Goal: Task Accomplishment & Management: Manage account settings

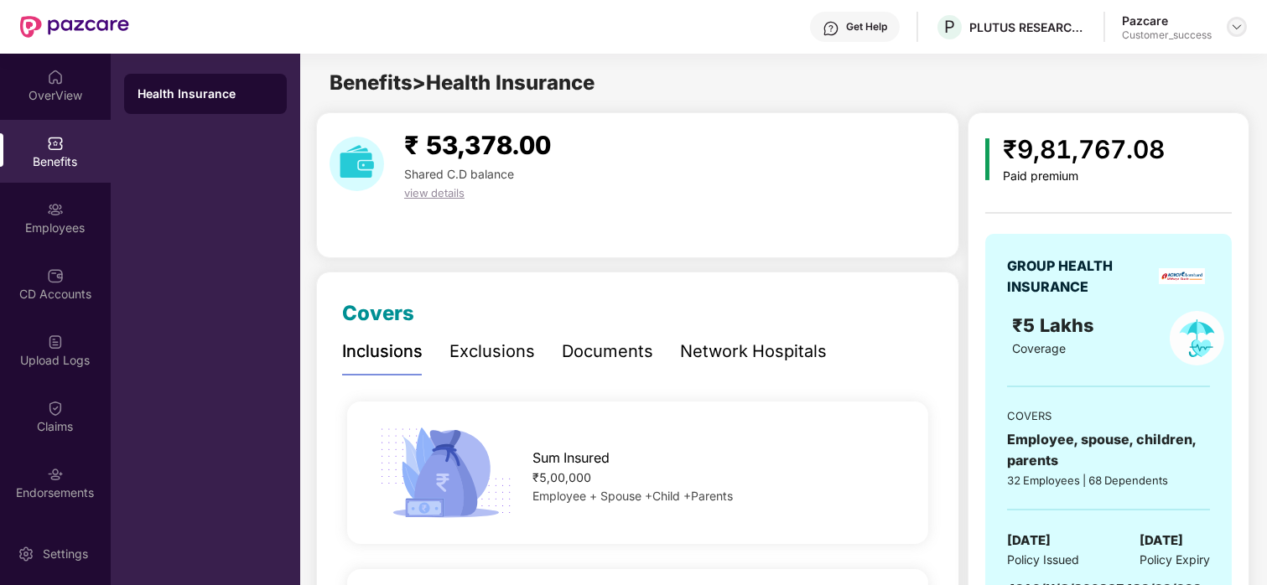
click at [1001, 24] on div at bounding box center [1237, 27] width 20 height 20
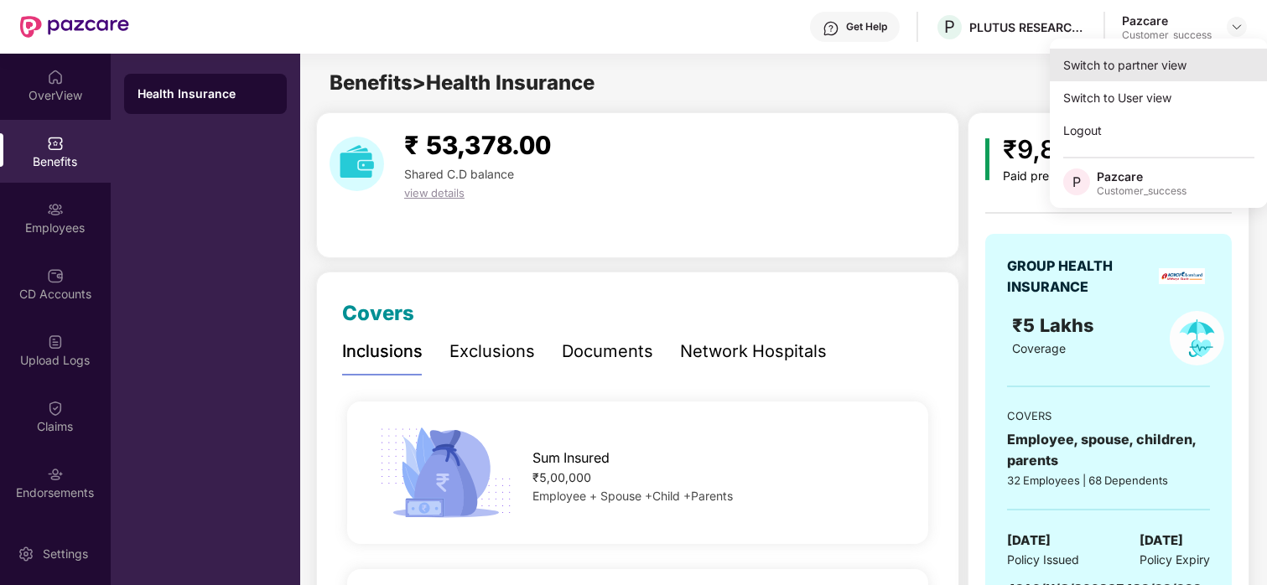
click at [1001, 60] on div "Switch to partner view" at bounding box center [1159, 65] width 218 height 33
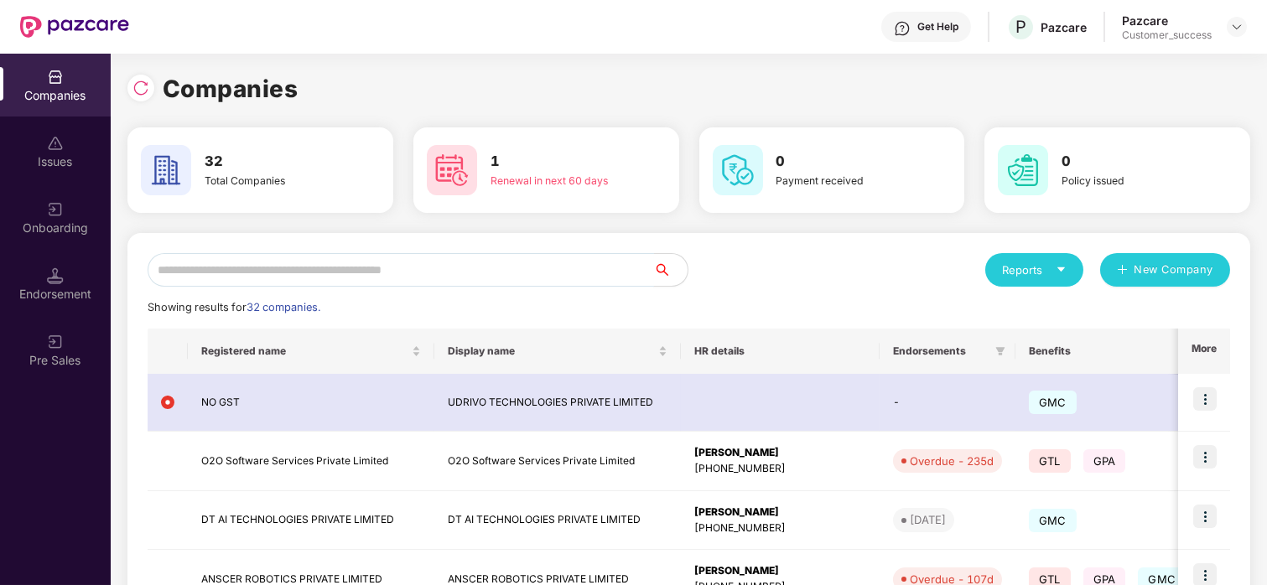
click at [195, 261] on input "text" at bounding box center [401, 270] width 506 height 34
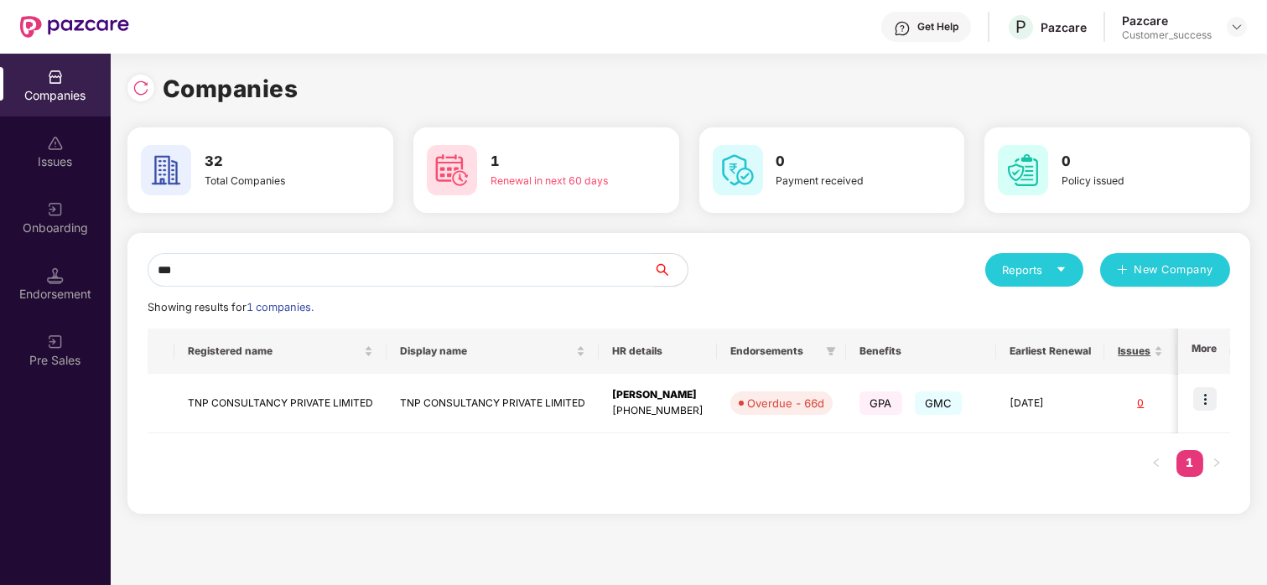
type input "***"
click at [1001, 20] on img at bounding box center [1236, 26] width 13 height 13
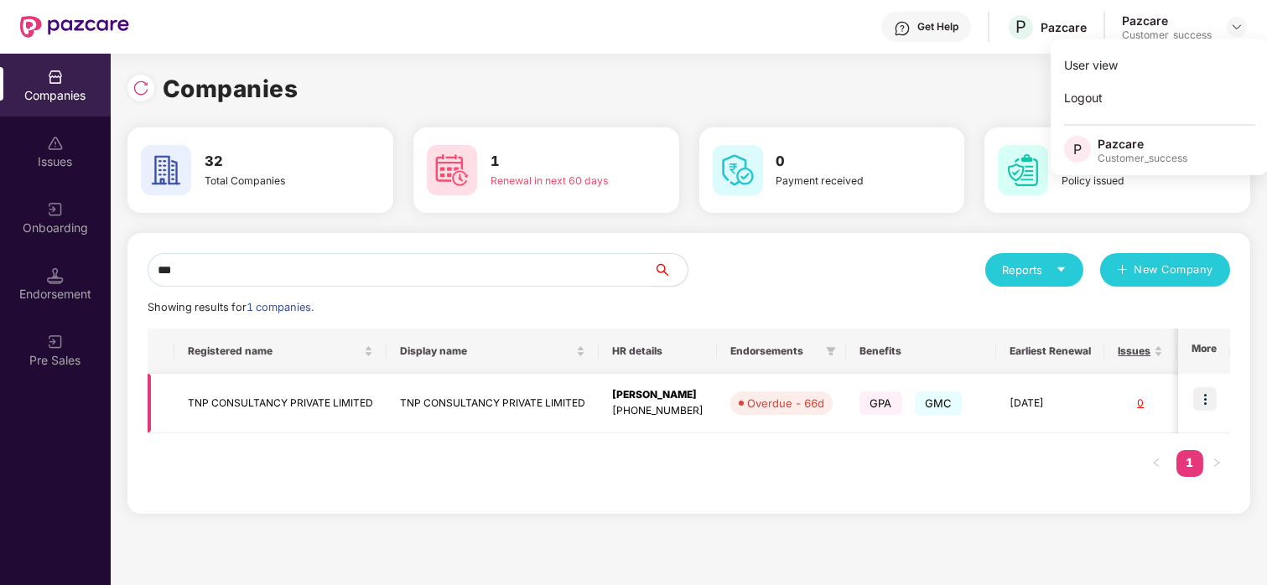
click at [1001, 394] on td at bounding box center [1204, 404] width 52 height 60
click at [1001, 400] on img at bounding box center [1204, 398] width 23 height 23
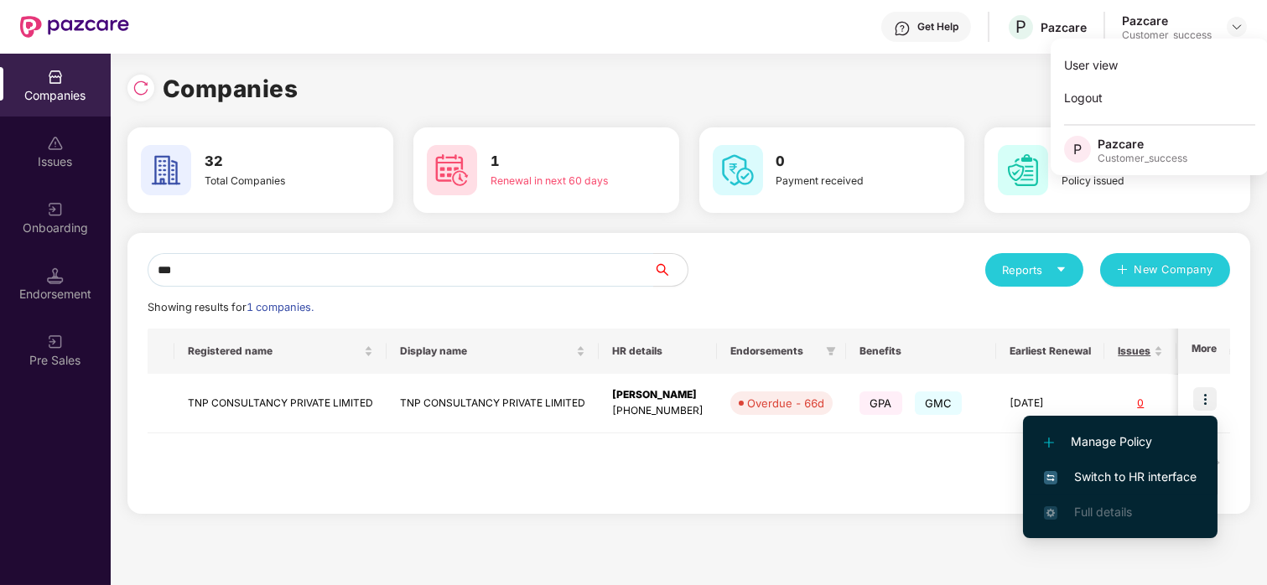
click at [1001, 482] on span "Switch to HR interface" at bounding box center [1120, 477] width 153 height 18
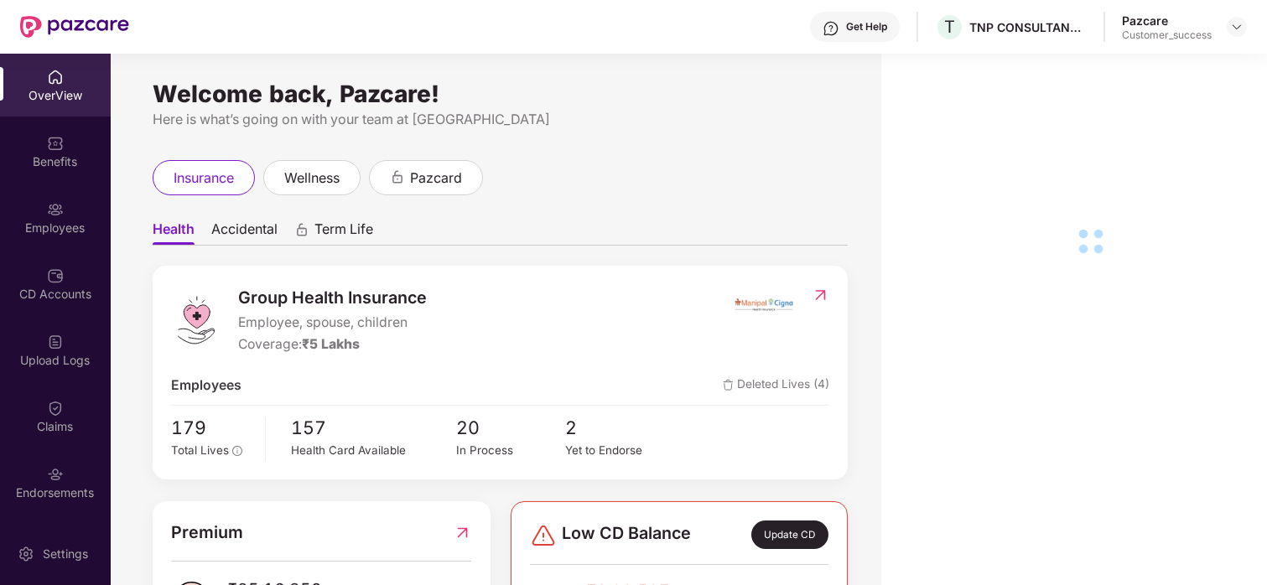
click at [68, 207] on div "Employees" at bounding box center [55, 217] width 111 height 63
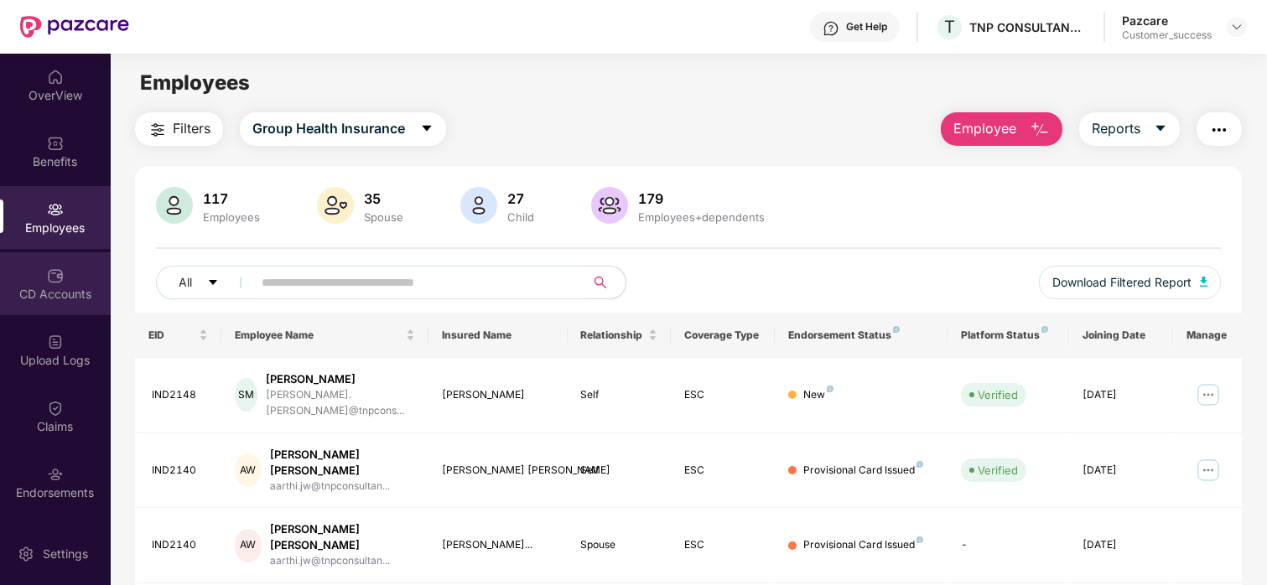
click at [60, 296] on div "CD Accounts" at bounding box center [55, 294] width 111 height 17
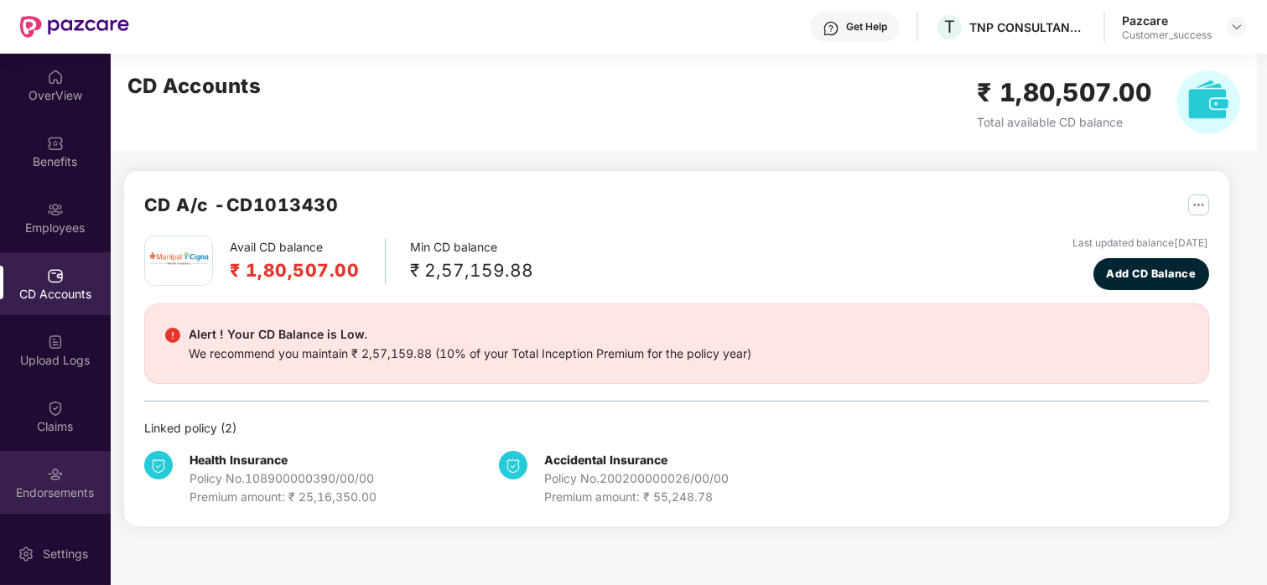
click at [40, 460] on div "Endorsements" at bounding box center [55, 482] width 111 height 63
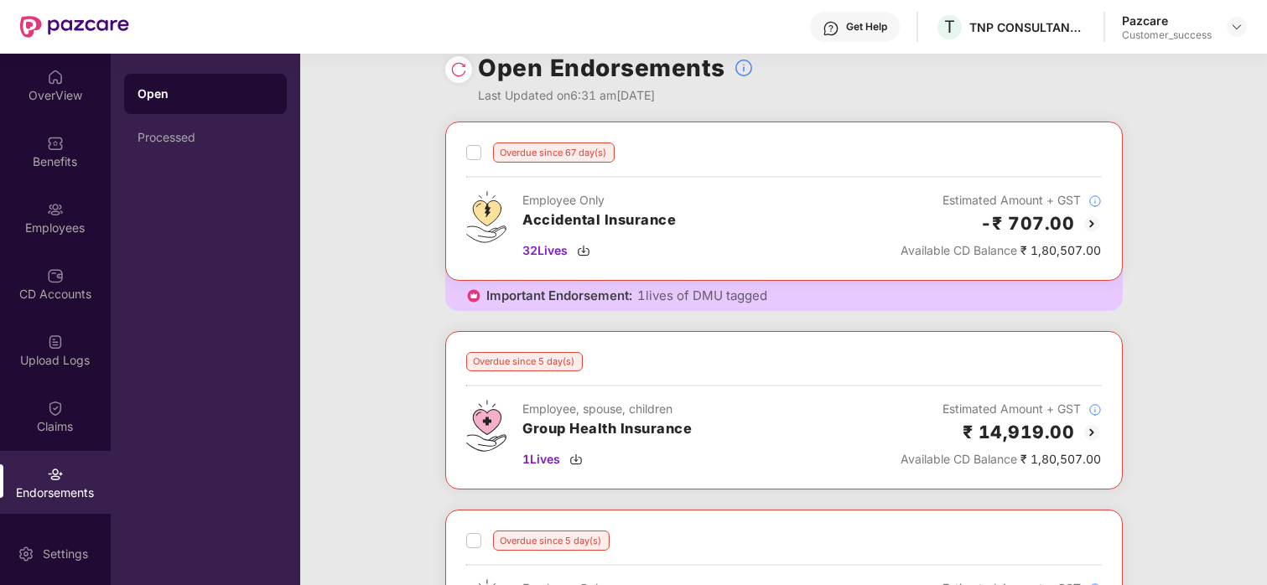
scroll to position [22, 0]
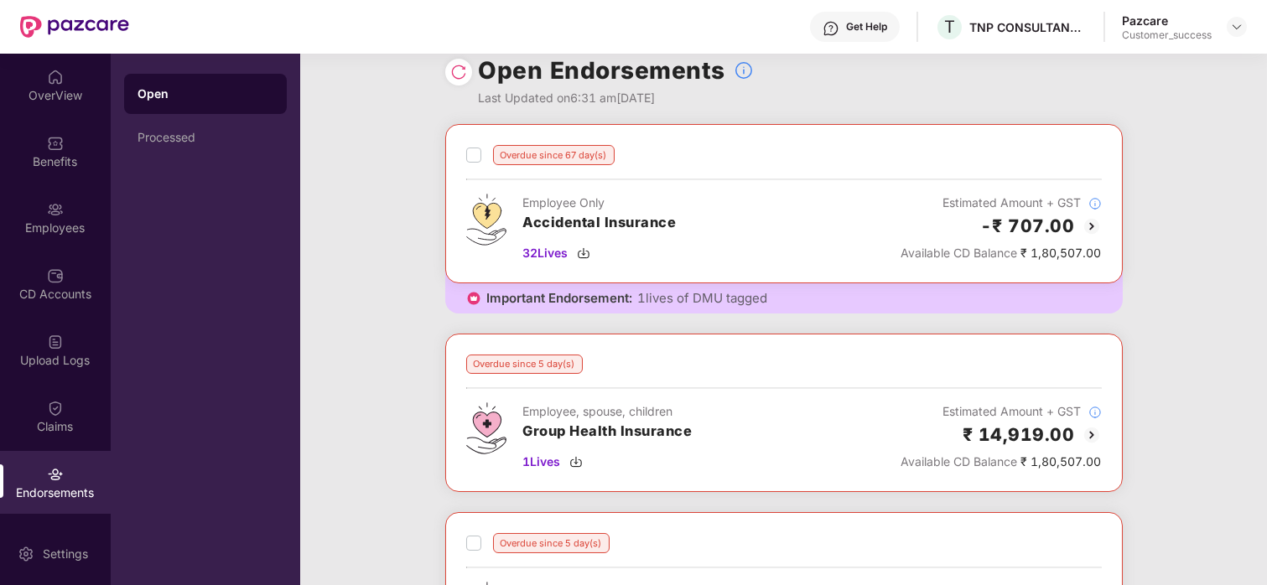
click at [1001, 429] on img at bounding box center [1092, 435] width 20 height 20
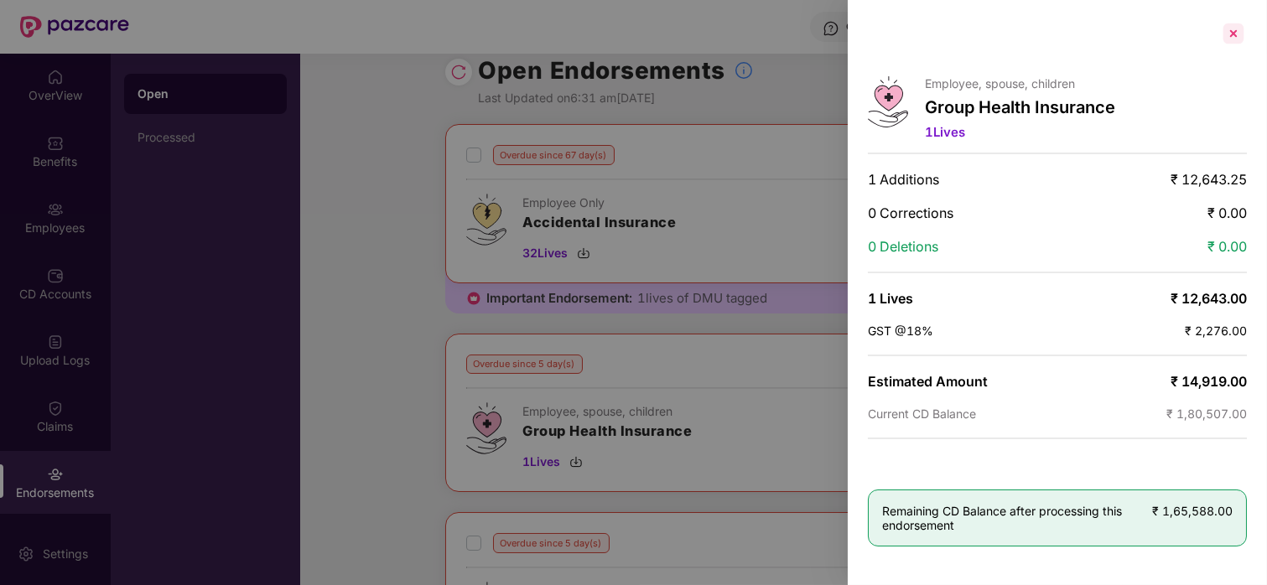
click at [1001, 32] on div at bounding box center [1233, 33] width 27 height 27
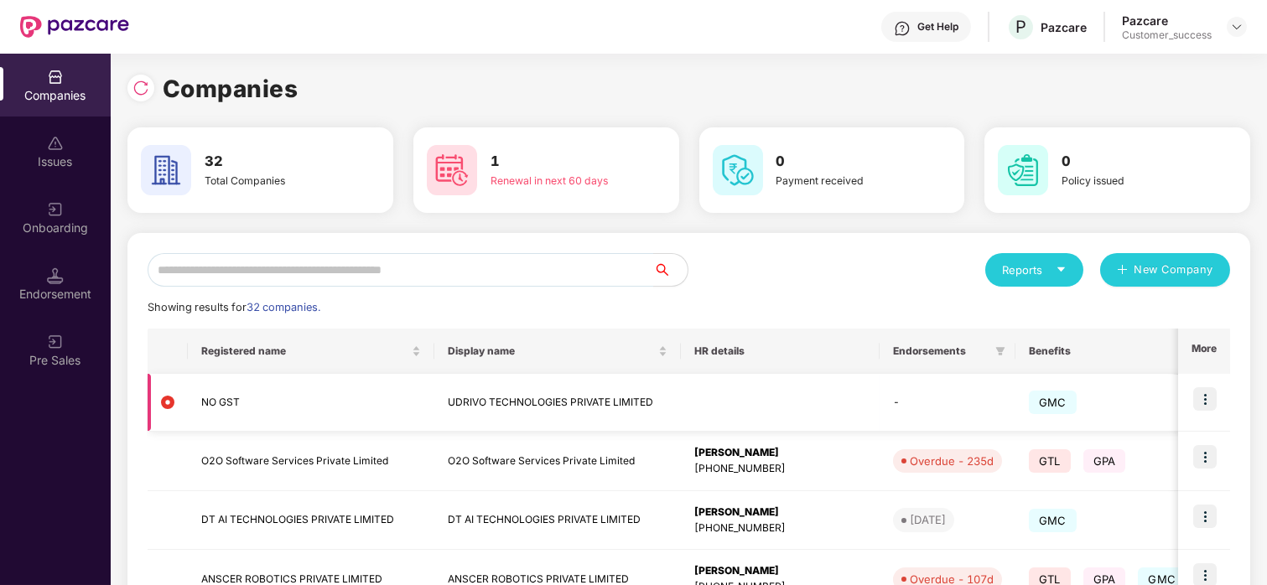
click at [1001, 411] on td at bounding box center [1204, 403] width 52 height 58
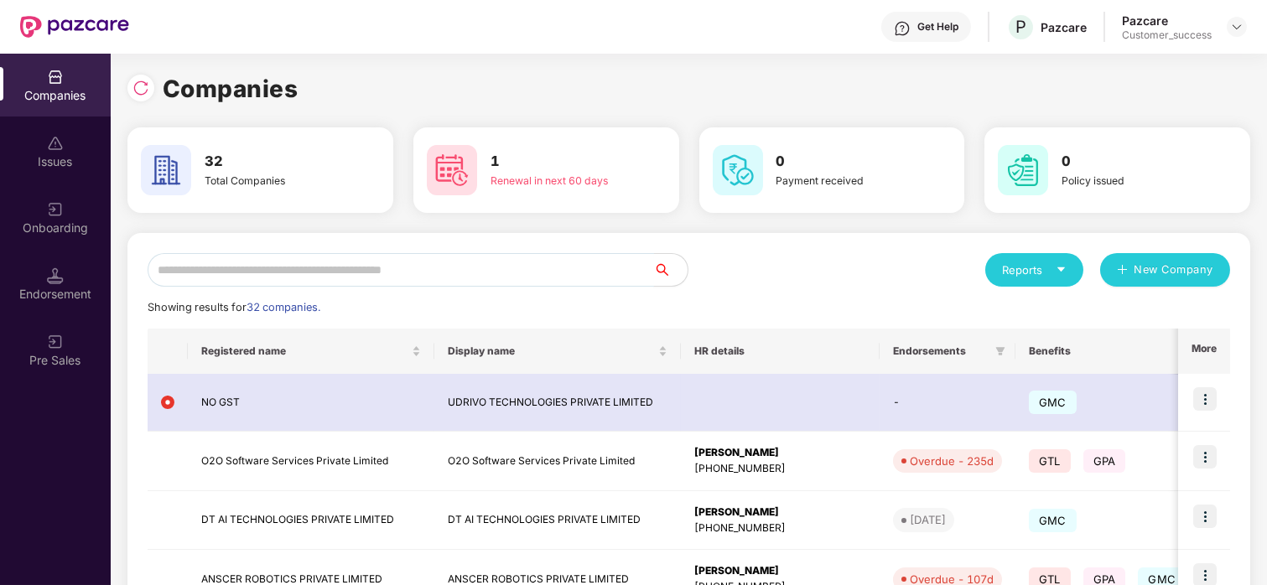
click at [465, 261] on input "text" at bounding box center [401, 270] width 506 height 34
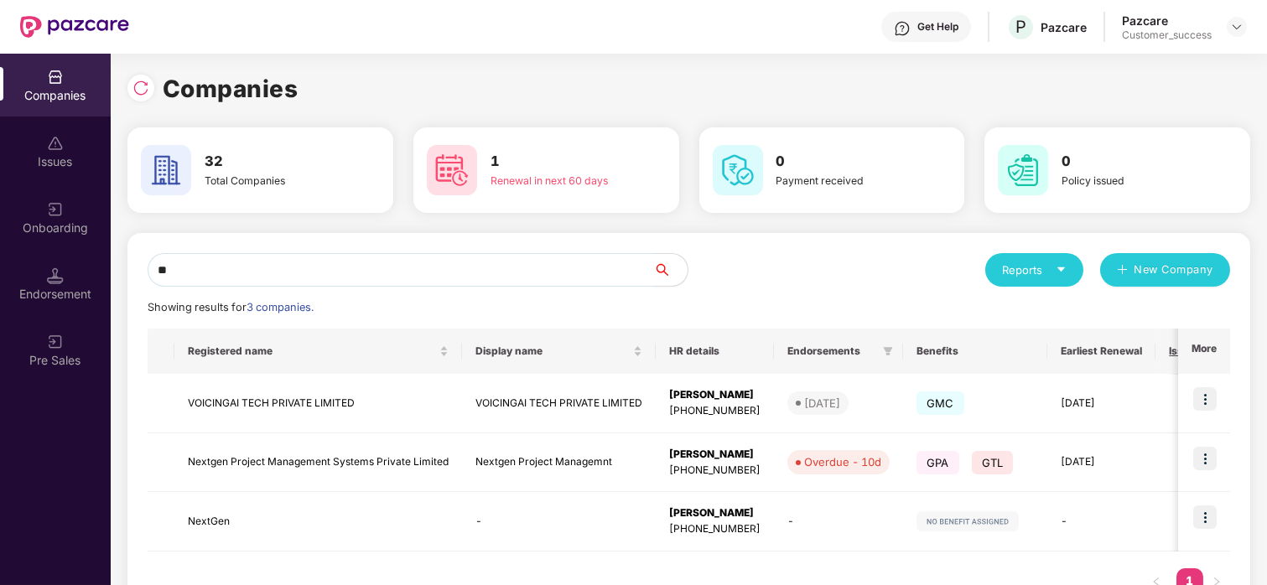
type input "*"
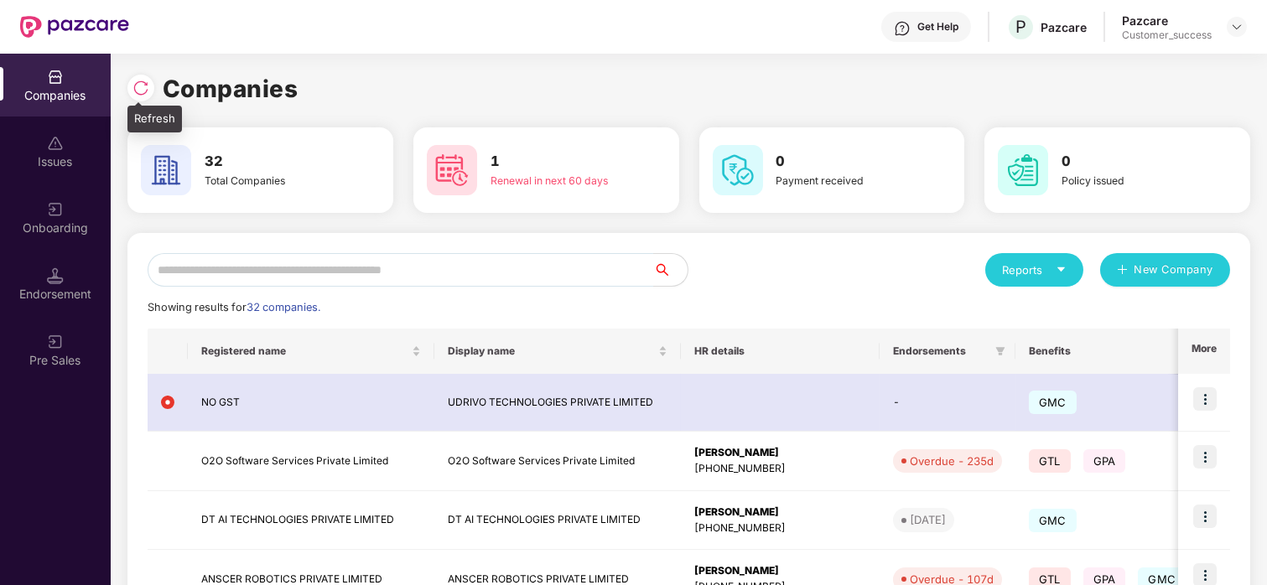
click at [136, 84] on img at bounding box center [140, 88] width 17 height 17
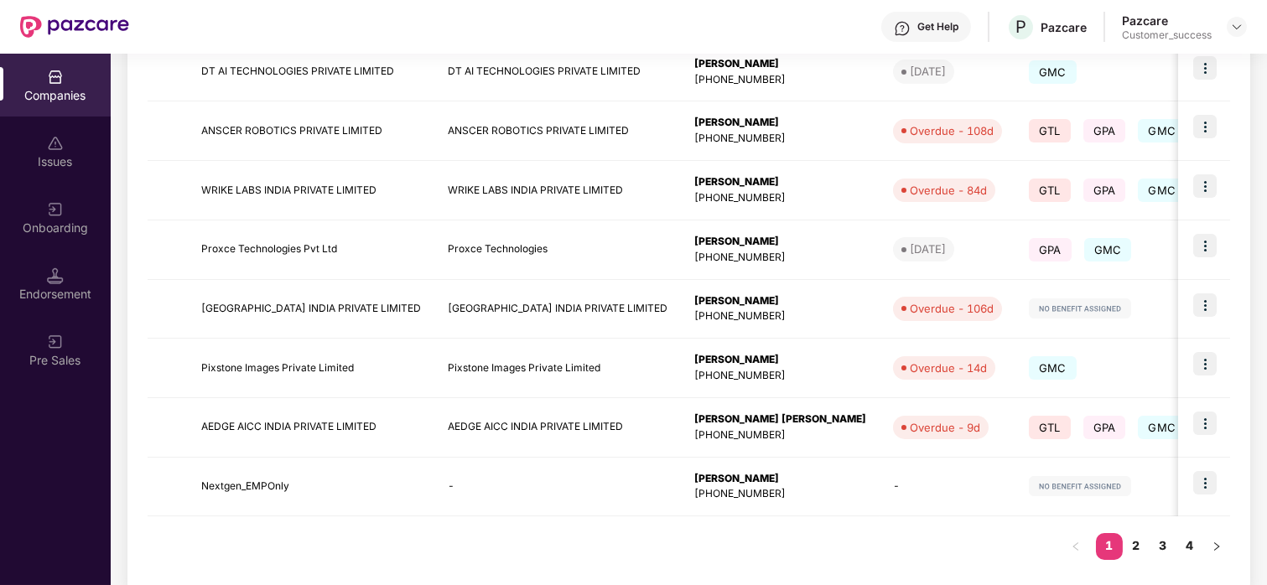
scroll to position [449, 0]
click at [1001, 544] on link "2" at bounding box center [1136, 544] width 27 height 25
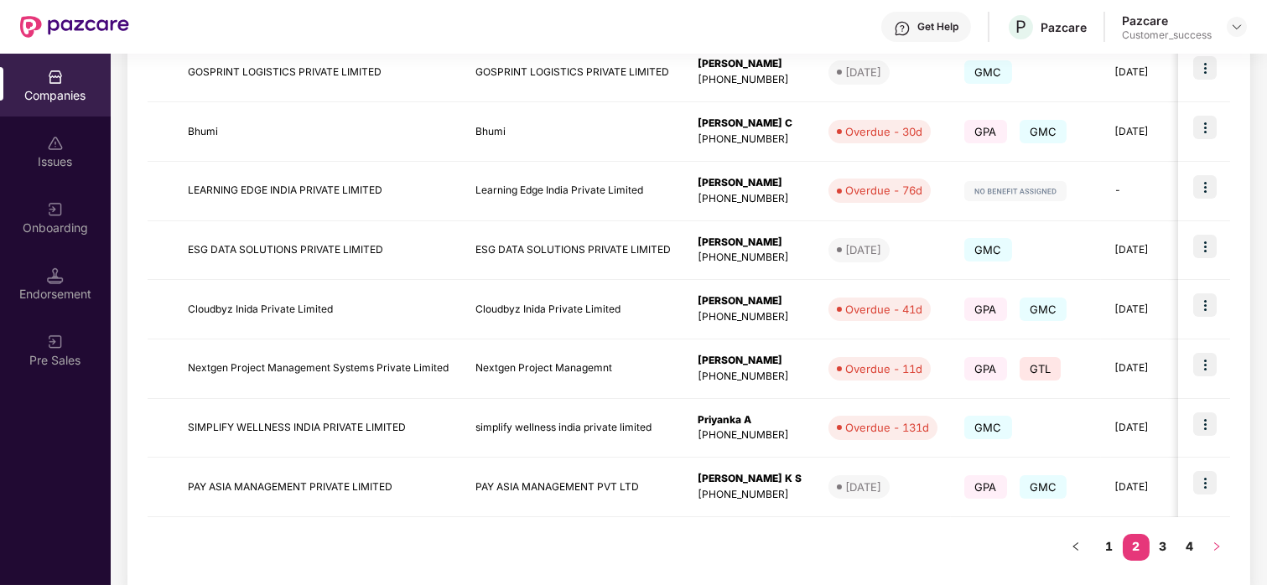
click at [1001, 544] on icon "right" at bounding box center [1217, 547] width 10 height 10
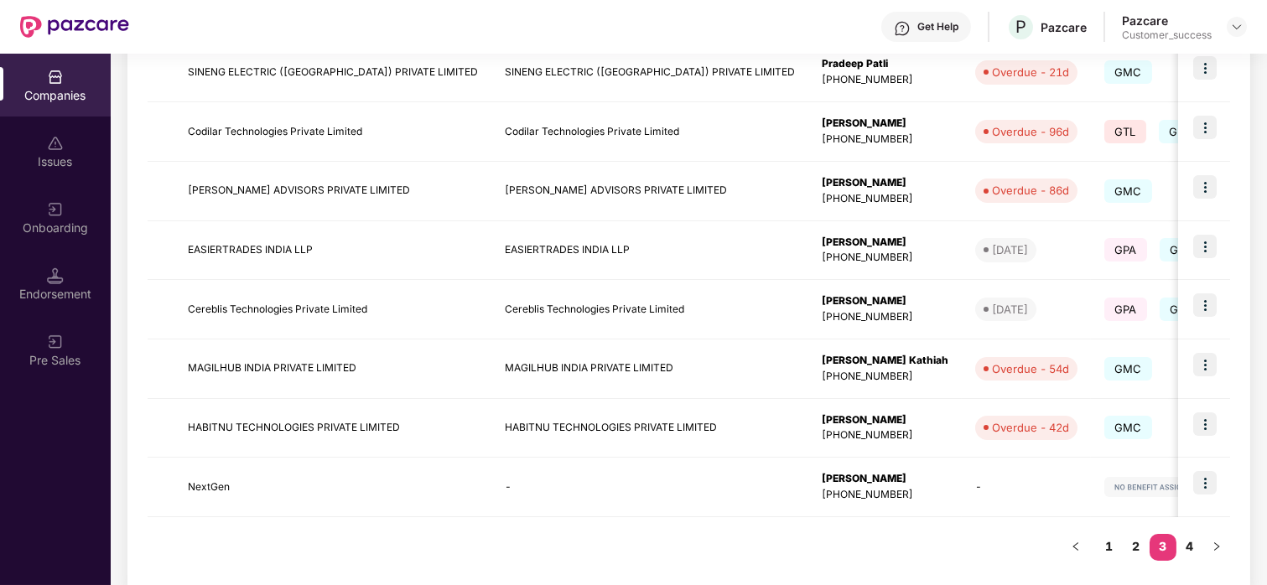
click at [1001, 524] on div "Registered name Display name HR details Endorsements Benefits Earliest Renewal …" at bounding box center [689, 228] width 1083 height 698
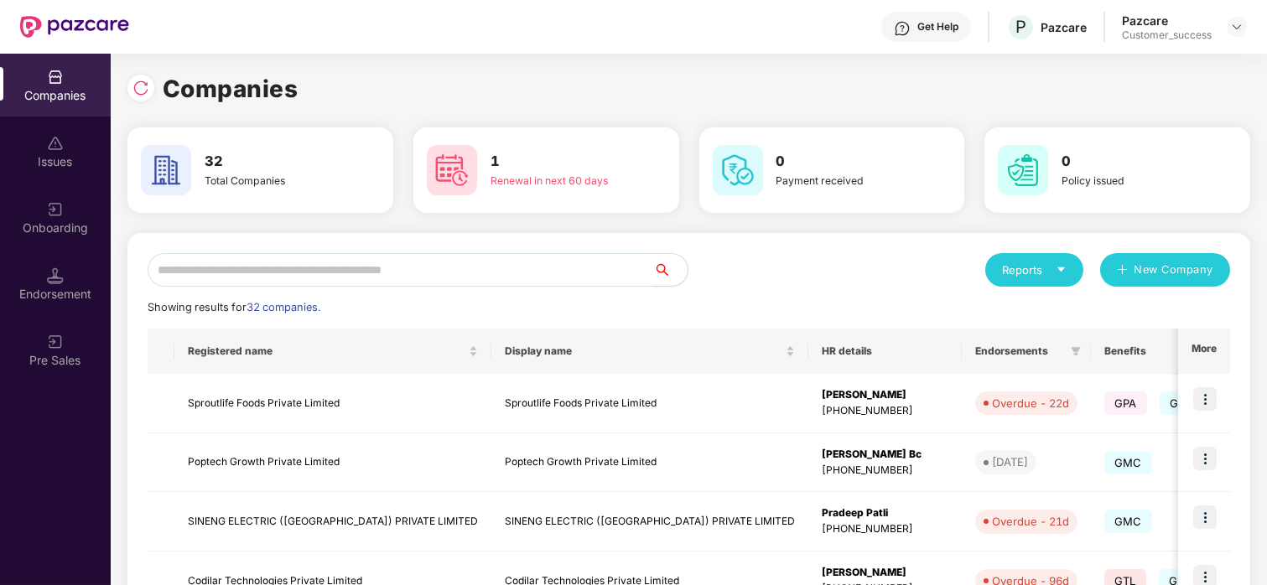
click at [352, 266] on input "text" at bounding box center [401, 270] width 506 height 34
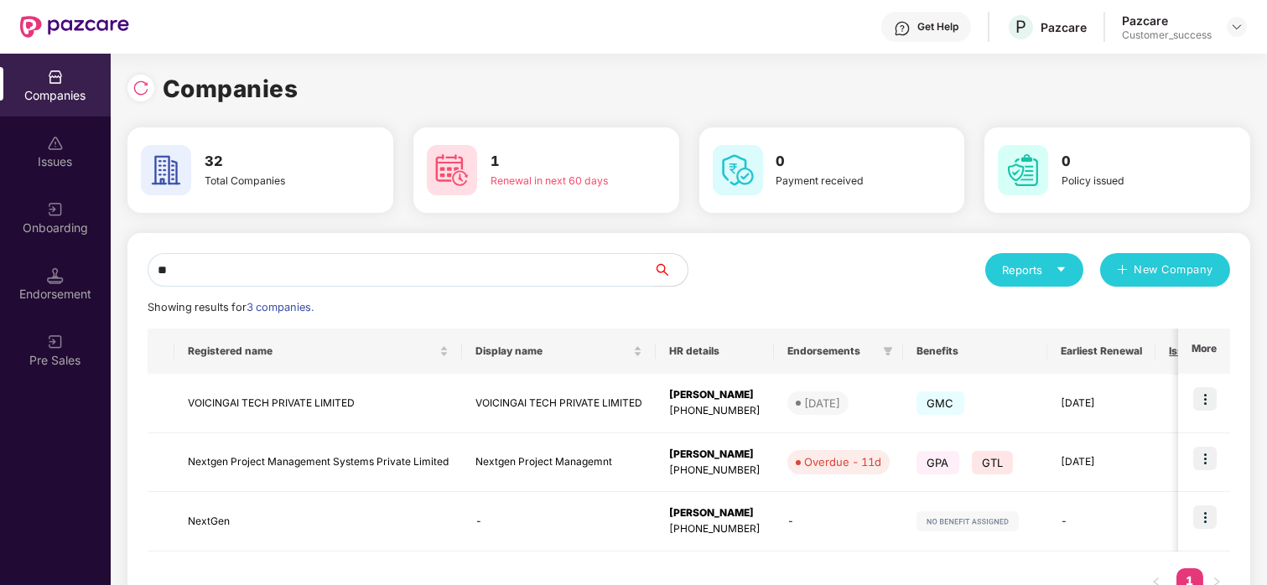
type input "*"
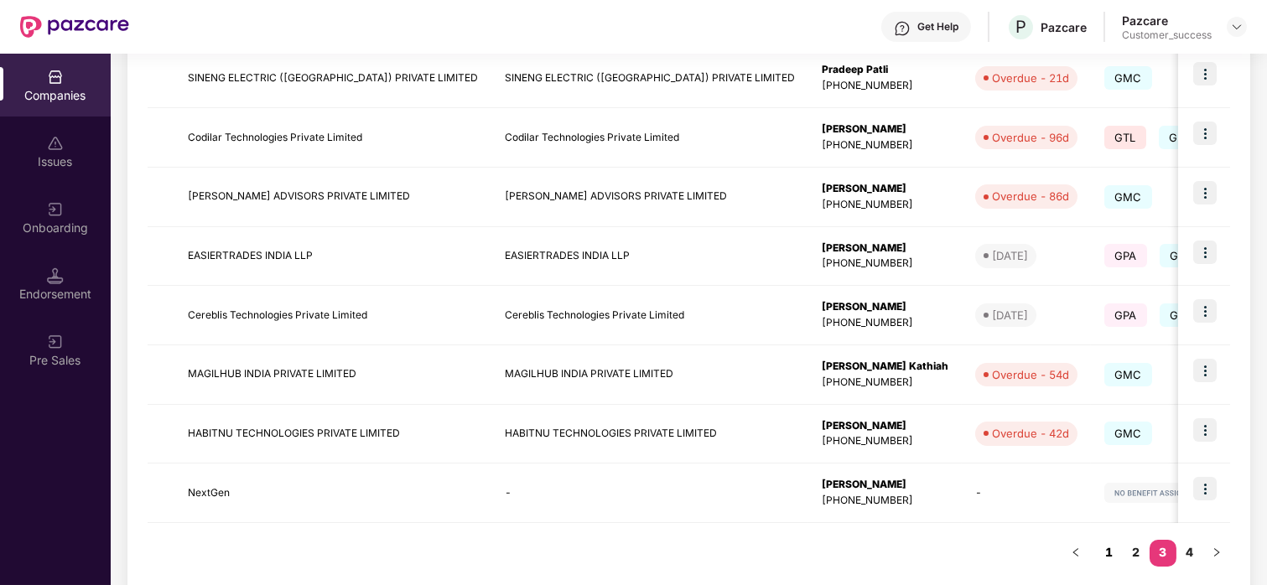
click at [1001, 544] on link "1" at bounding box center [1109, 552] width 27 height 25
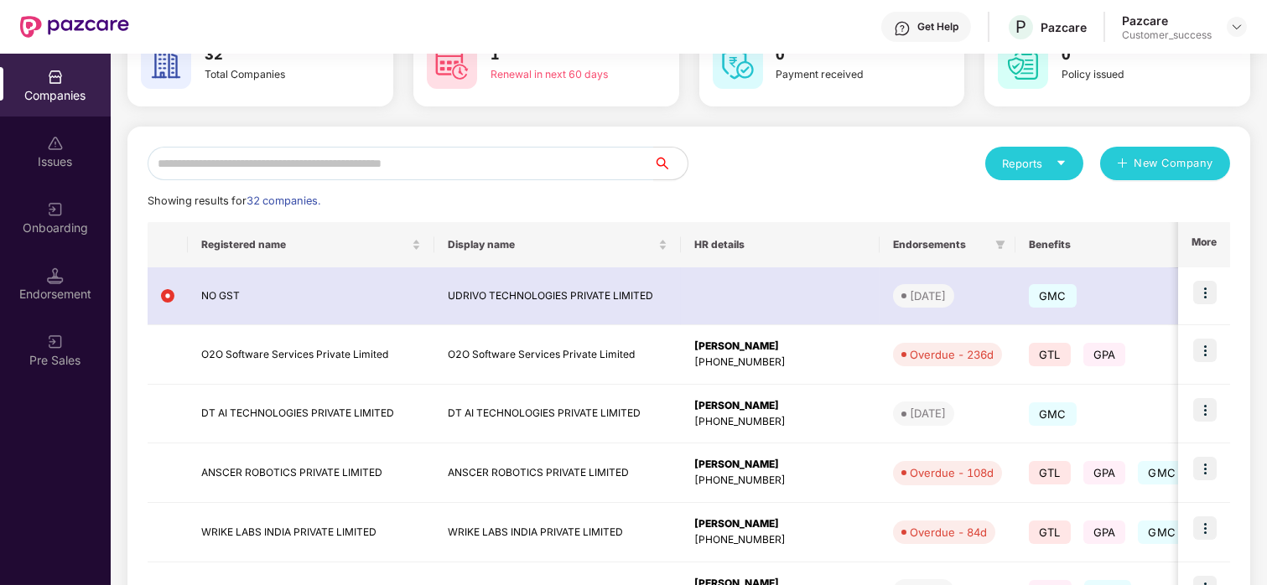
scroll to position [103, 0]
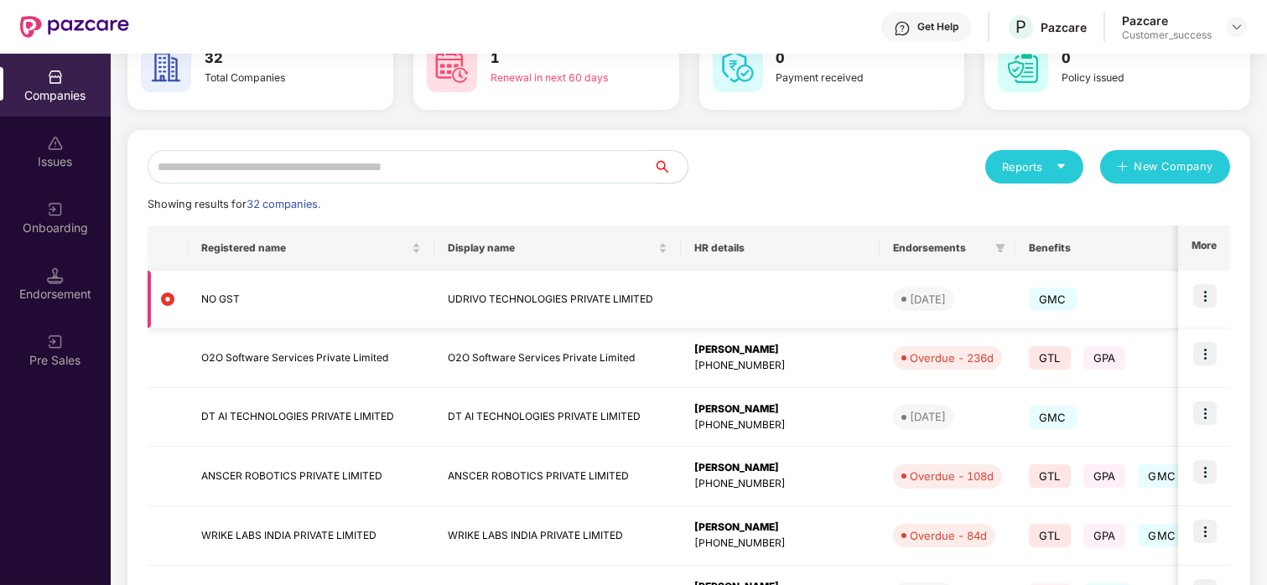
click at [347, 291] on td "NO GST" at bounding box center [311, 300] width 247 height 58
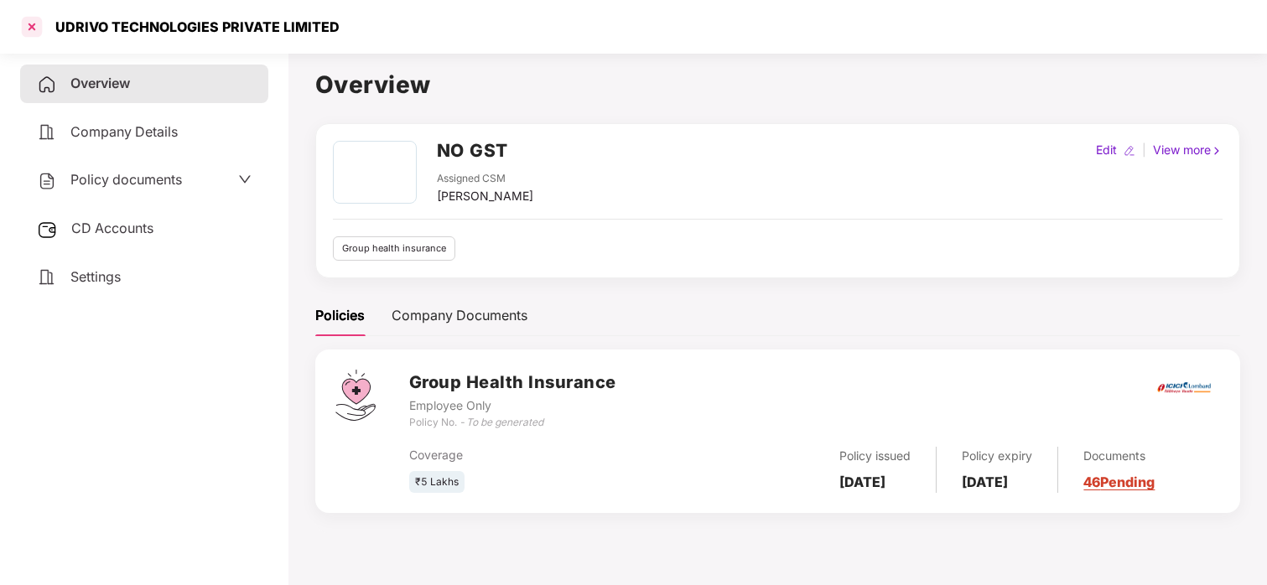
click at [37, 16] on div at bounding box center [31, 26] width 27 height 27
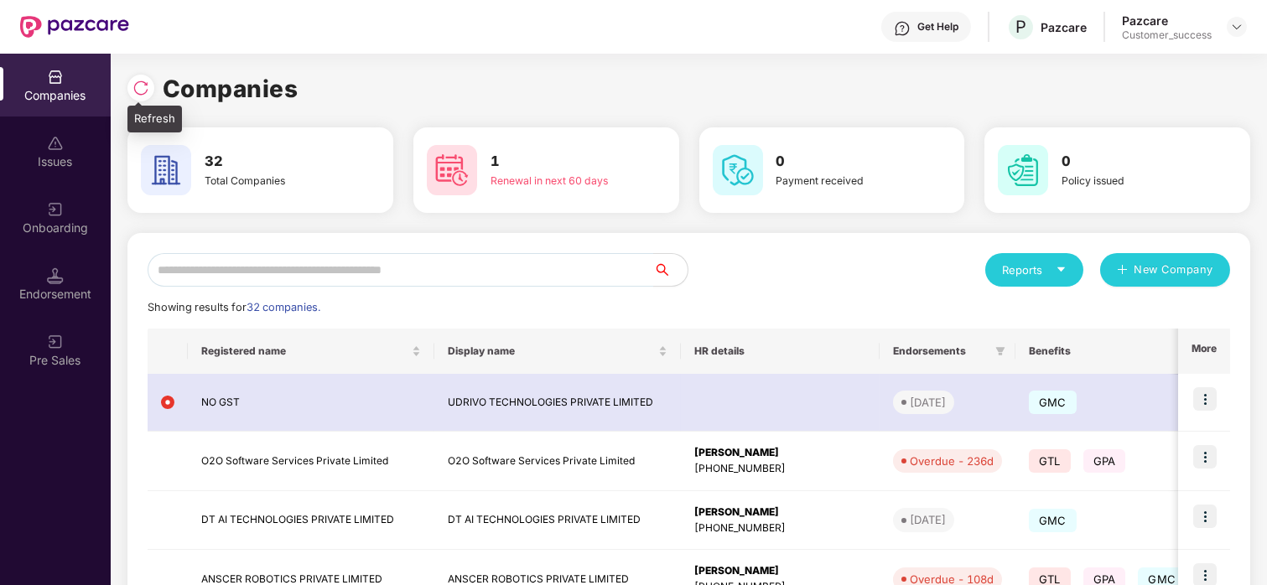
click at [143, 80] on img at bounding box center [140, 88] width 17 height 17
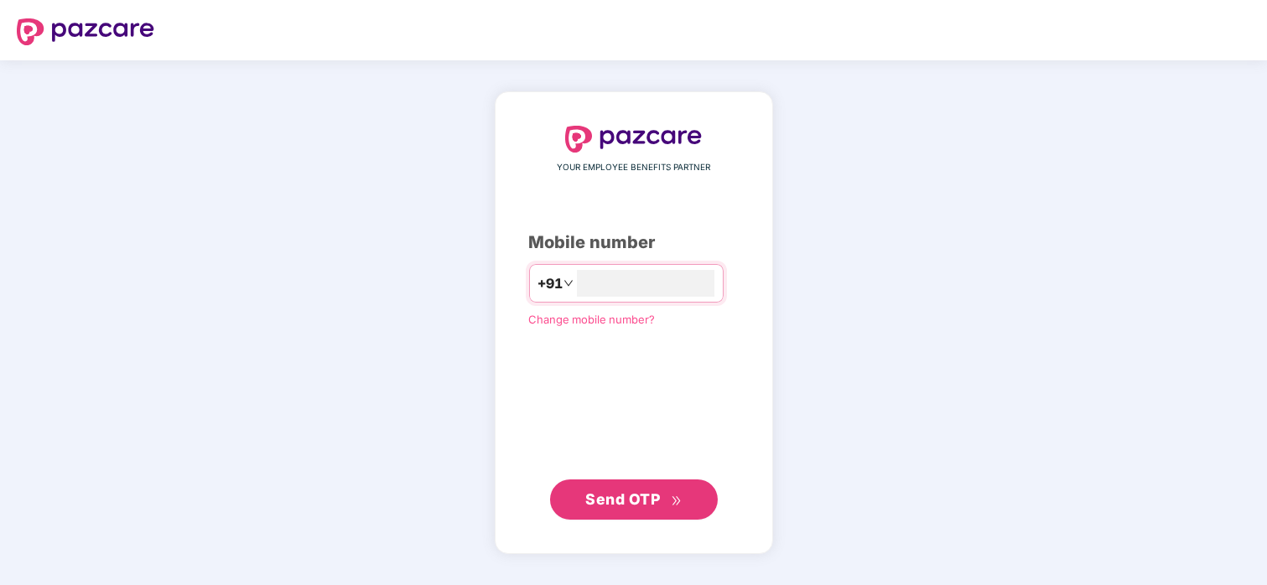
type input "**********"
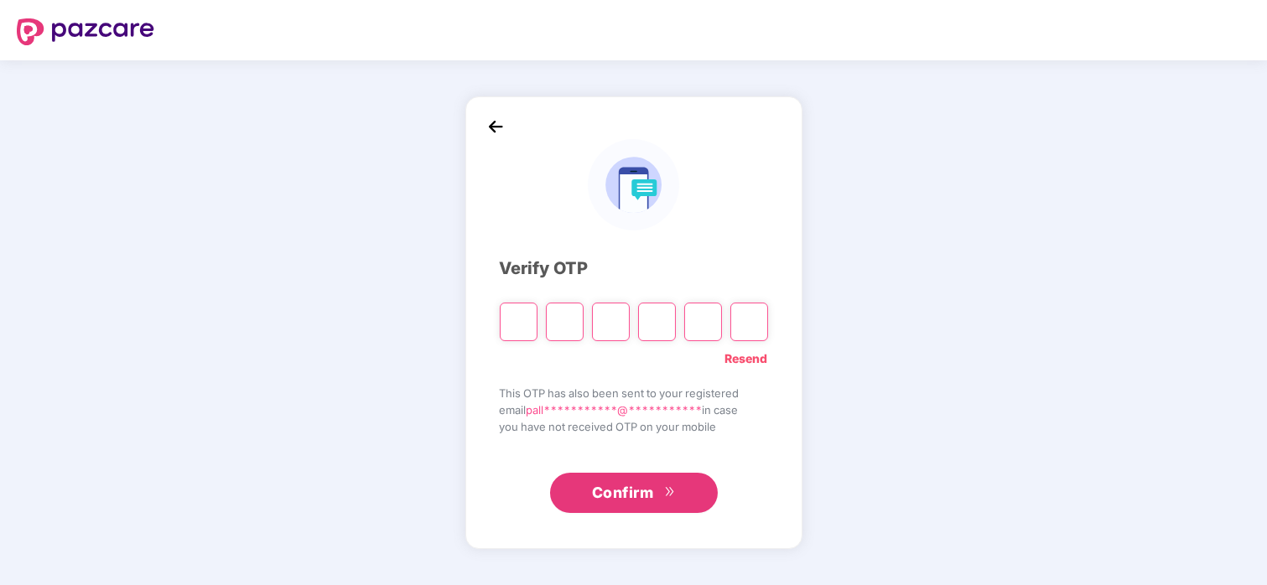
type input "*"
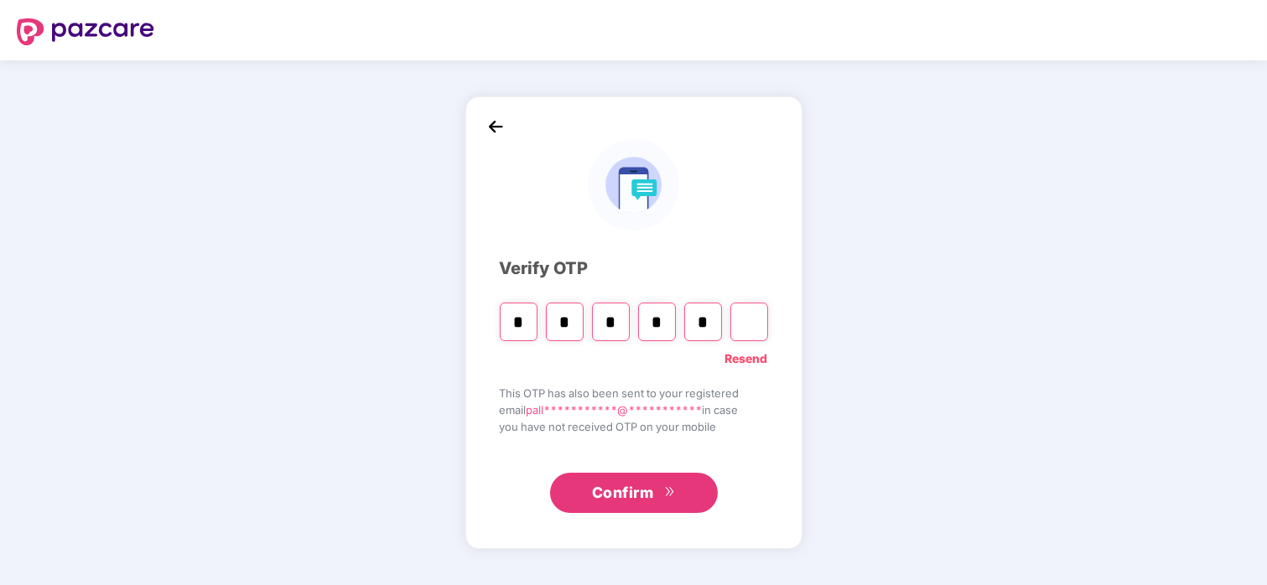
type input "*"
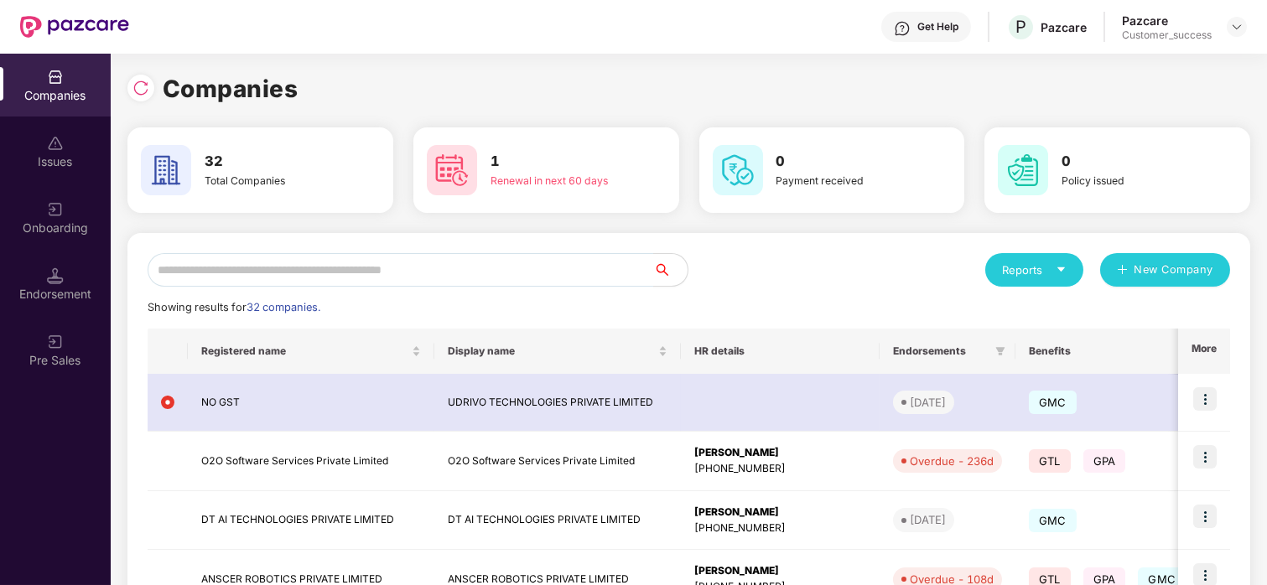
click at [319, 276] on input "text" at bounding box center [401, 270] width 506 height 34
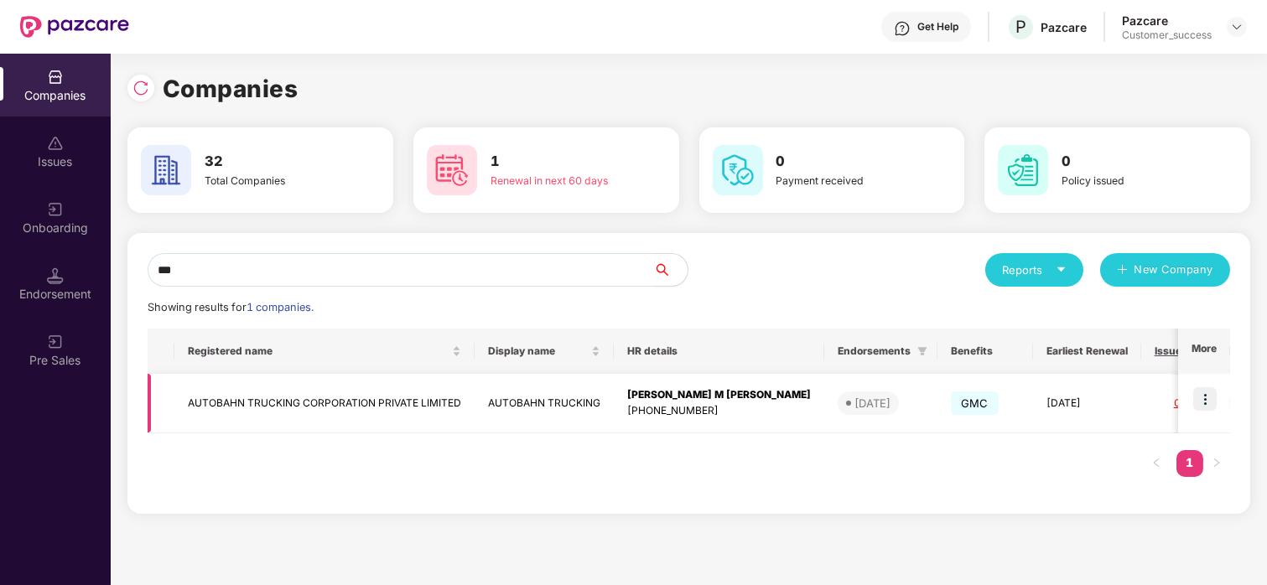
type input "***"
click at [1198, 391] on img at bounding box center [1204, 398] width 23 height 23
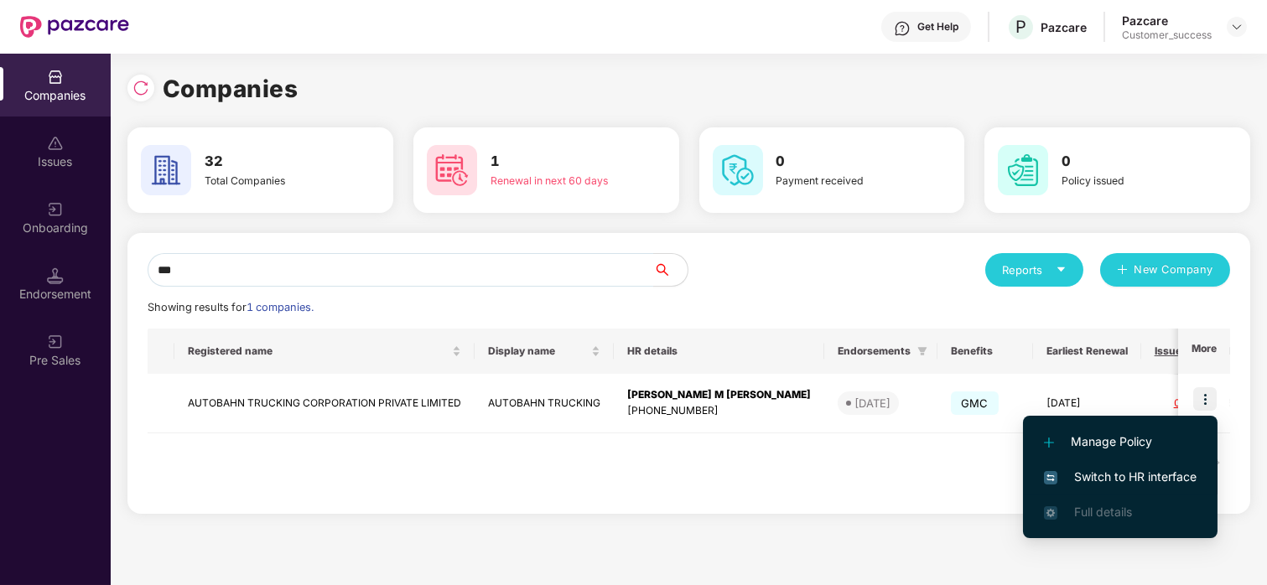
click at [1094, 466] on li "Switch to HR interface" at bounding box center [1120, 477] width 195 height 35
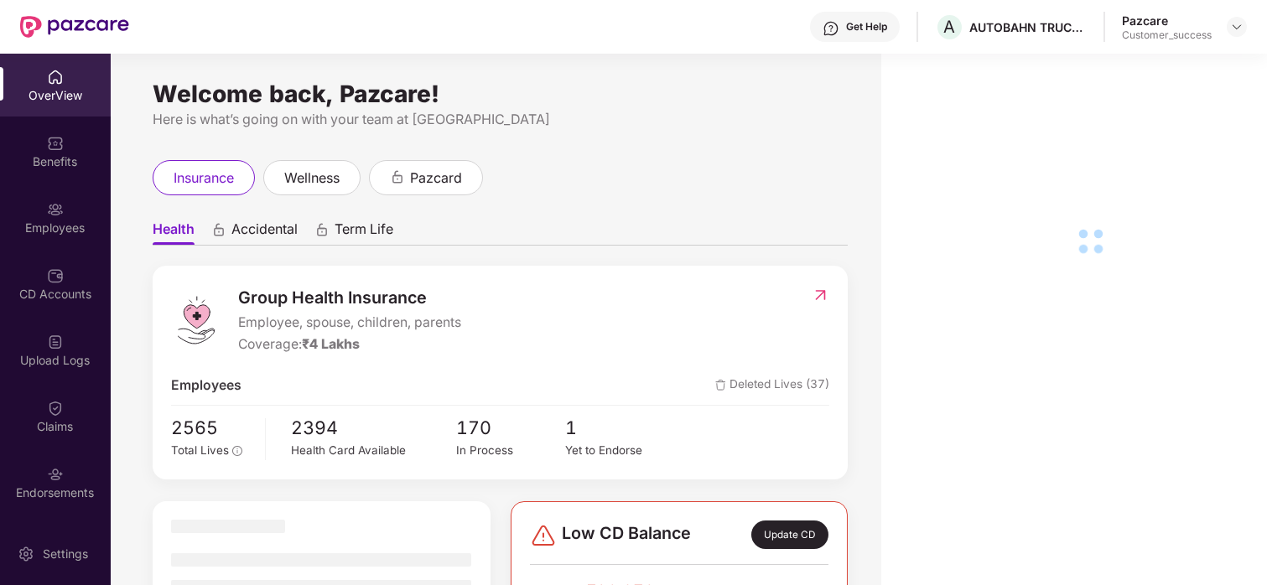
click at [22, 215] on div "Employees" at bounding box center [55, 217] width 111 height 63
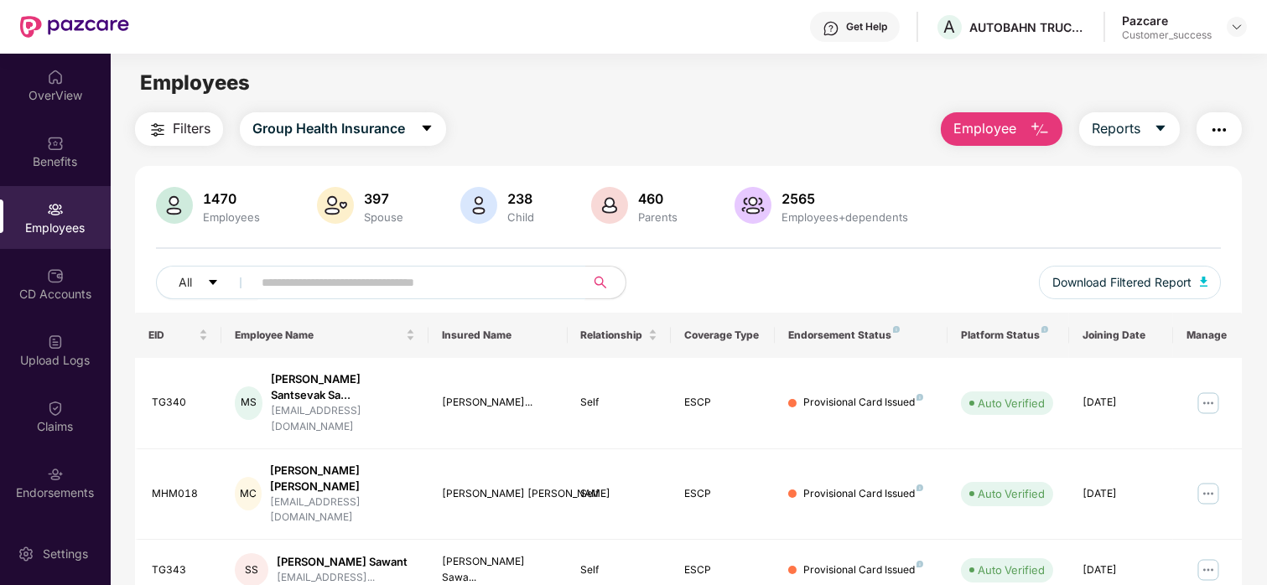
click at [325, 291] on input "text" at bounding box center [412, 282] width 301 height 25
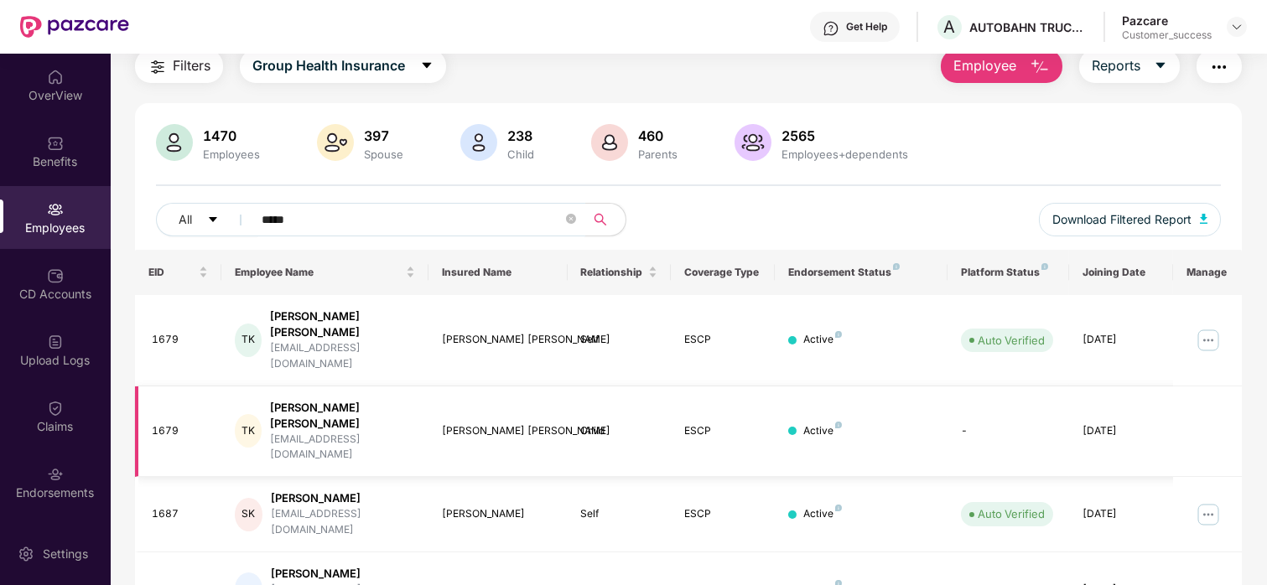
scroll to position [65, 0]
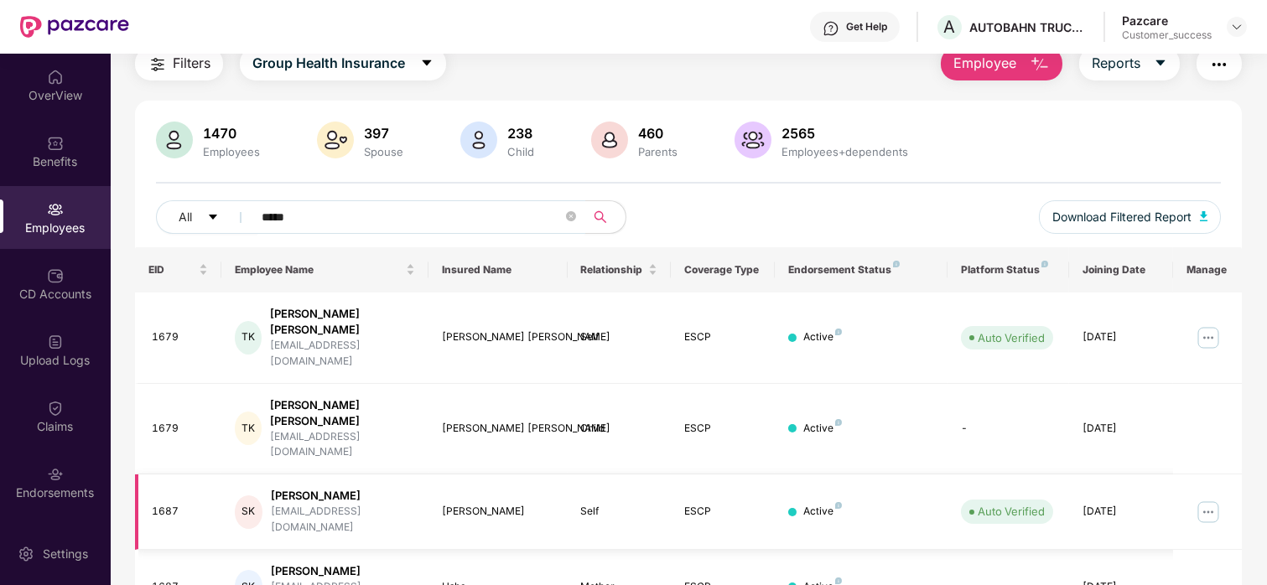
type input "*****"
click at [1210, 499] on img at bounding box center [1208, 512] width 27 height 27
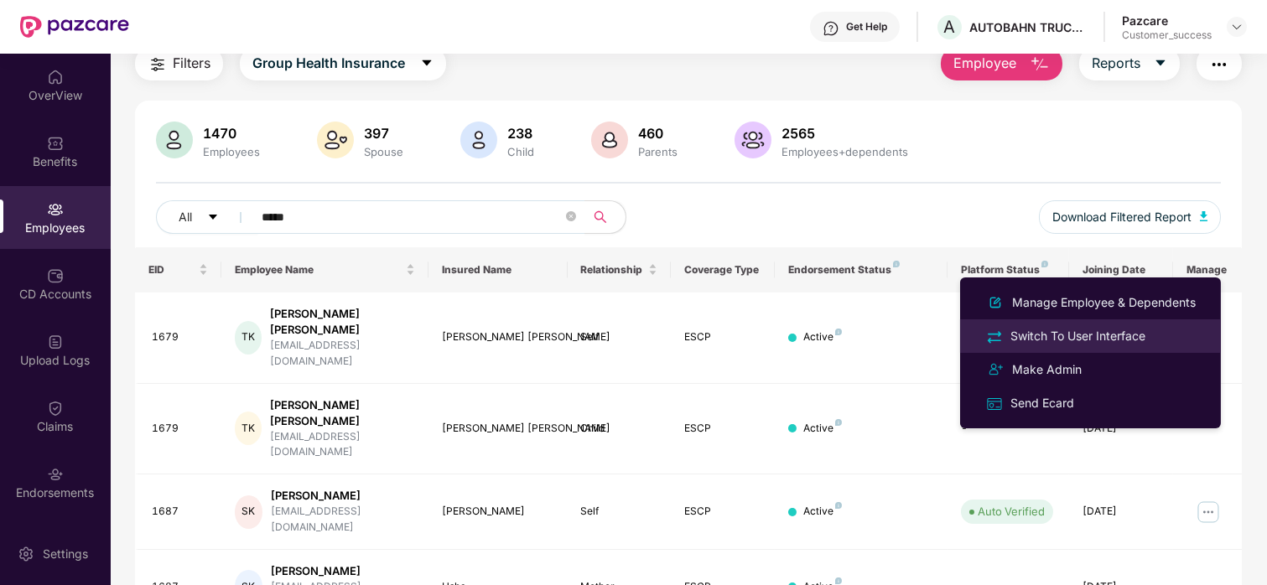
click at [1110, 327] on div "Switch To User Interface" at bounding box center [1078, 336] width 142 height 18
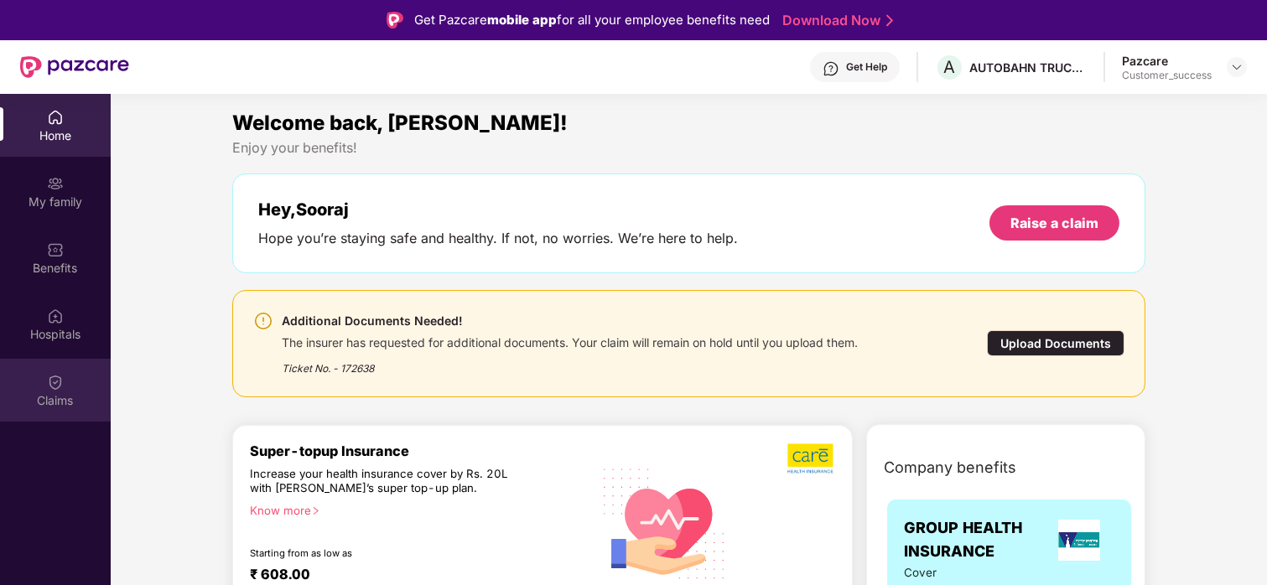
click at [65, 376] on div "Claims" at bounding box center [55, 390] width 111 height 63
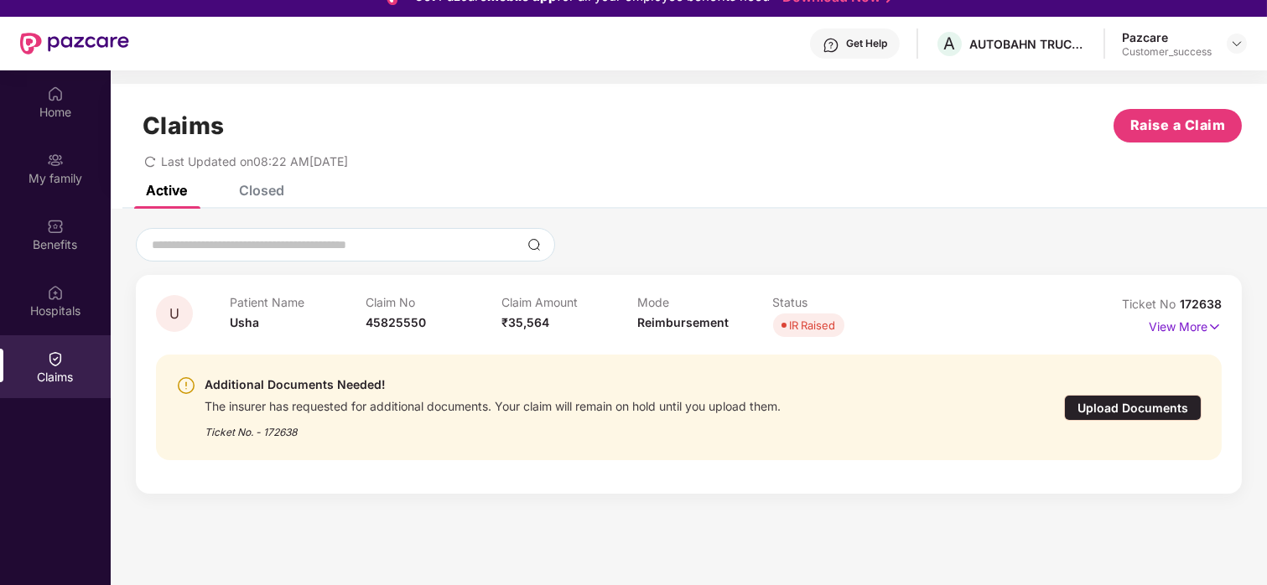
scroll to position [25, 0]
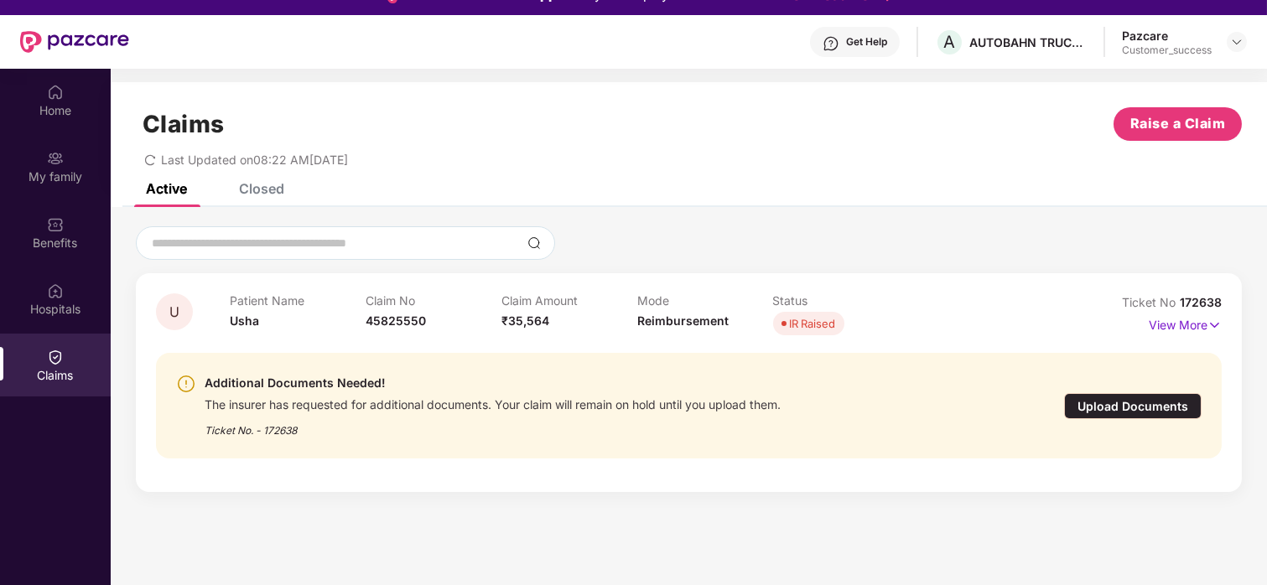
click at [1119, 413] on div "Upload Documents" at bounding box center [1133, 406] width 138 height 26
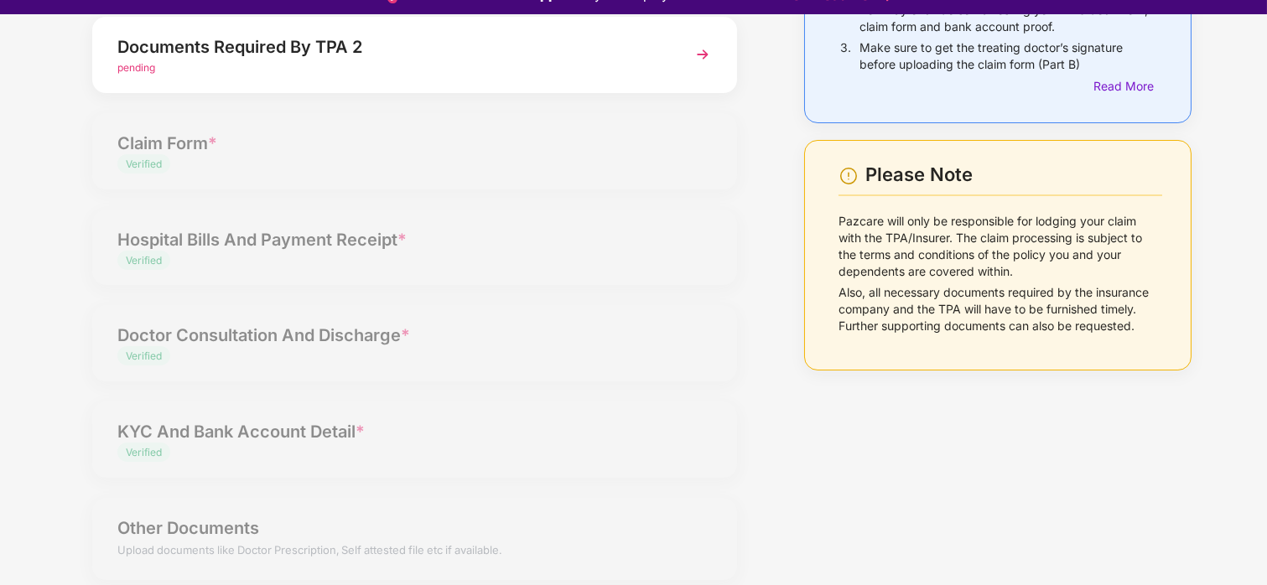
scroll to position [0, 0]
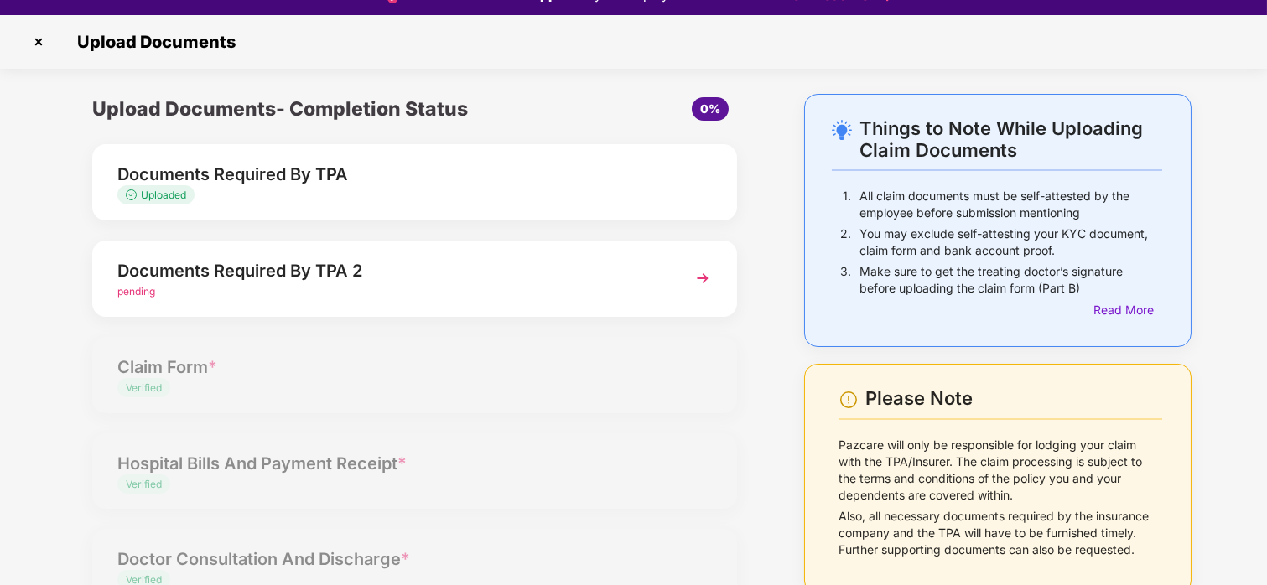
click at [266, 267] on div "Documents Required By TPA 2" at bounding box center [389, 270] width 545 height 27
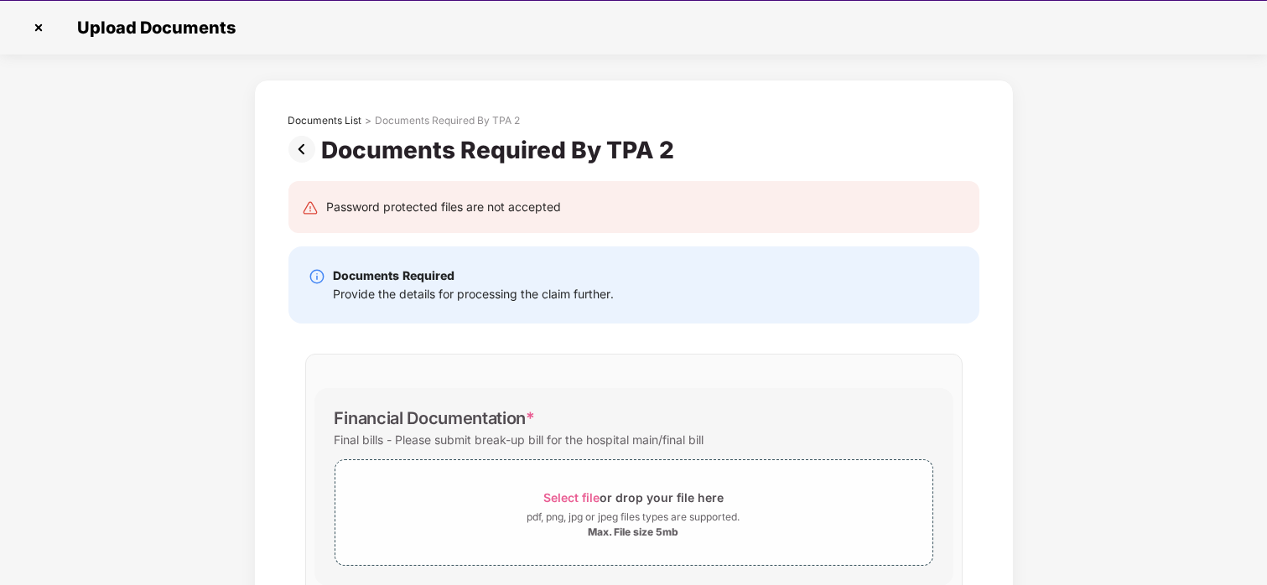
click at [35, 25] on img at bounding box center [38, 27] width 27 height 27
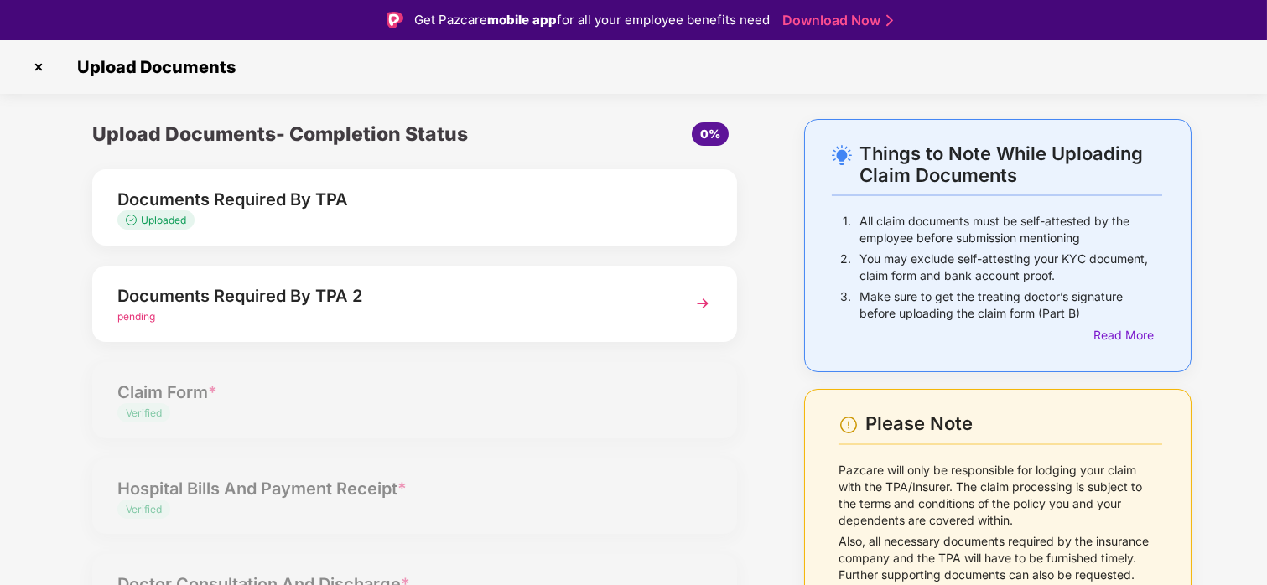
click at [40, 60] on img at bounding box center [38, 67] width 27 height 27
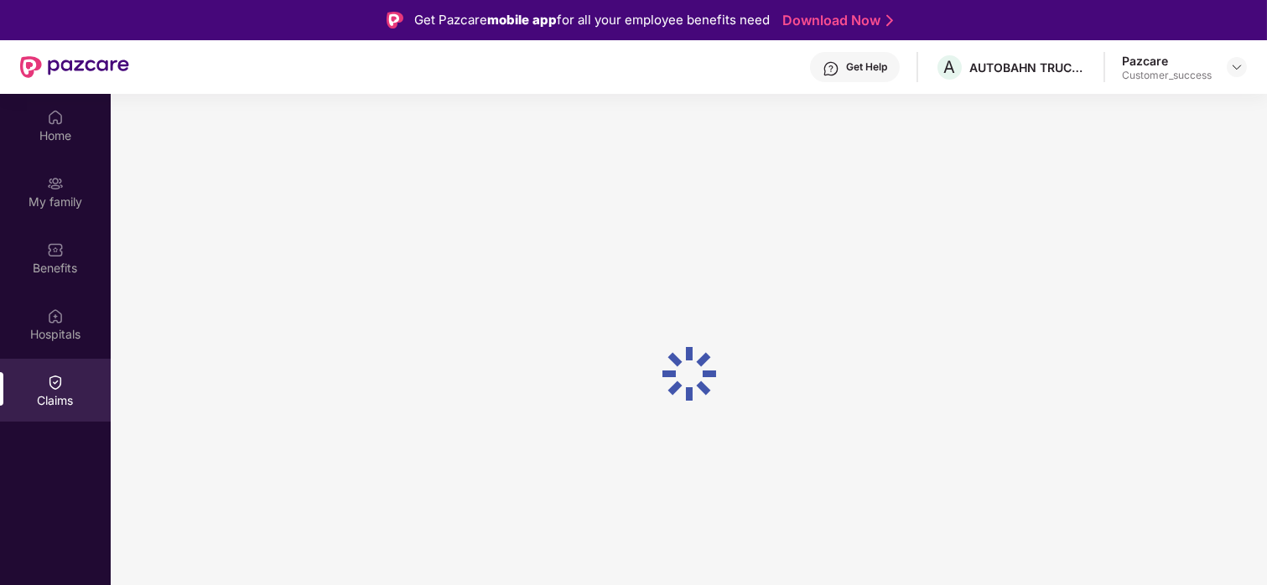
scroll to position [25, 0]
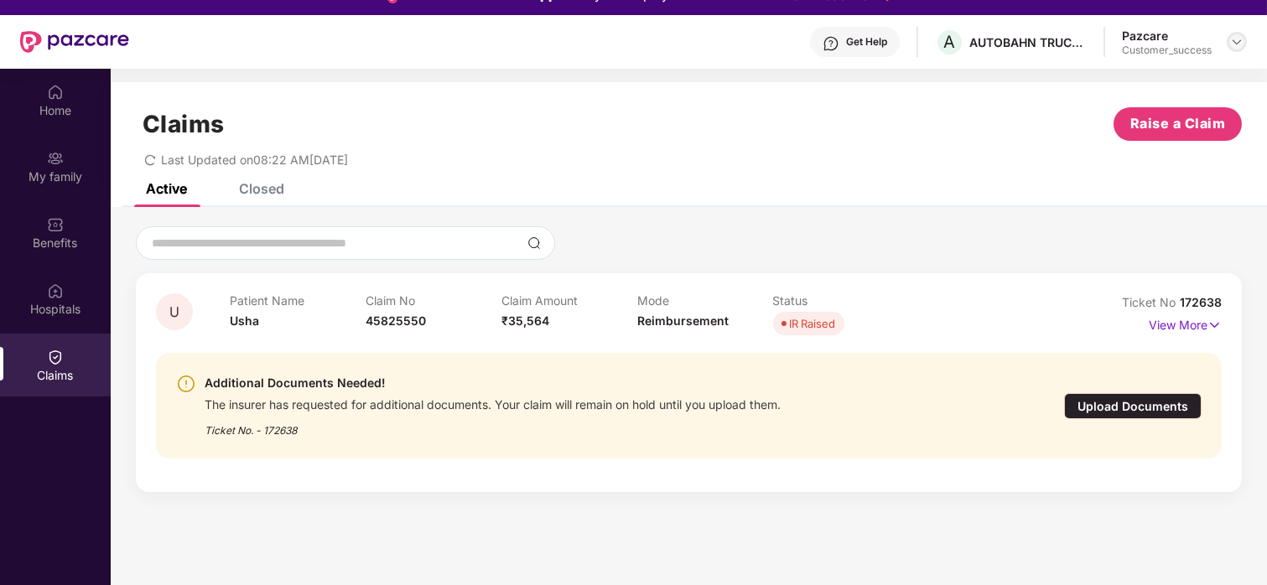
click at [1228, 45] on div at bounding box center [1237, 42] width 20 height 20
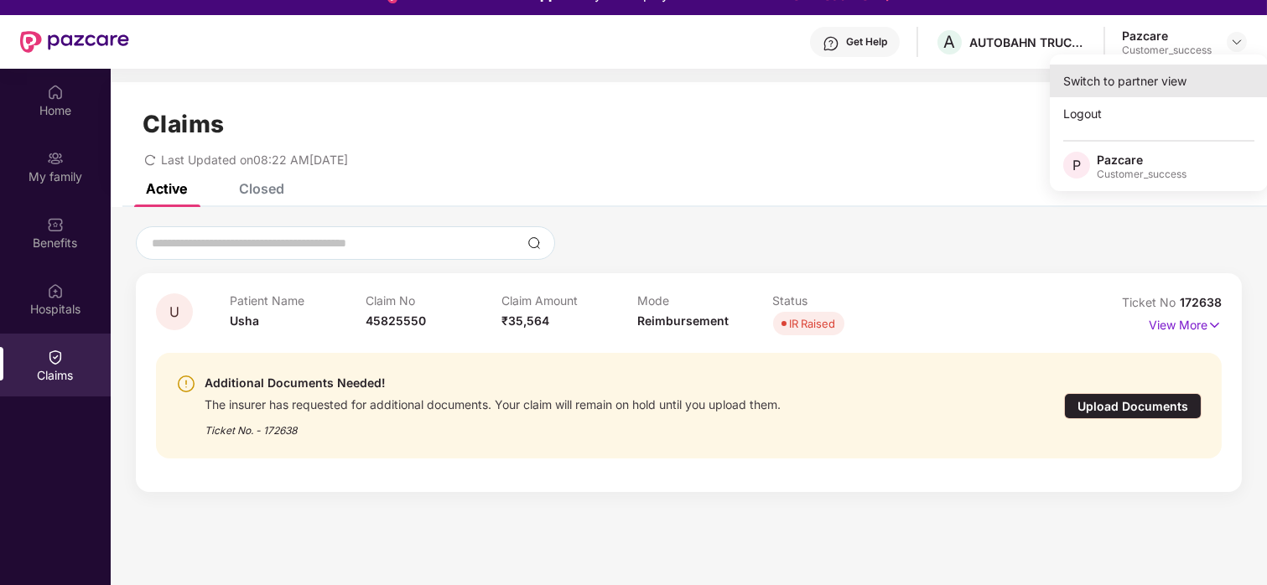
click at [1167, 82] on div "Switch to partner view" at bounding box center [1159, 81] width 218 height 33
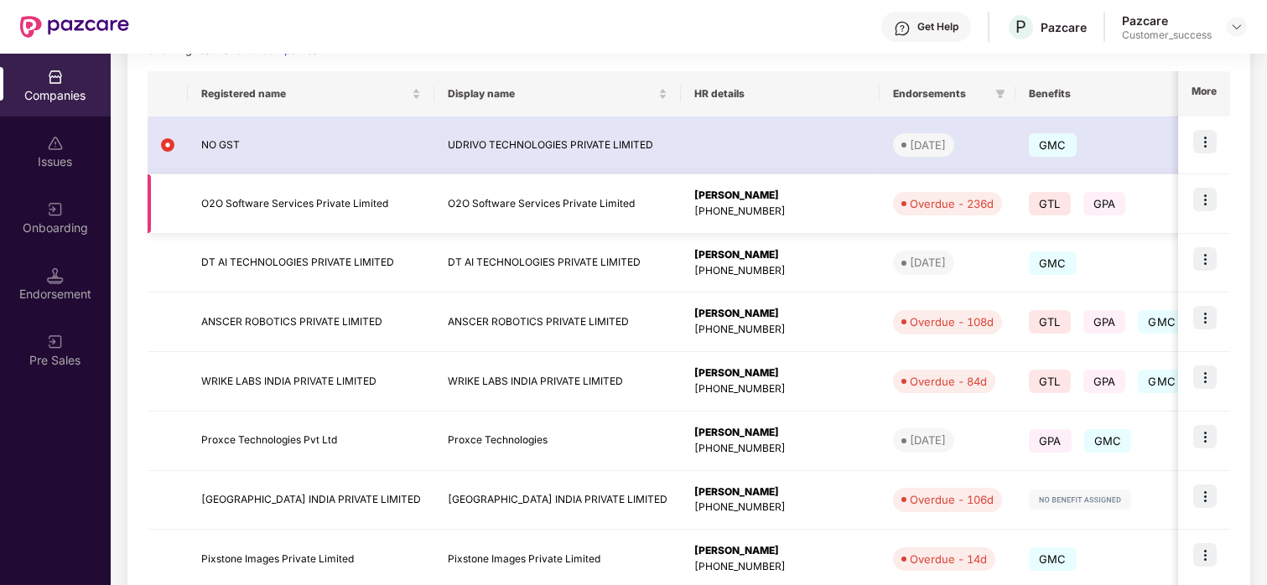
scroll to position [0, 0]
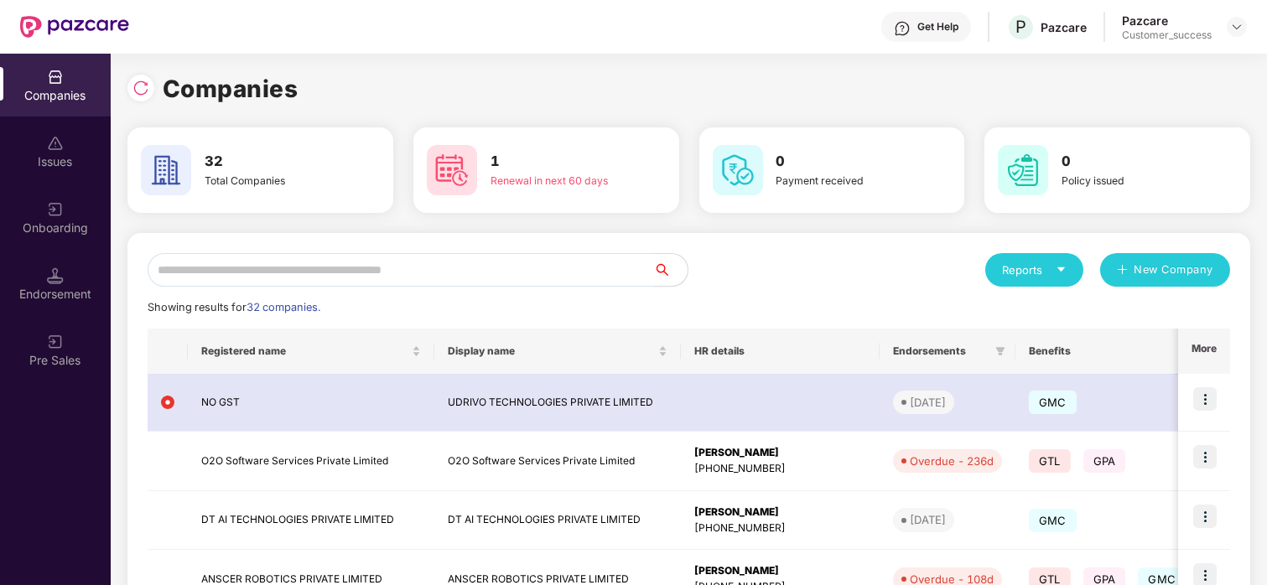
click at [260, 270] on input "text" at bounding box center [401, 270] width 506 height 34
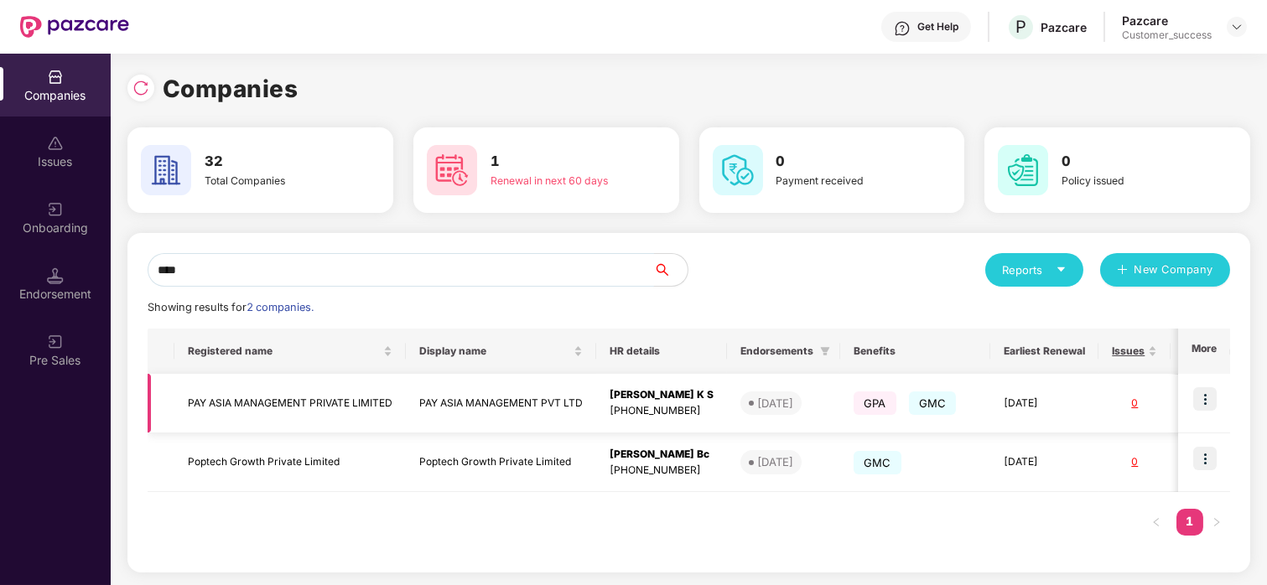
type input "****"
click at [1197, 401] on img at bounding box center [1204, 398] width 23 height 23
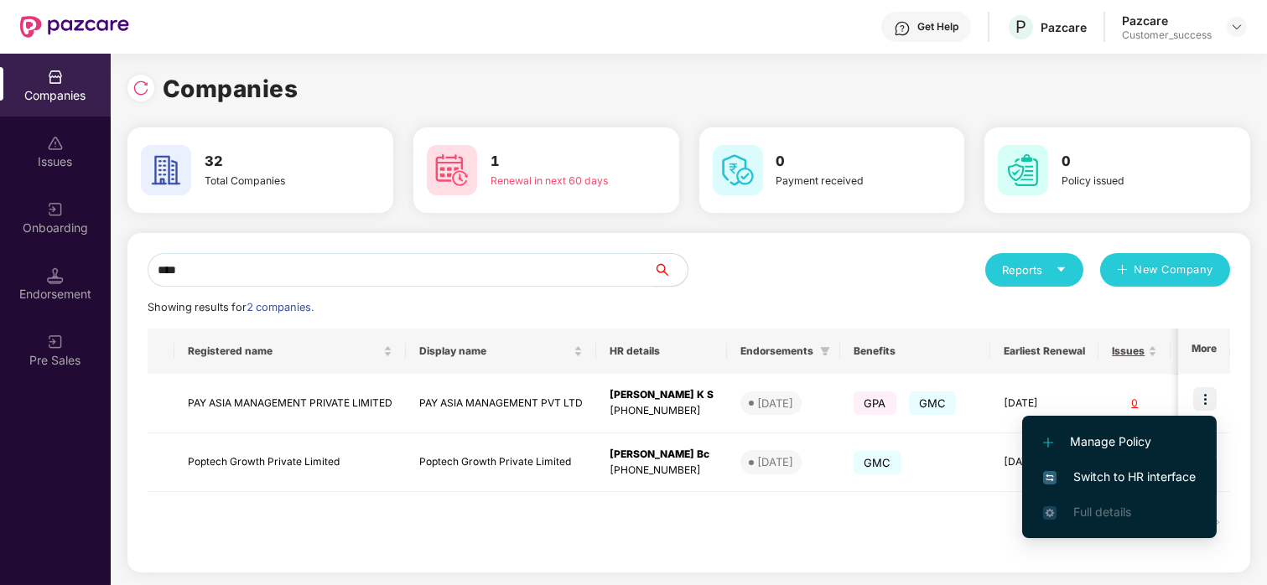
click at [1060, 472] on span "Switch to HR interface" at bounding box center [1119, 477] width 153 height 18
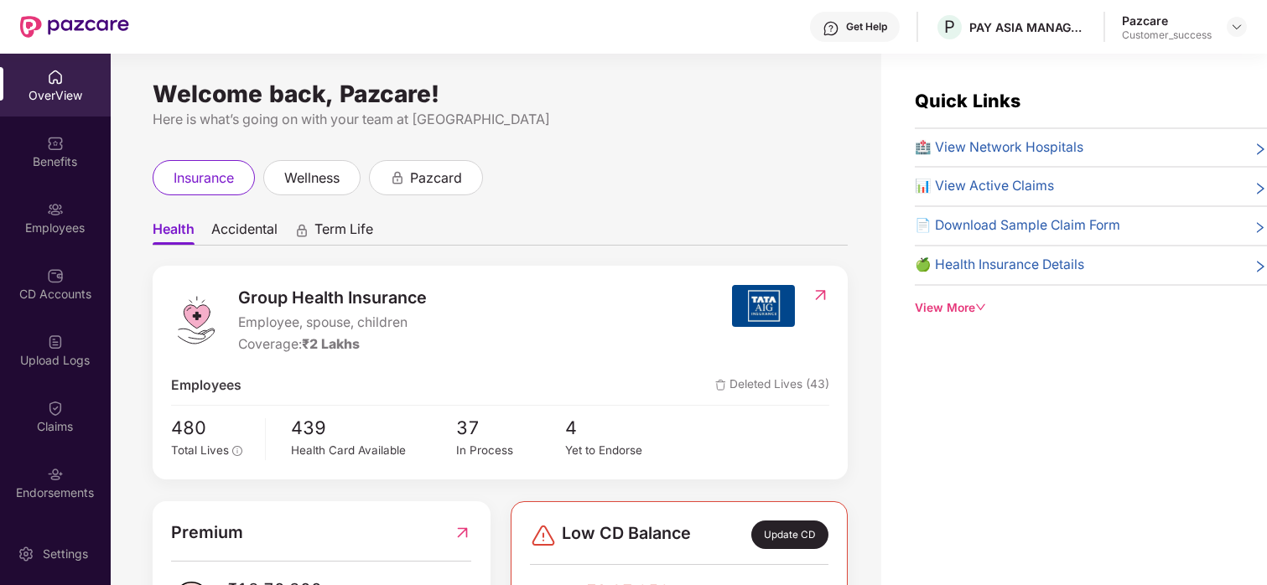
click at [47, 205] on img at bounding box center [55, 209] width 17 height 17
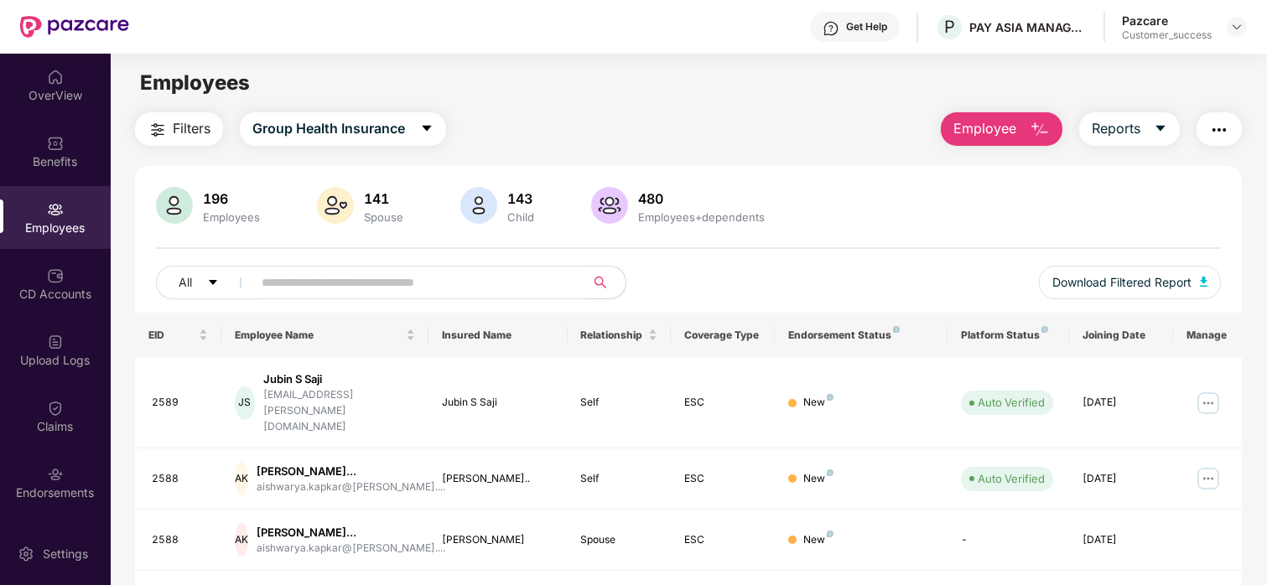
click at [288, 280] on input "text" at bounding box center [412, 282] width 301 height 25
paste input "****"
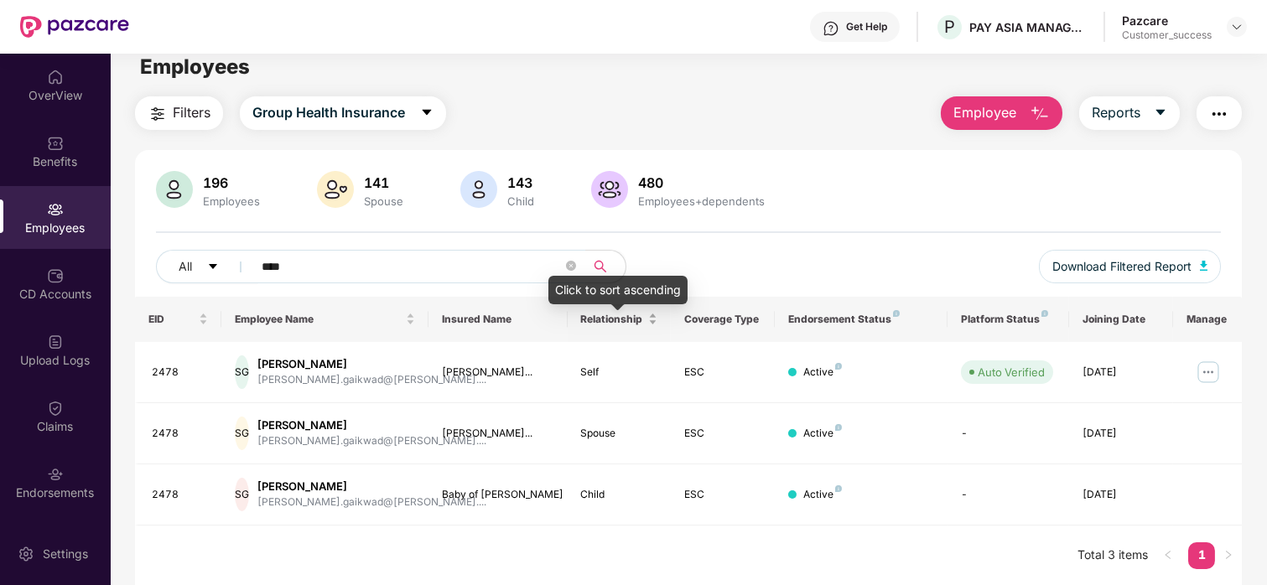
scroll to position [15, 0]
type input "*"
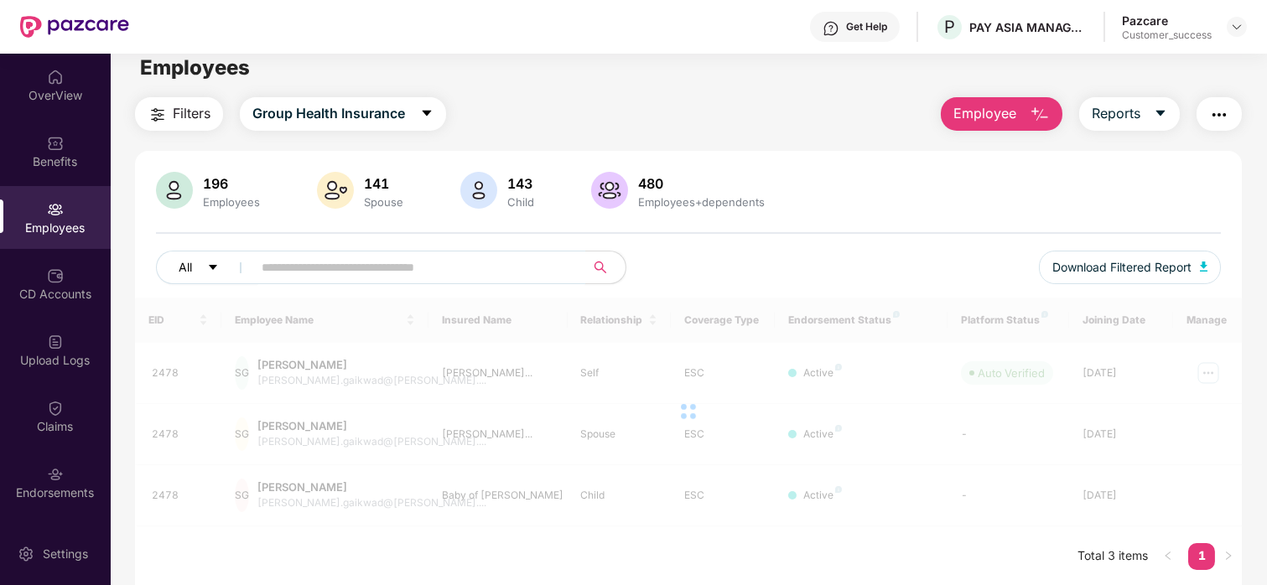
paste input "****"
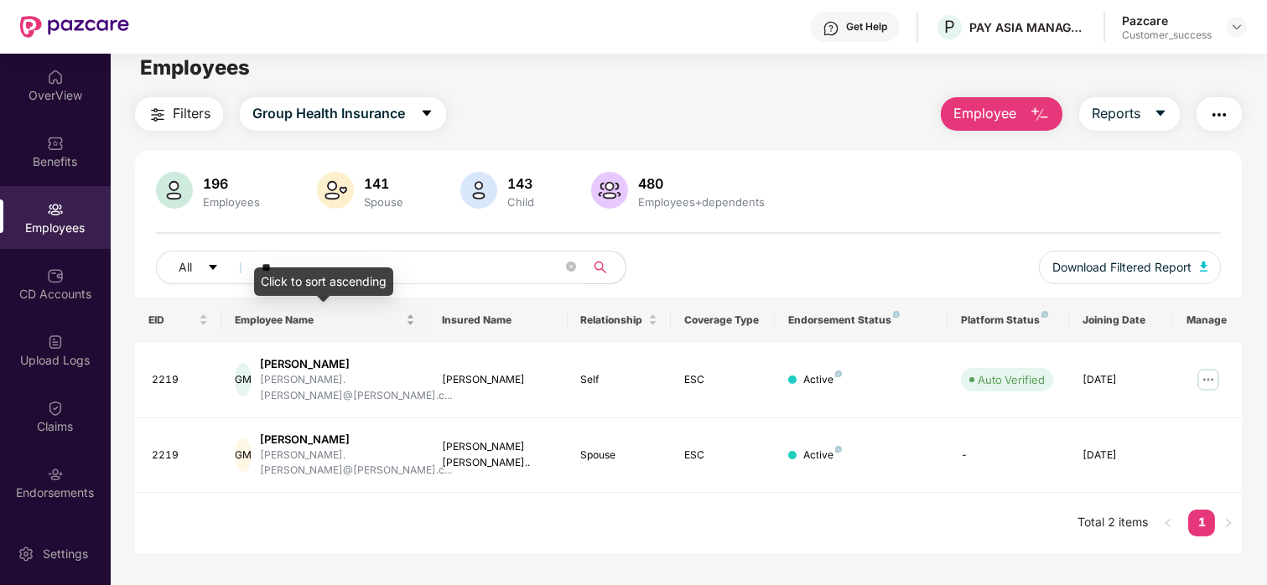
type input "*"
paste input "****"
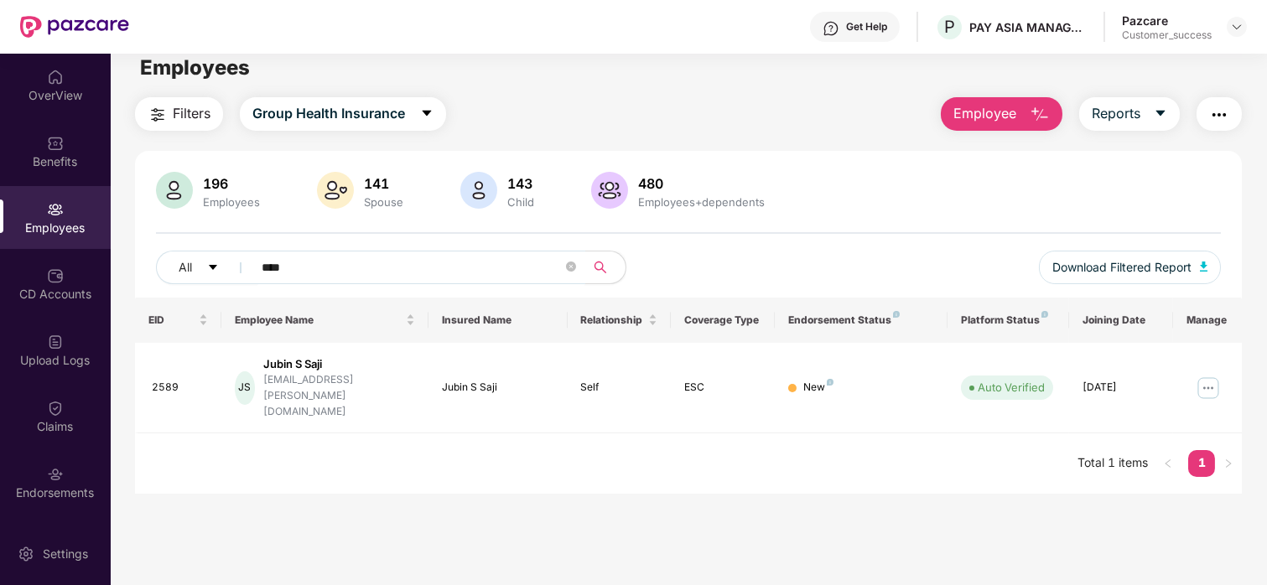
type input "****"
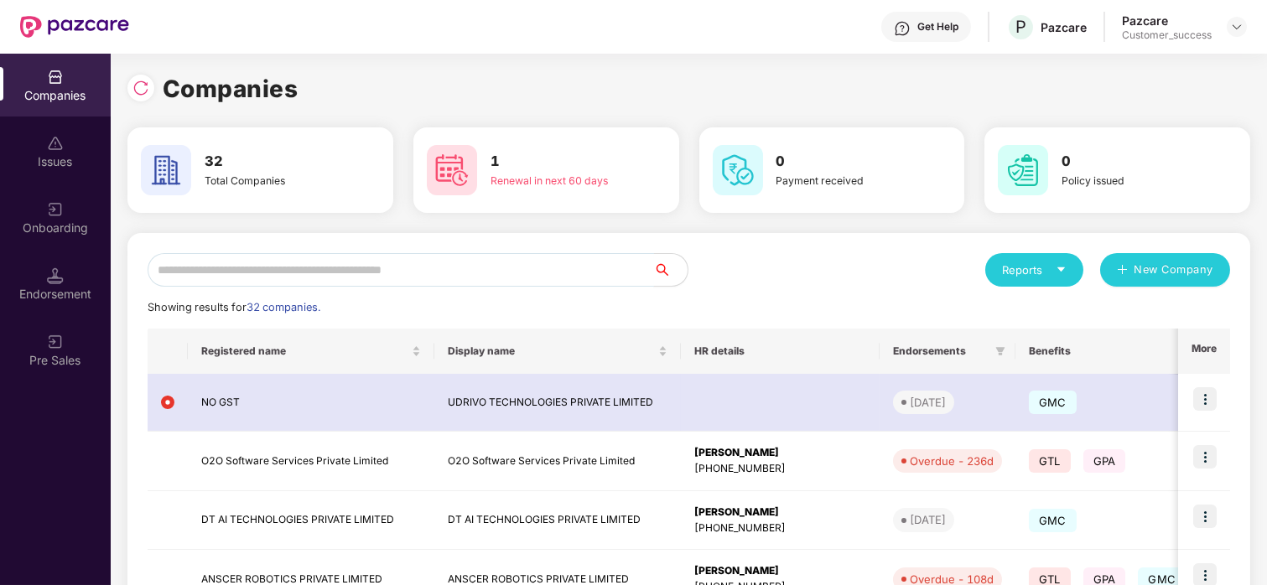
click at [379, 262] on input "text" at bounding box center [401, 270] width 506 height 34
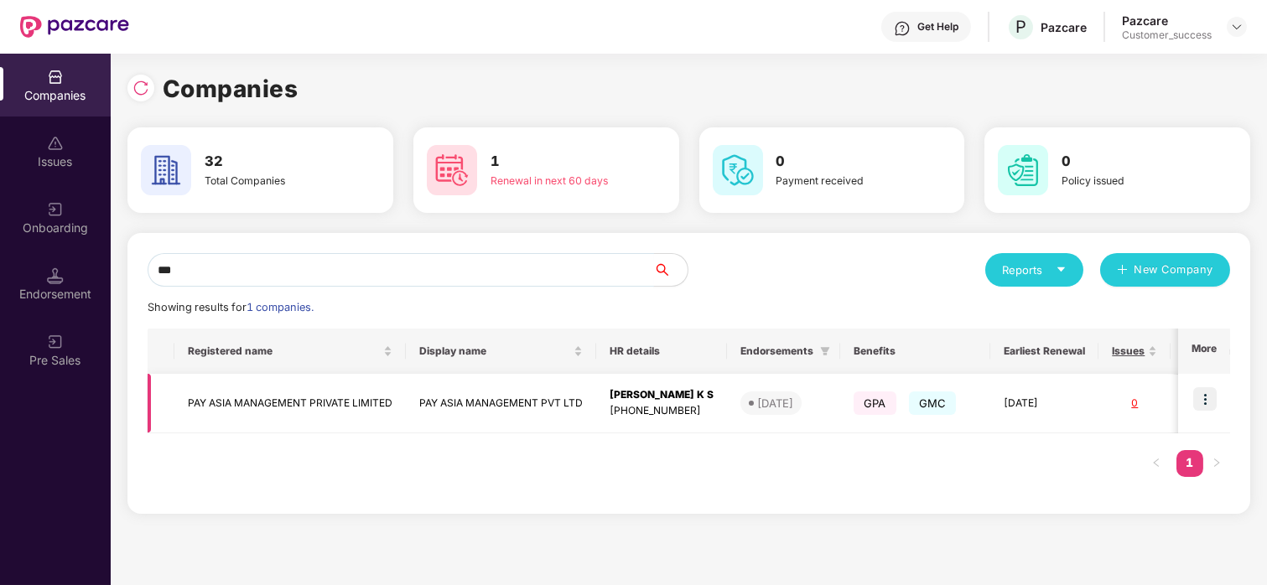
type input "***"
click at [1206, 394] on img at bounding box center [1204, 398] width 23 height 23
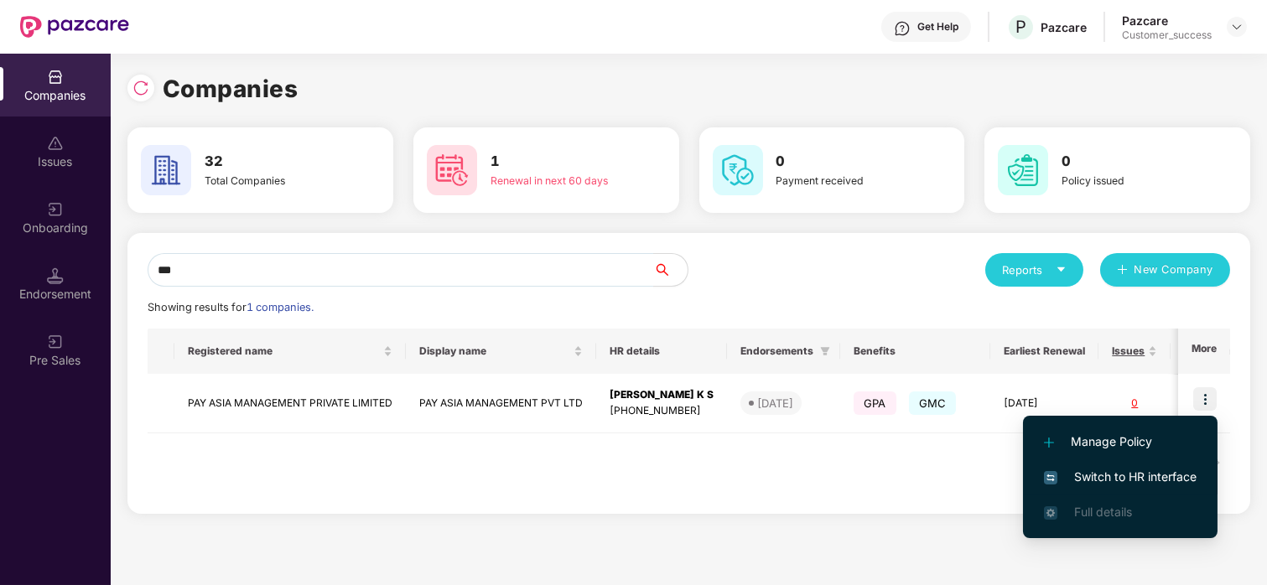
click at [1149, 468] on span "Switch to HR interface" at bounding box center [1120, 477] width 153 height 18
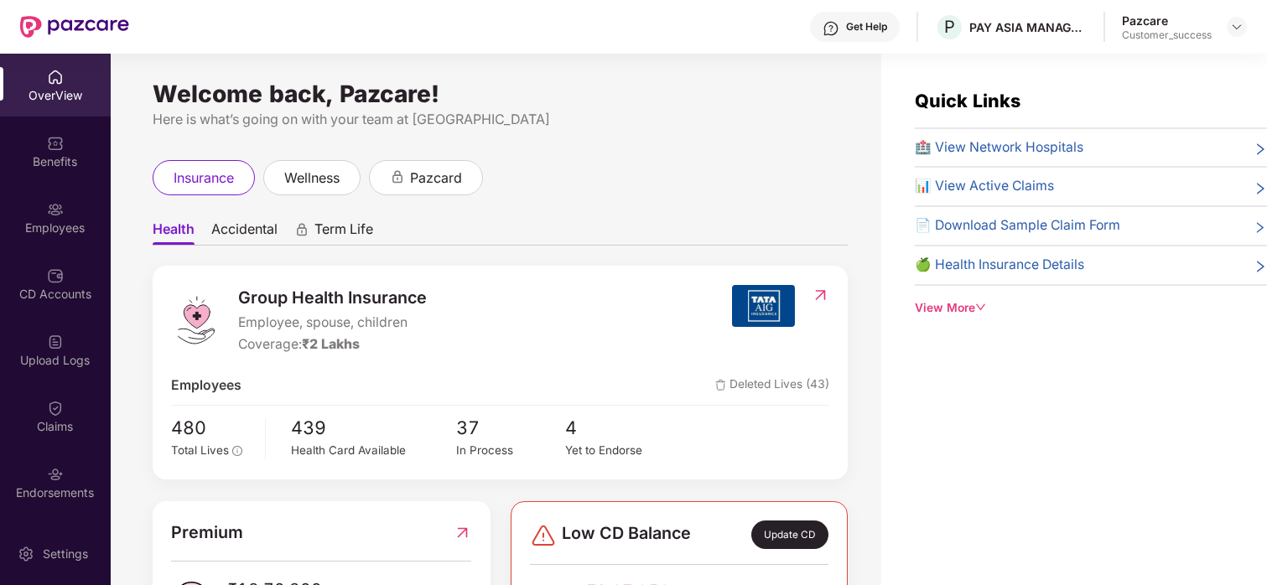
click at [65, 145] on div "Benefits" at bounding box center [55, 151] width 111 height 63
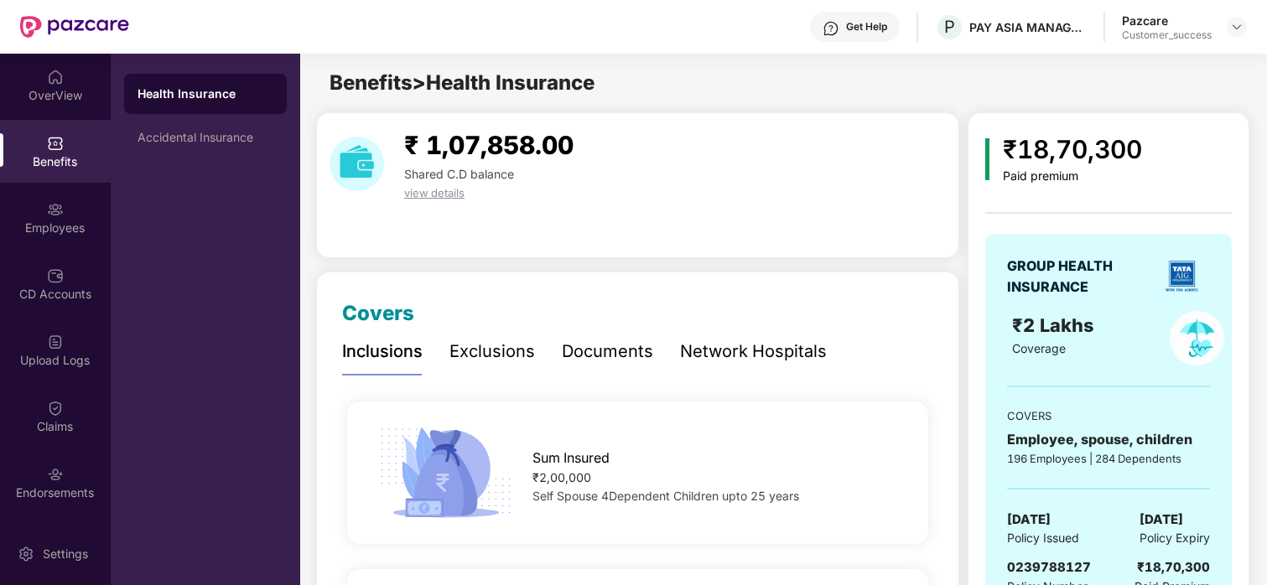
click at [488, 350] on div "Exclusions" at bounding box center [492, 352] width 86 height 26
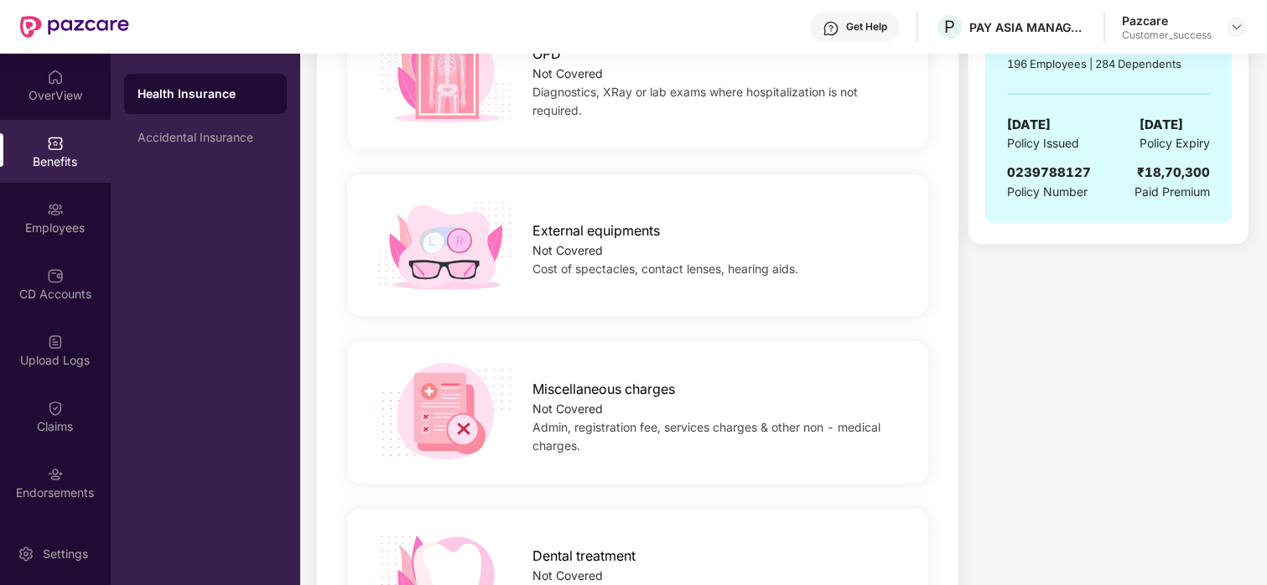
scroll to position [408, 0]
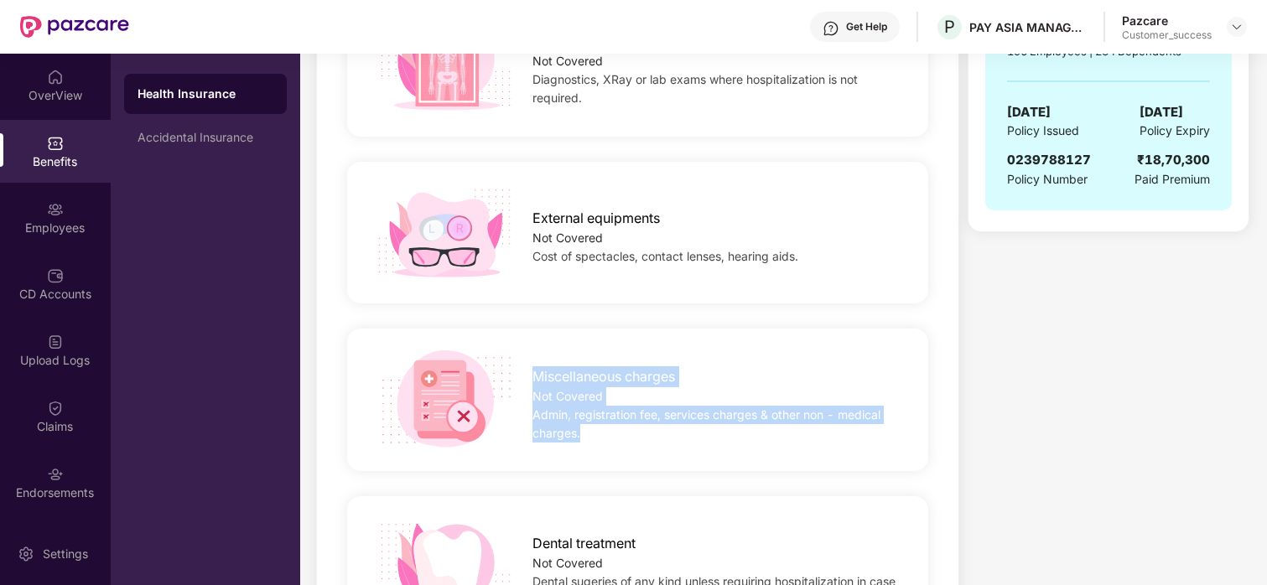
drag, startPoint x: 533, startPoint y: 374, endPoint x: 625, endPoint y: 432, distance: 108.2
click at [625, 432] on div "Miscellaneous charges Not Covered Admin, registration fee, services charges & o…" at bounding box center [717, 400] width 423 height 85
copy div "Miscellaneous charges Not Covered Admin, registration fee, services charges & o…"
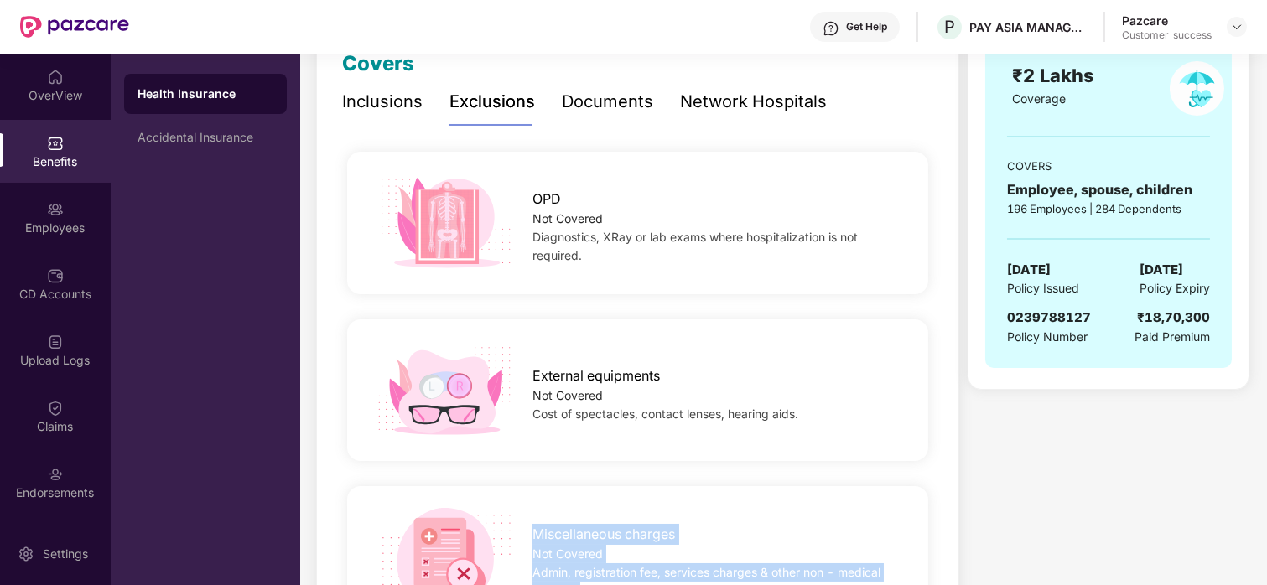
scroll to position [221, 0]
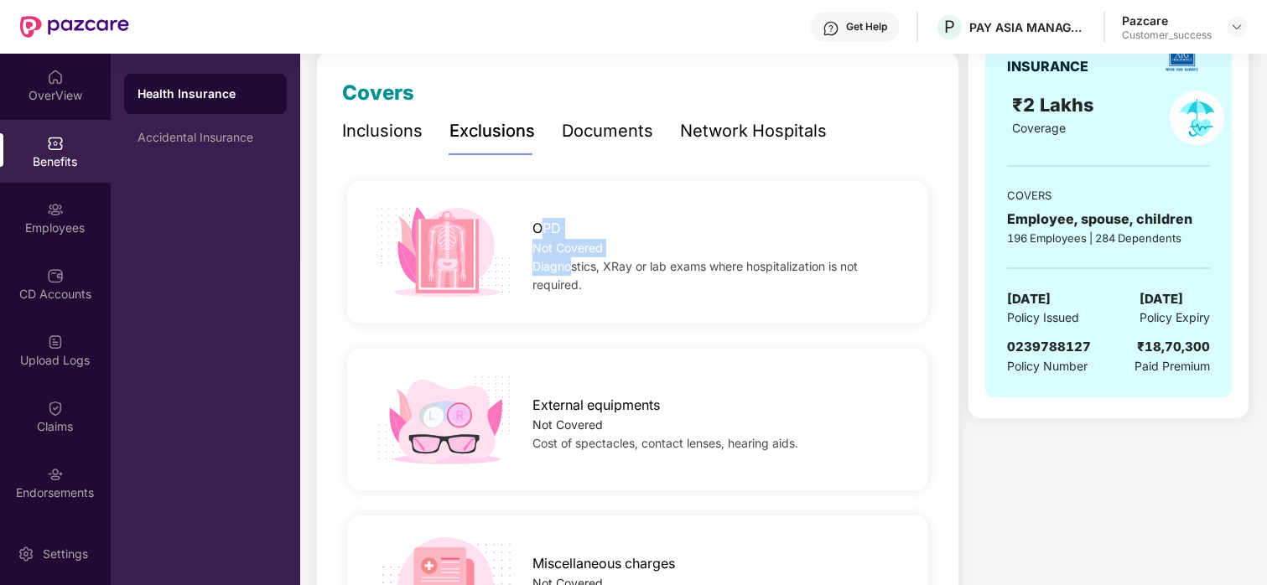
drag, startPoint x: 537, startPoint y: 232, endPoint x: 574, endPoint y: 270, distance: 52.2
click at [574, 270] on div "OPD Not Covered Diagnostics, XRay or lab exams where hospitalization is not req…" at bounding box center [717, 252] width 423 height 85
drag, startPoint x: 580, startPoint y: 283, endPoint x: 605, endPoint y: 302, distance: 31.7
click at [605, 302] on div "OPD Not Covered Diagnostics, XRay or lab exams where hospitalization is not req…" at bounding box center [637, 252] width 635 height 101
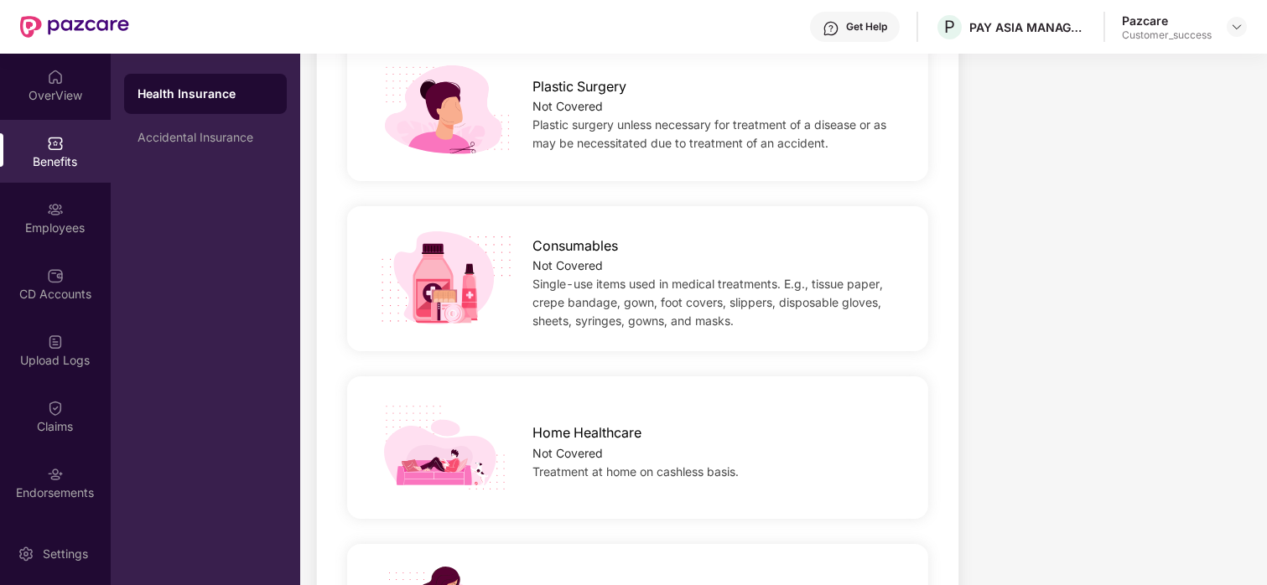
scroll to position [1212, 0]
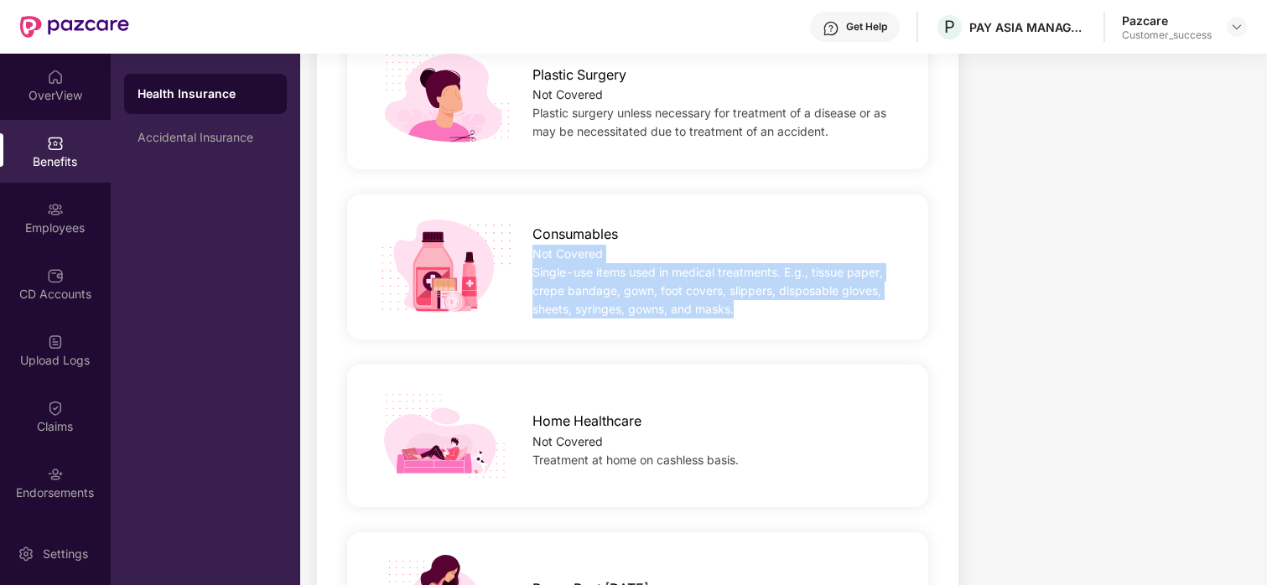
drag, startPoint x: 522, startPoint y: 258, endPoint x: 738, endPoint y: 309, distance: 221.3
click at [738, 309] on div "Consumables Not Covered Single-use items used in medical treatments. E.g., tiss…" at bounding box center [717, 266] width 423 height 103
copy div "Not Covered Single-use items used in medical treatments. E.g., tissue paper, cr…"
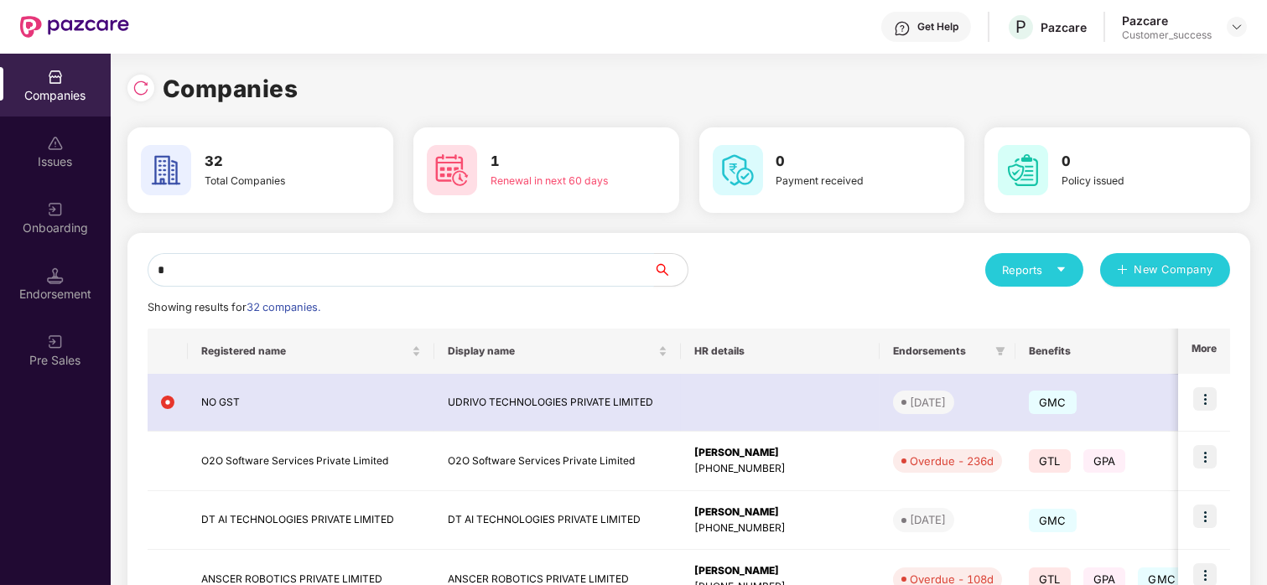
click at [475, 271] on input "*" at bounding box center [401, 270] width 506 height 34
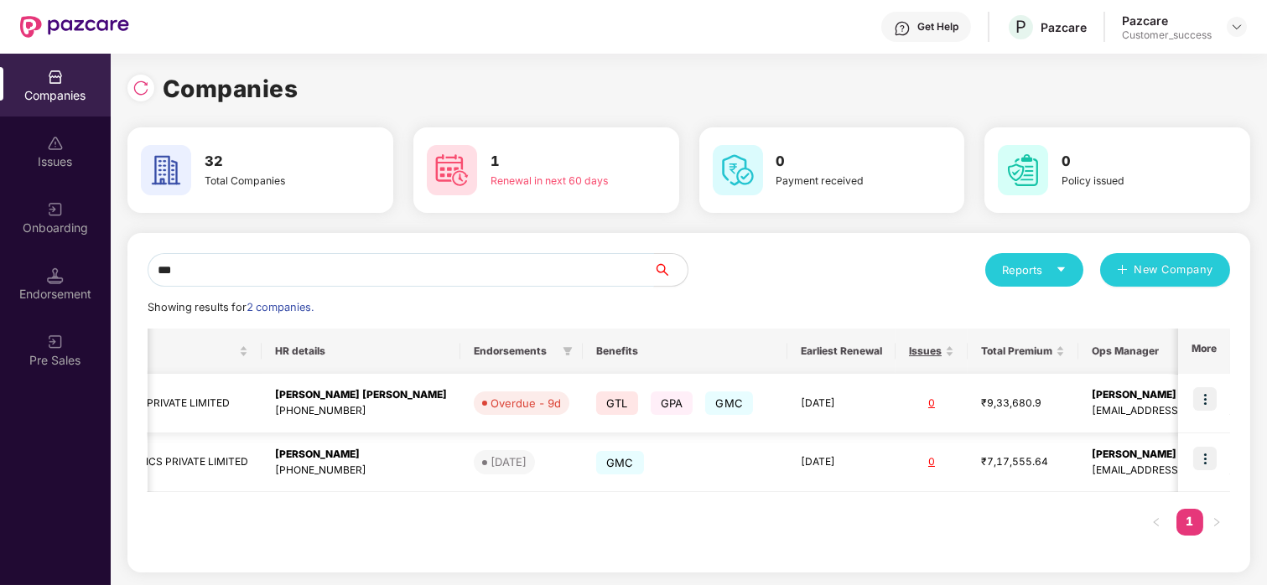
scroll to position [0, 0]
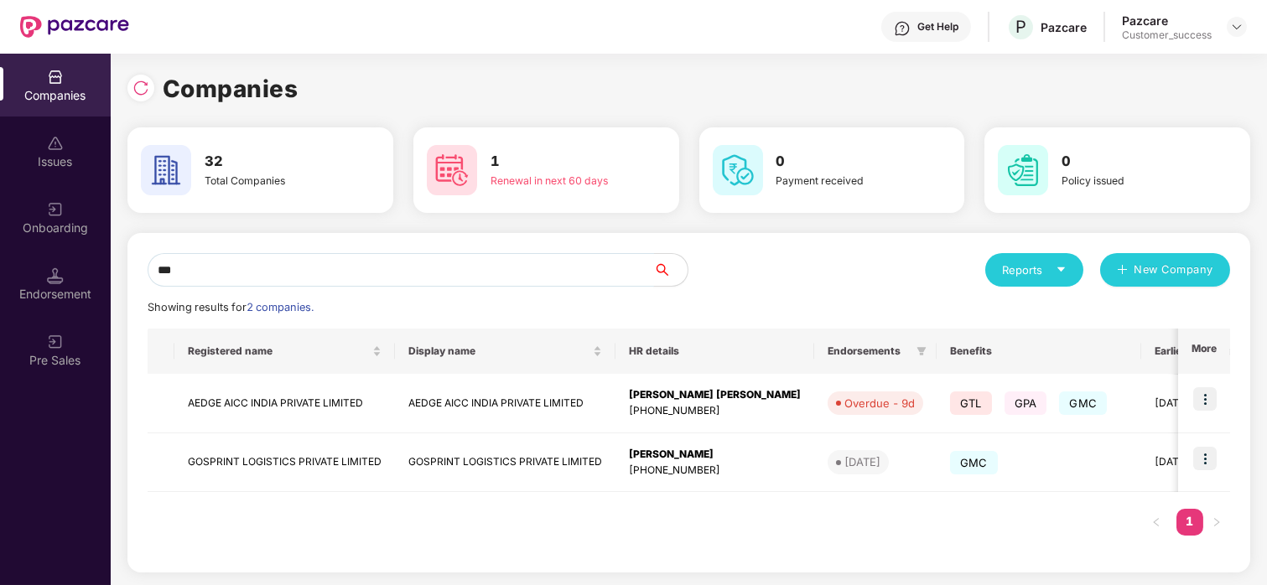
type input "***"
click at [296, 397] on td "AEDGE AICC INDIA PRIVATE LIMITED" at bounding box center [284, 404] width 221 height 60
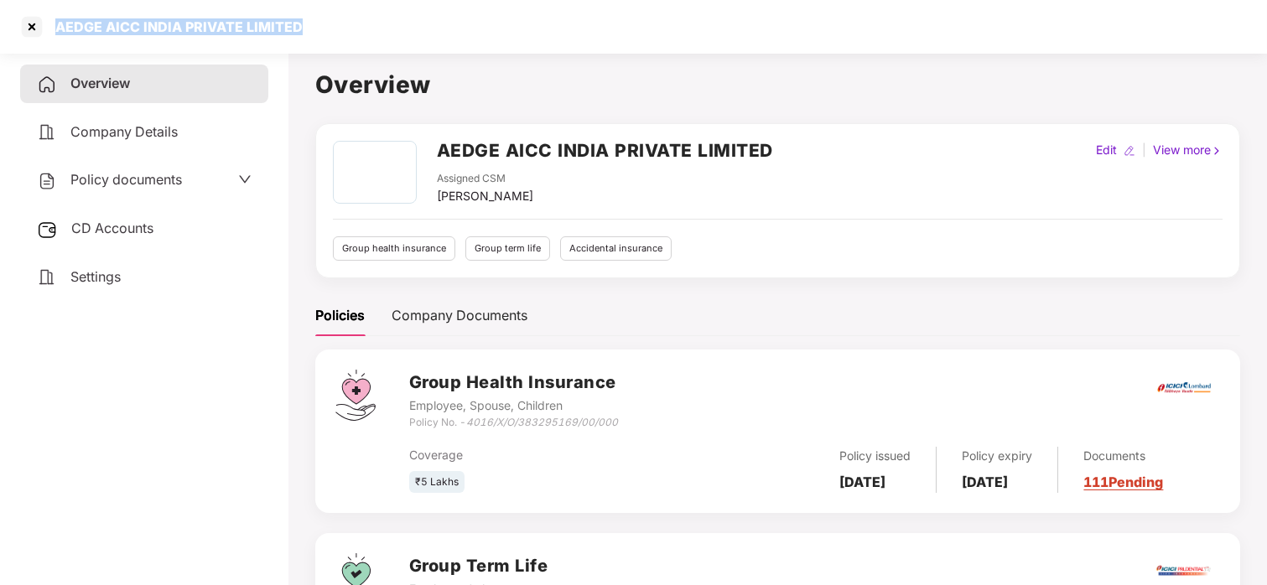
drag, startPoint x: 57, startPoint y: 31, endPoint x: 319, endPoint y: 29, distance: 261.6
click at [319, 29] on div "AEDGE AICC INDIA PRIVATE LIMITED" at bounding box center [633, 27] width 1267 height 54
copy div "AEDGE AICC INDIA PRIVATE LIMITED"
click at [25, 16] on div at bounding box center [31, 26] width 27 height 27
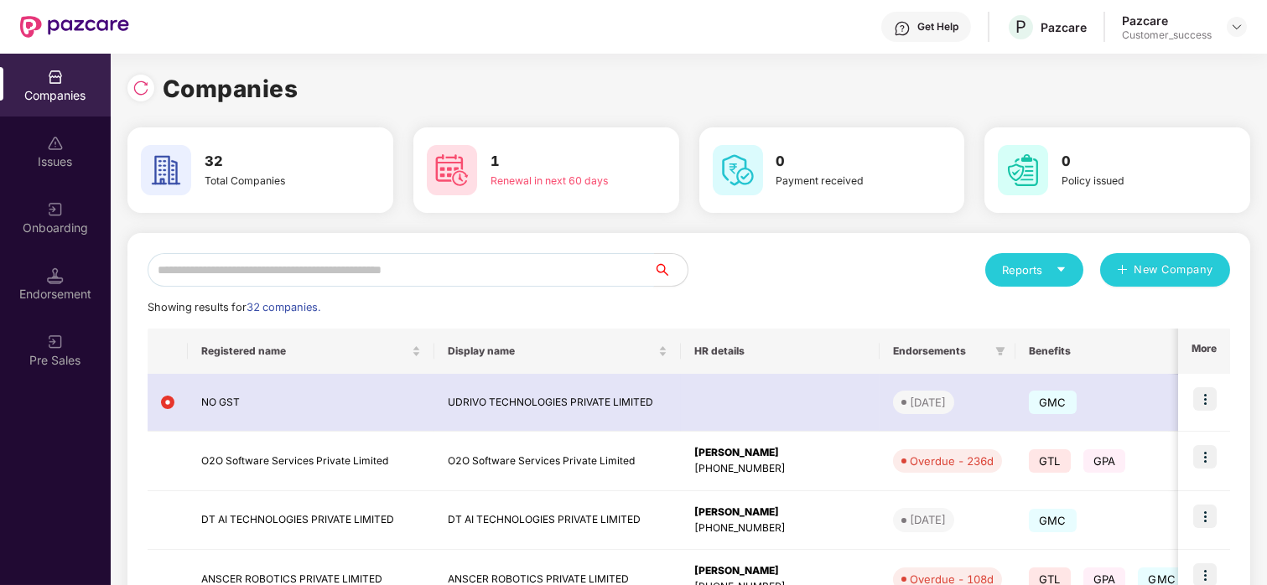
click at [248, 277] on input "text" at bounding box center [401, 270] width 506 height 34
click at [43, 206] on div "Onboarding" at bounding box center [55, 217] width 111 height 63
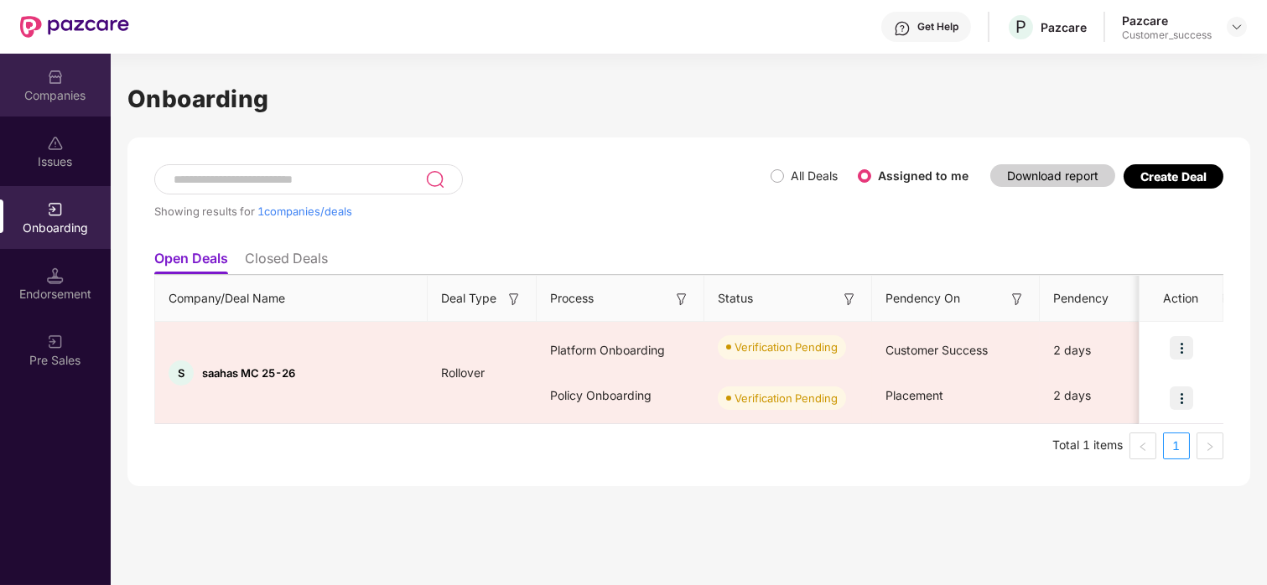
click at [50, 87] on div "Companies" at bounding box center [55, 95] width 111 height 17
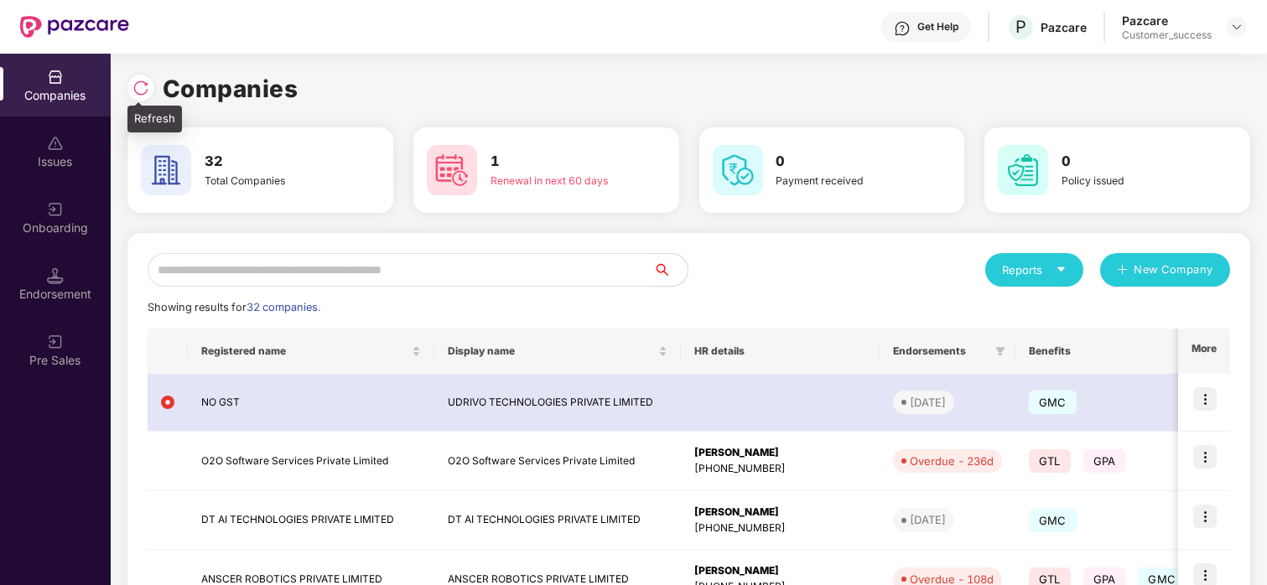
click at [141, 83] on img at bounding box center [140, 88] width 17 height 17
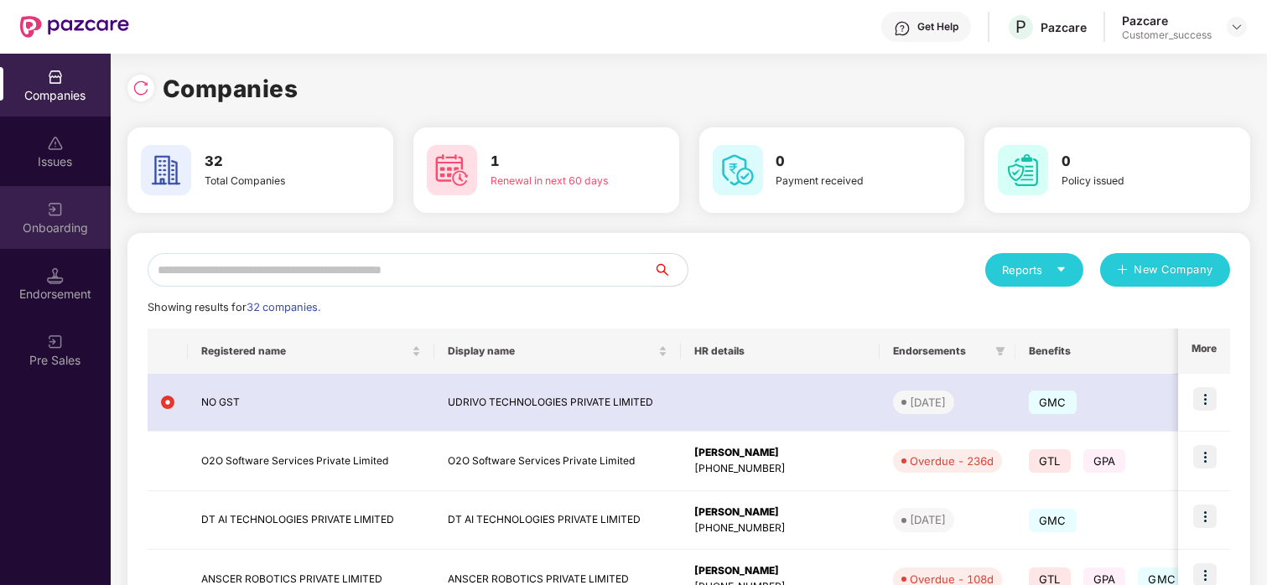
click at [73, 221] on div "Onboarding" at bounding box center [55, 228] width 111 height 17
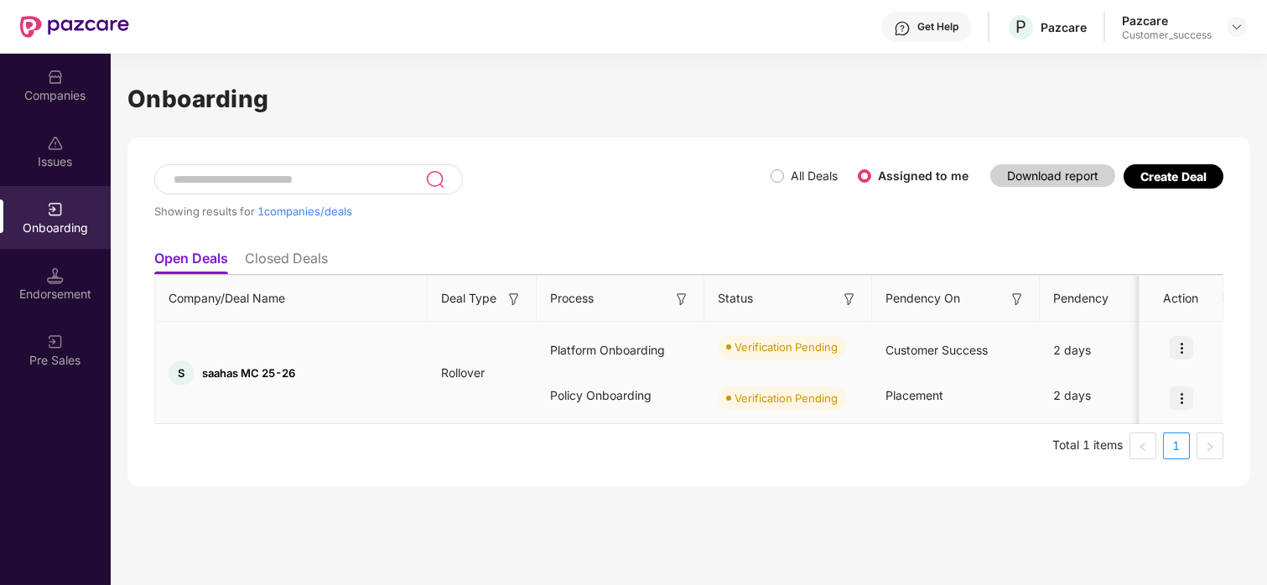
click at [1180, 347] on img at bounding box center [1181, 347] width 23 height 23
drag, startPoint x: 1211, startPoint y: 411, endPoint x: 1178, endPoint y: 406, distance: 33.1
click at [1178, 406] on div at bounding box center [1182, 398] width 84 height 50
click at [1178, 406] on img at bounding box center [1181, 398] width 23 height 23
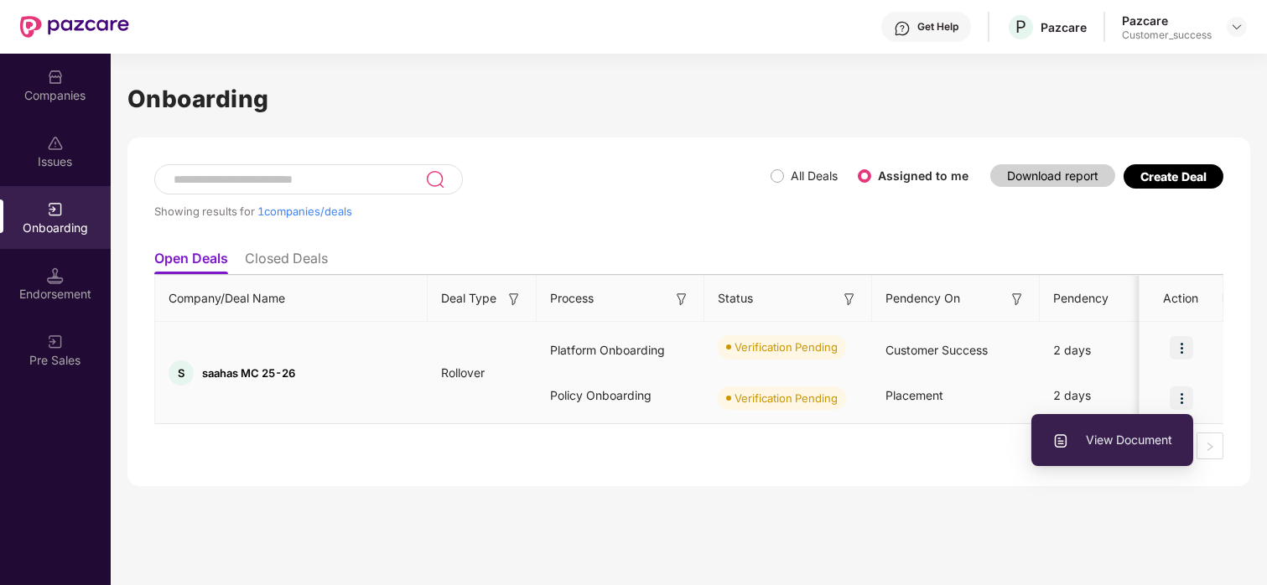
click at [1121, 440] on span "View Document" at bounding box center [1112, 440] width 120 height 18
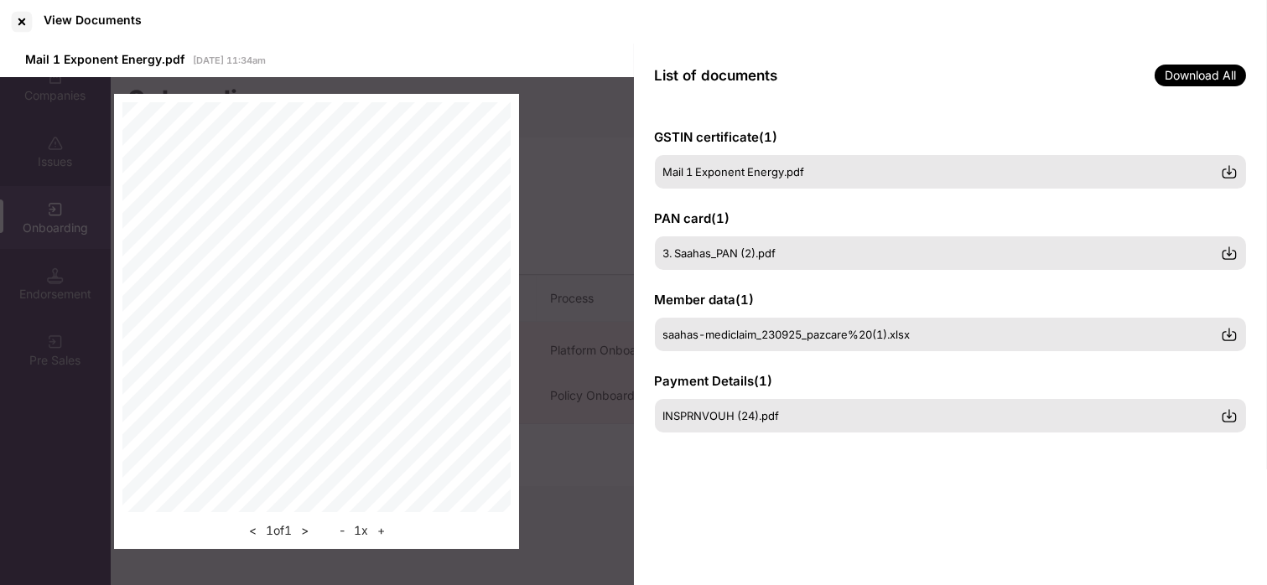
click at [884, 503] on div "GSTIN certificate ( 1 ) Mail 1 Exponent Energy.pdf PAN card ( 1 ) 3. Saahas_PAN…" at bounding box center [951, 347] width 634 height 480
click at [702, 462] on div "GSTIN certificate ( 1 ) Mail 1 Exponent Energy.pdf PAN card ( 1 ) 3. Saahas_PAN…" at bounding box center [951, 347] width 634 height 480
click at [24, 17] on div at bounding box center [21, 21] width 27 height 27
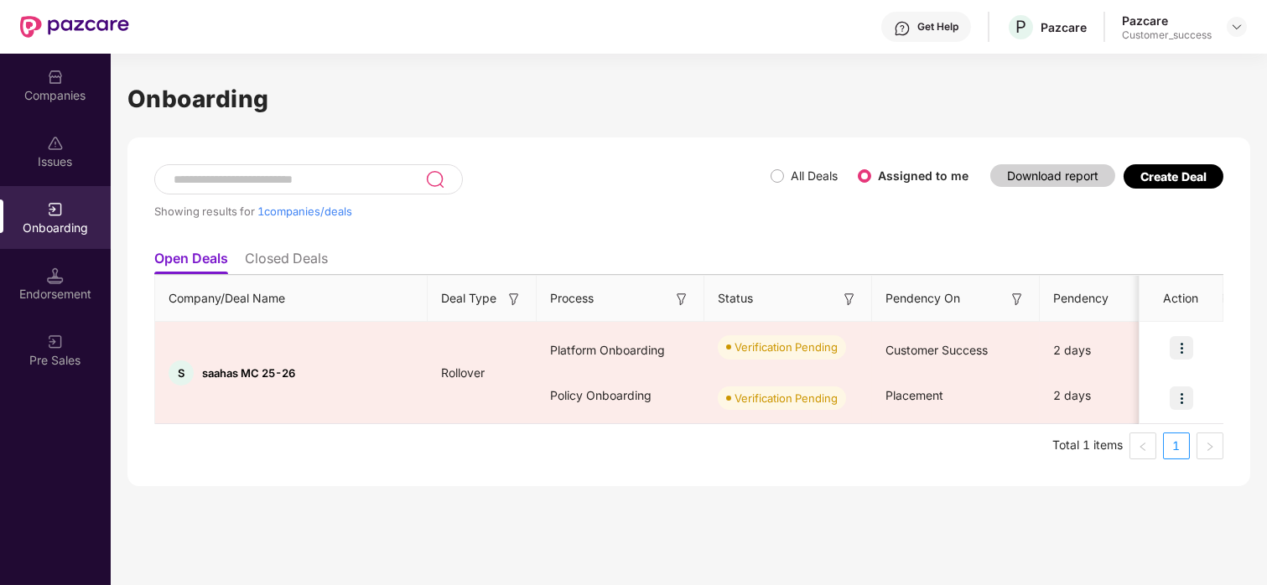
click at [1060, 439] on li "Total 1 items" at bounding box center [1087, 446] width 70 height 27
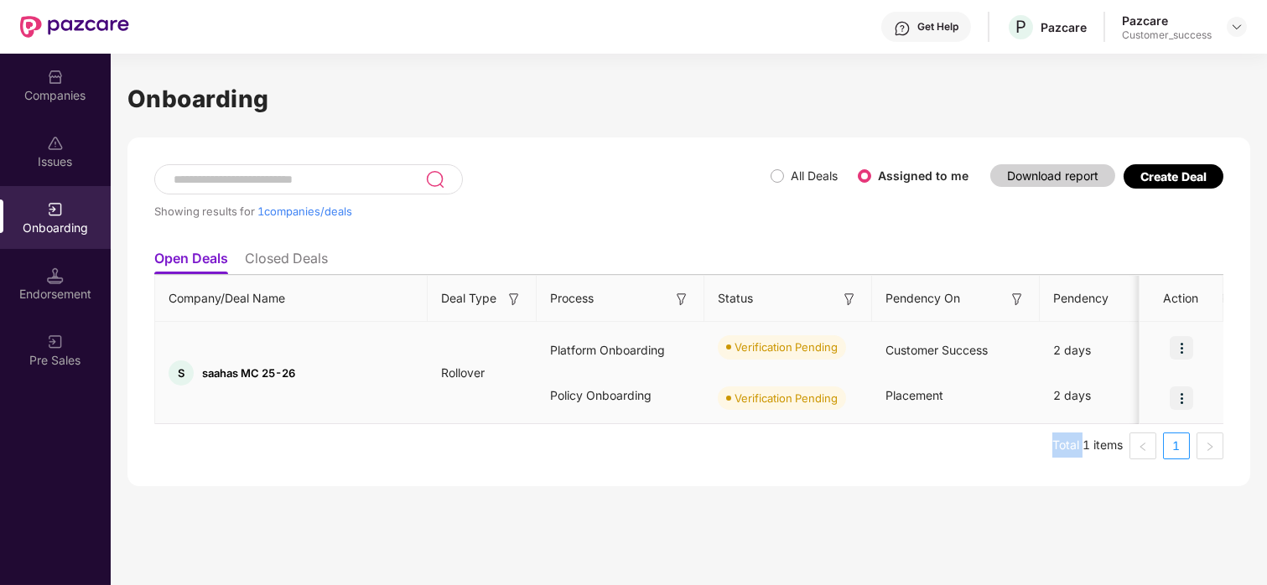
click at [1186, 402] on img at bounding box center [1181, 398] width 23 height 23
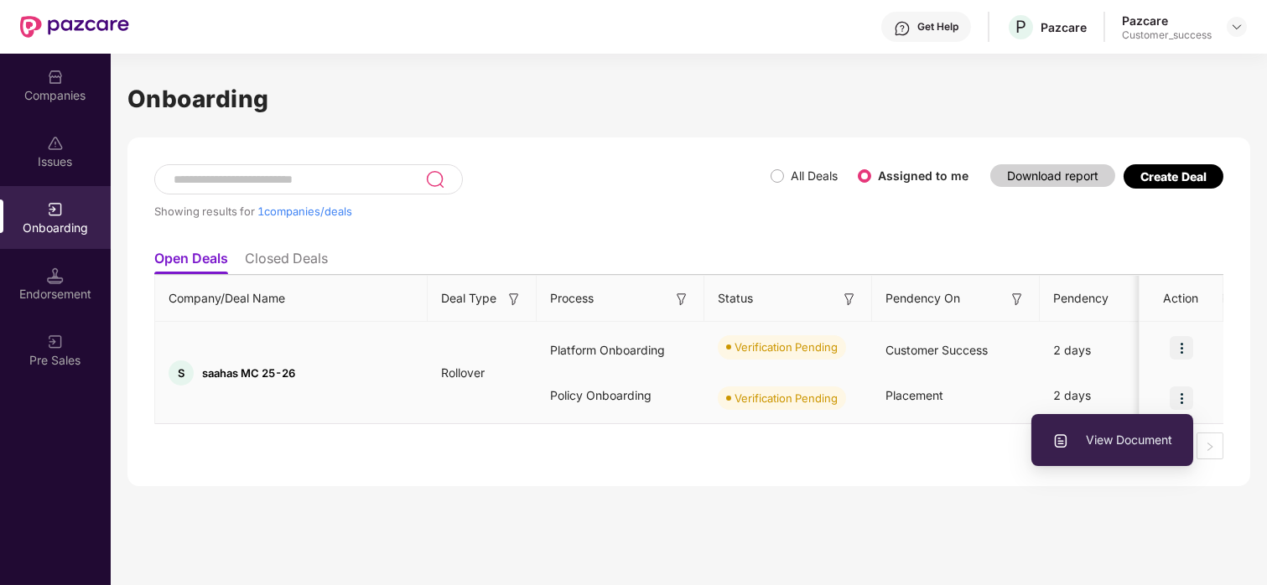
click at [1117, 445] on span "View Document" at bounding box center [1112, 440] width 120 height 18
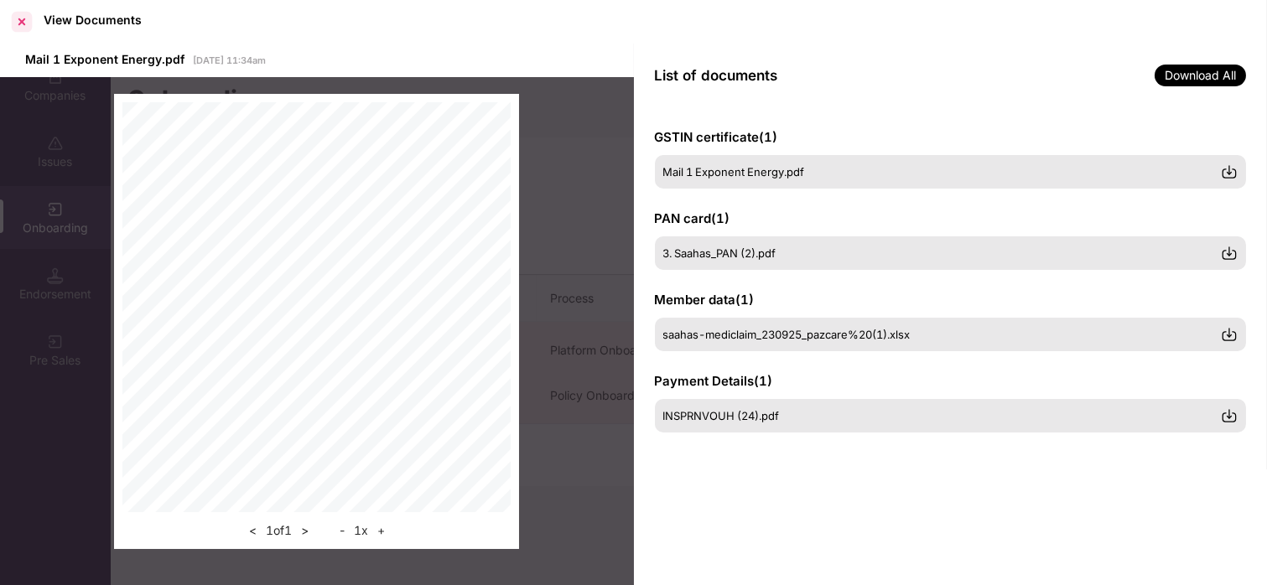
click at [13, 23] on div at bounding box center [21, 21] width 27 height 27
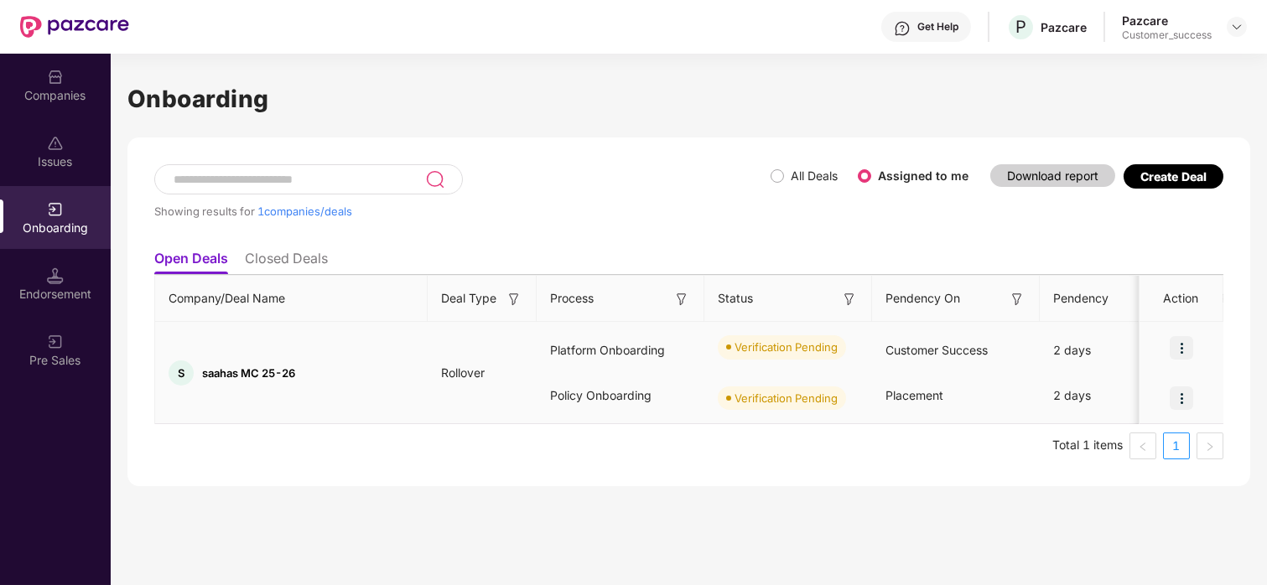
click at [1176, 345] on img at bounding box center [1181, 347] width 23 height 23
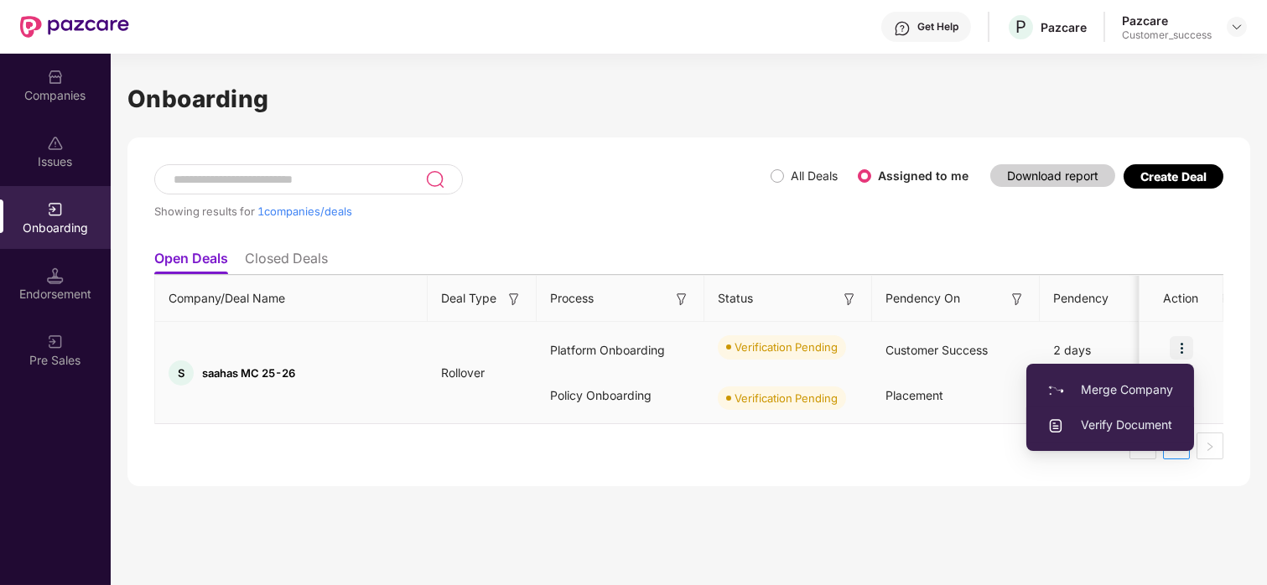
click at [1120, 425] on span "Verify Document" at bounding box center [1110, 425] width 126 height 18
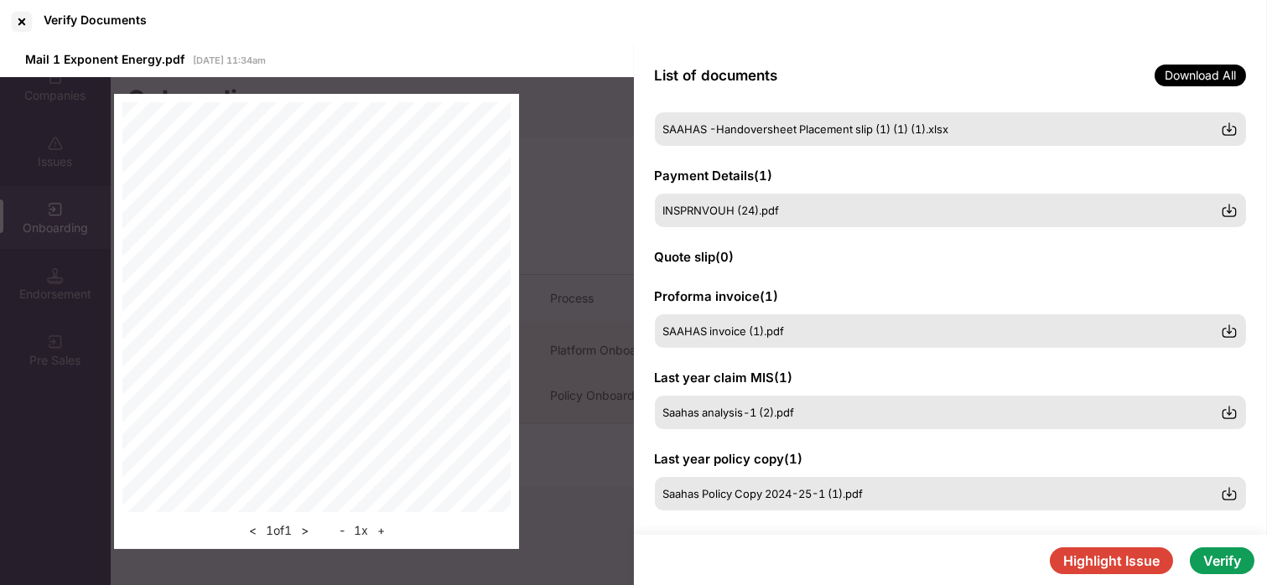
scroll to position [372, 0]
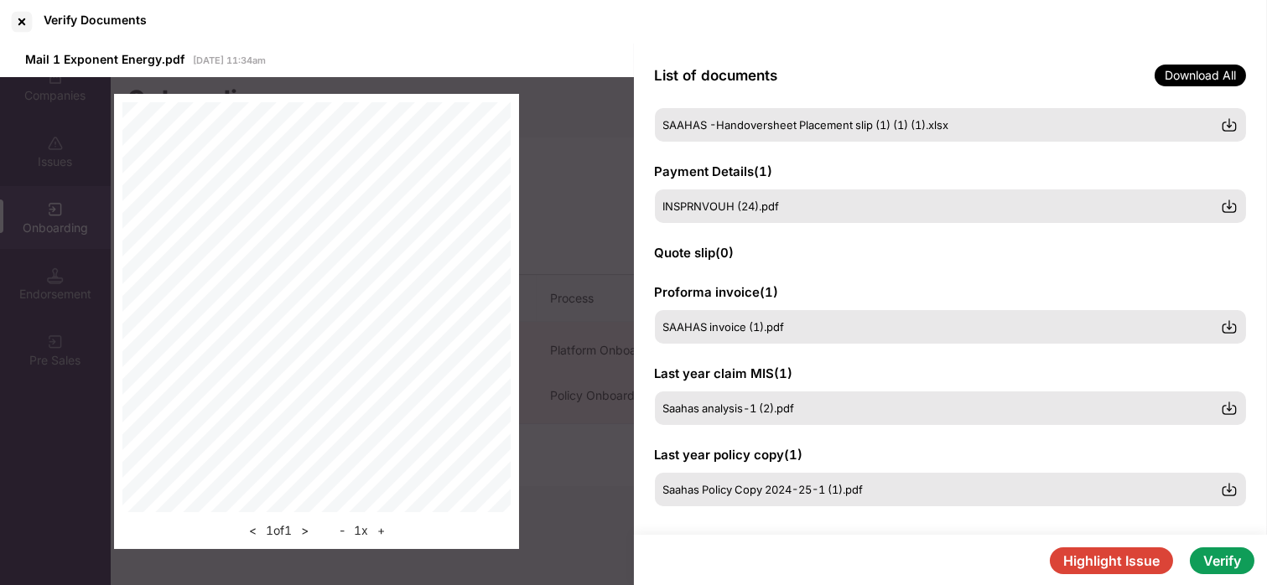
click at [1233, 558] on button "Verify" at bounding box center [1222, 561] width 65 height 27
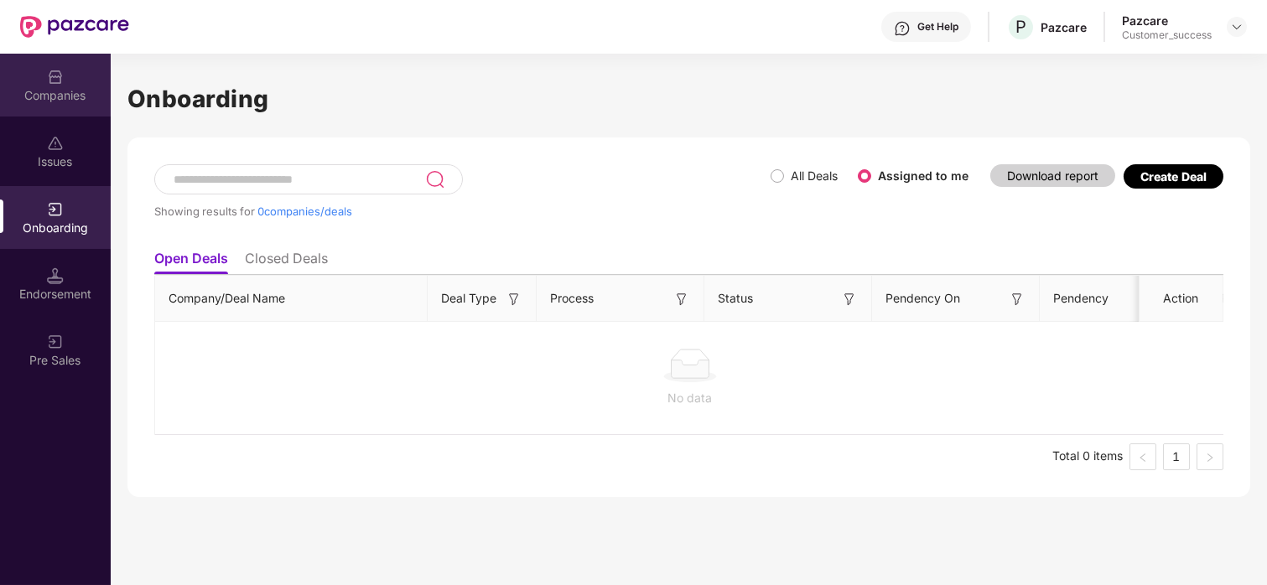
click at [22, 78] on div "Companies" at bounding box center [55, 85] width 111 height 63
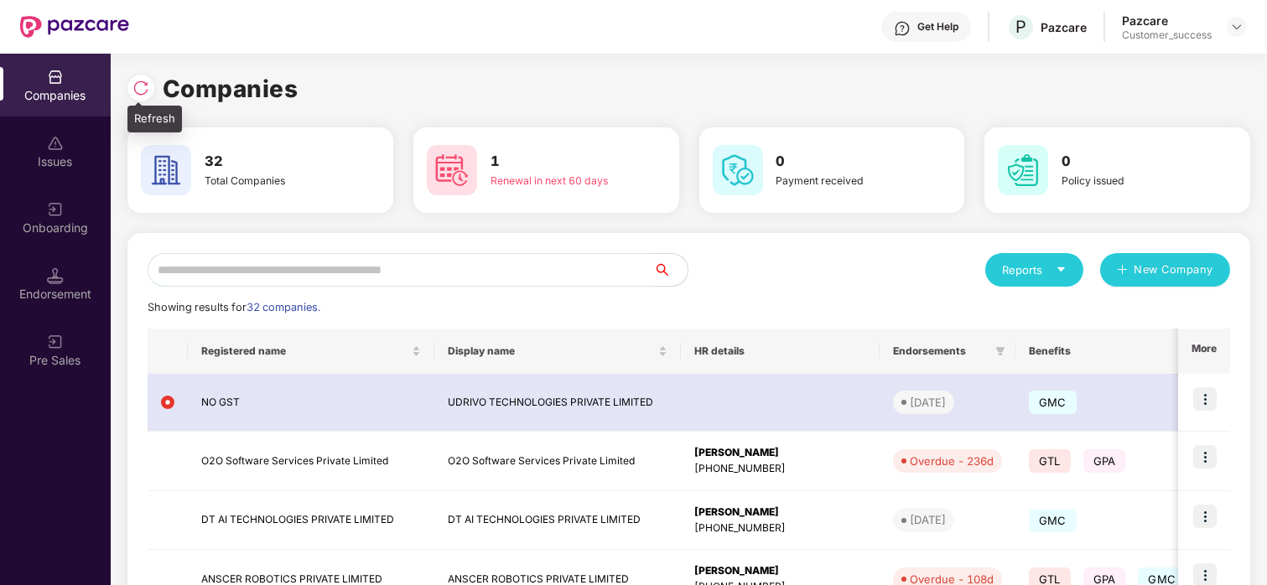
click at [146, 94] on img at bounding box center [140, 88] width 17 height 17
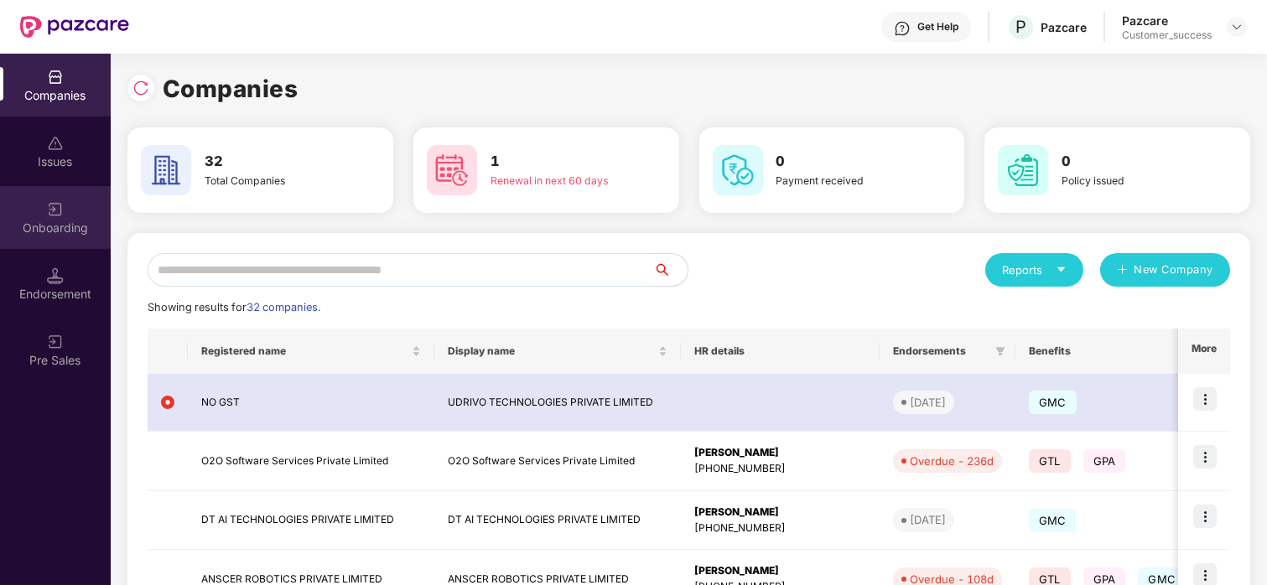
click at [63, 207] on img at bounding box center [55, 209] width 17 height 17
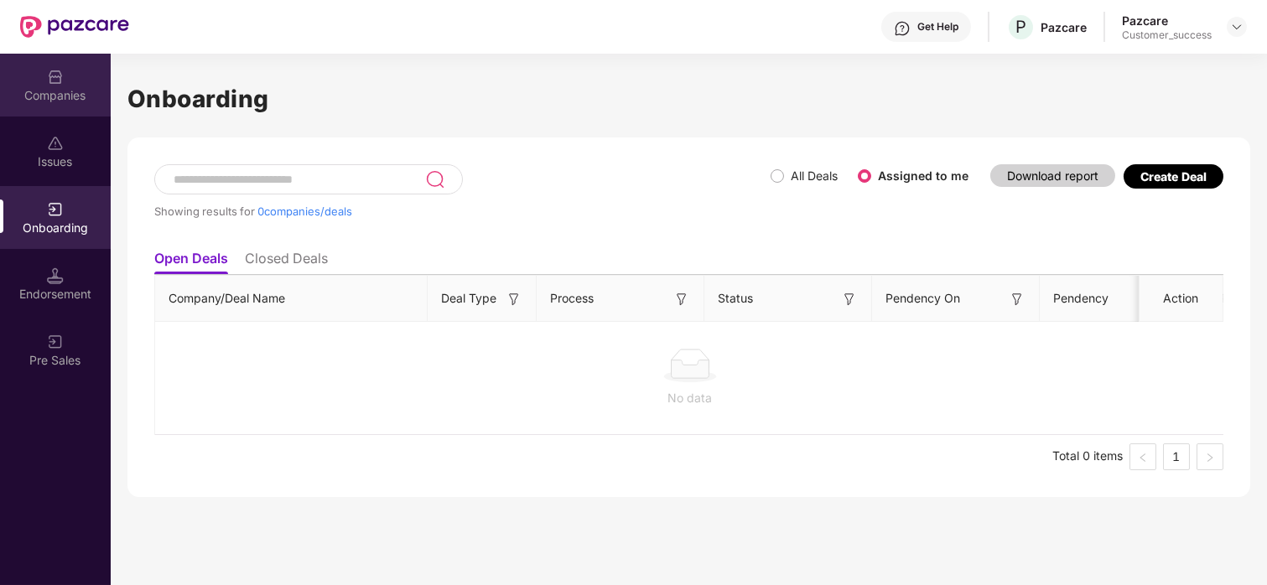
click at [43, 84] on div "Companies" at bounding box center [55, 85] width 111 height 63
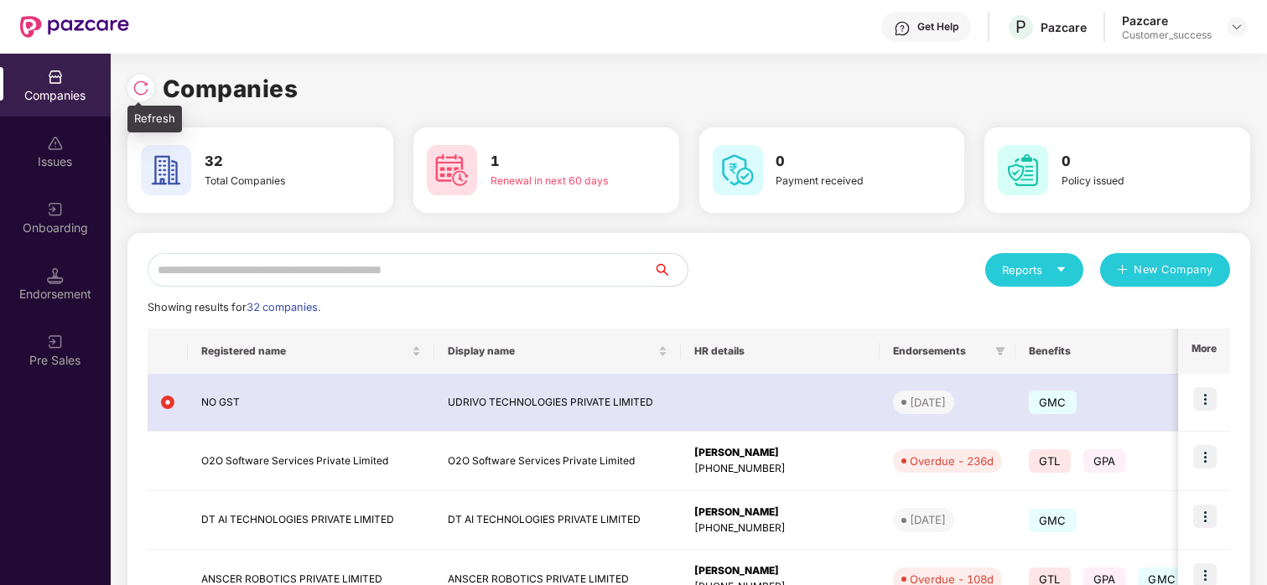
click at [142, 87] on img at bounding box center [140, 88] width 17 height 17
click at [132, 93] on img at bounding box center [140, 88] width 17 height 17
click at [257, 276] on input "text" at bounding box center [401, 270] width 506 height 34
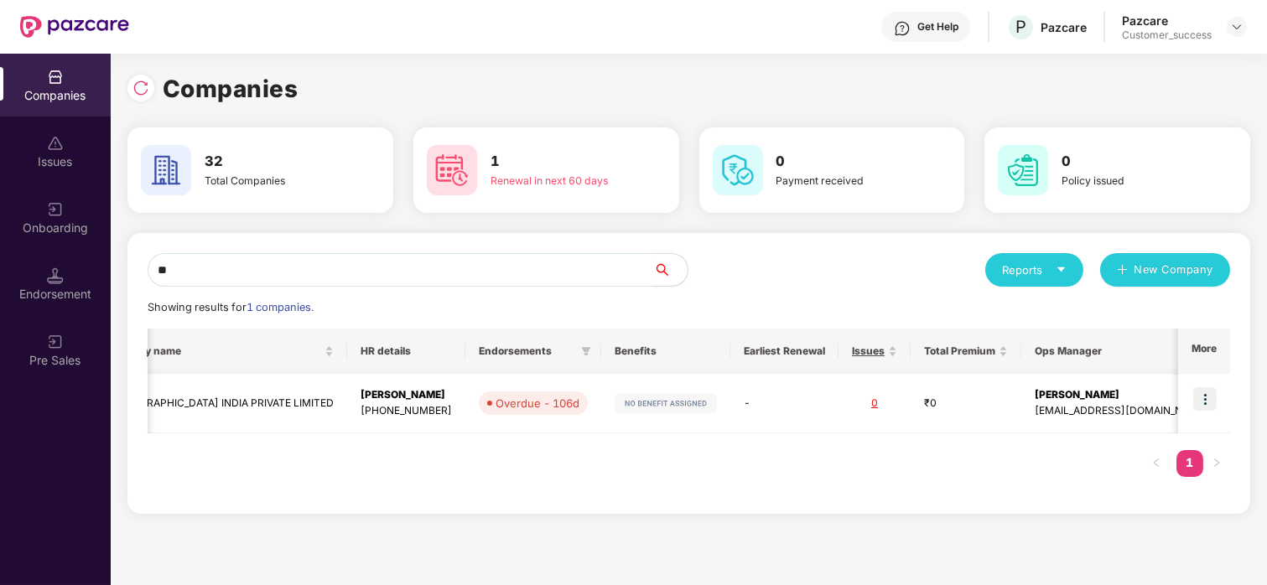
scroll to position [0, 0]
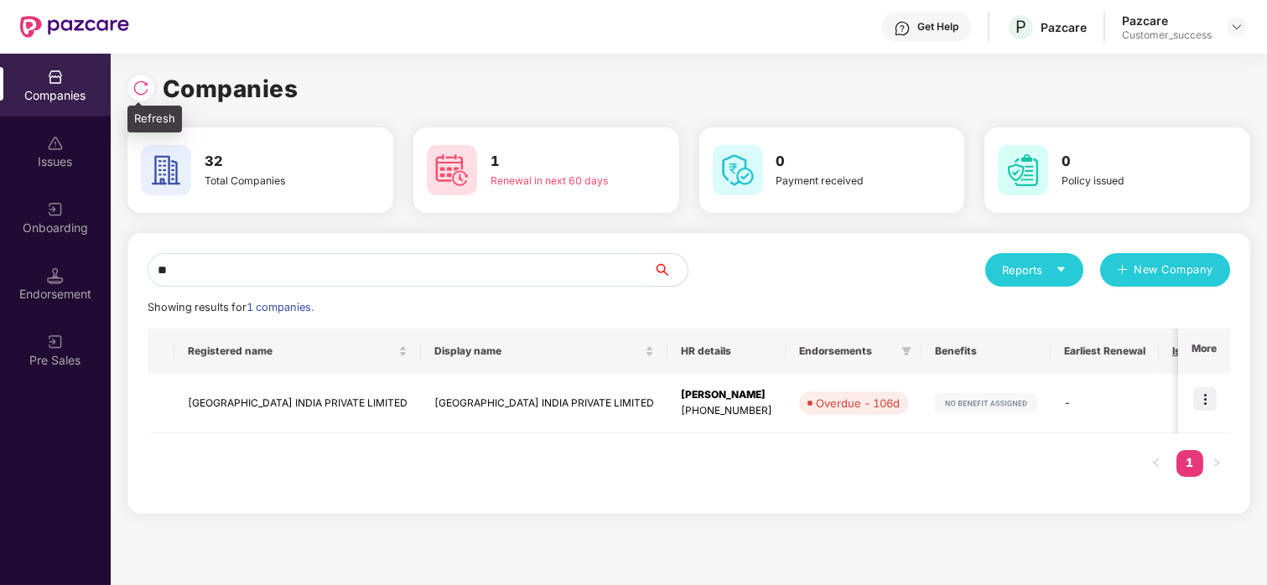
click at [132, 81] on img at bounding box center [140, 88] width 17 height 17
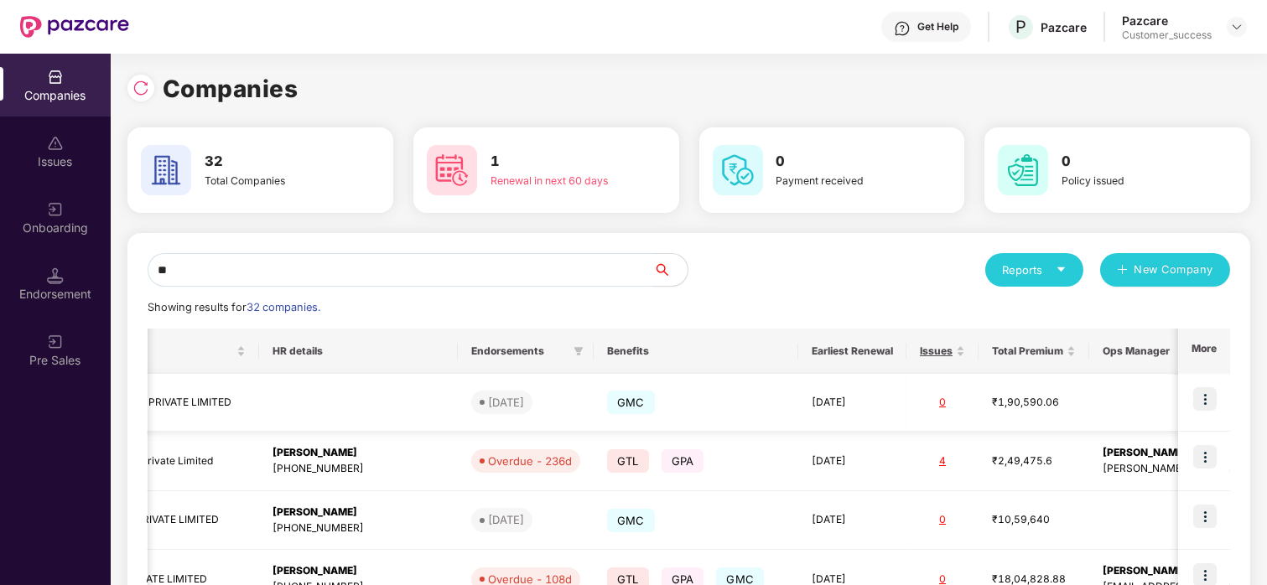
scroll to position [0, 421]
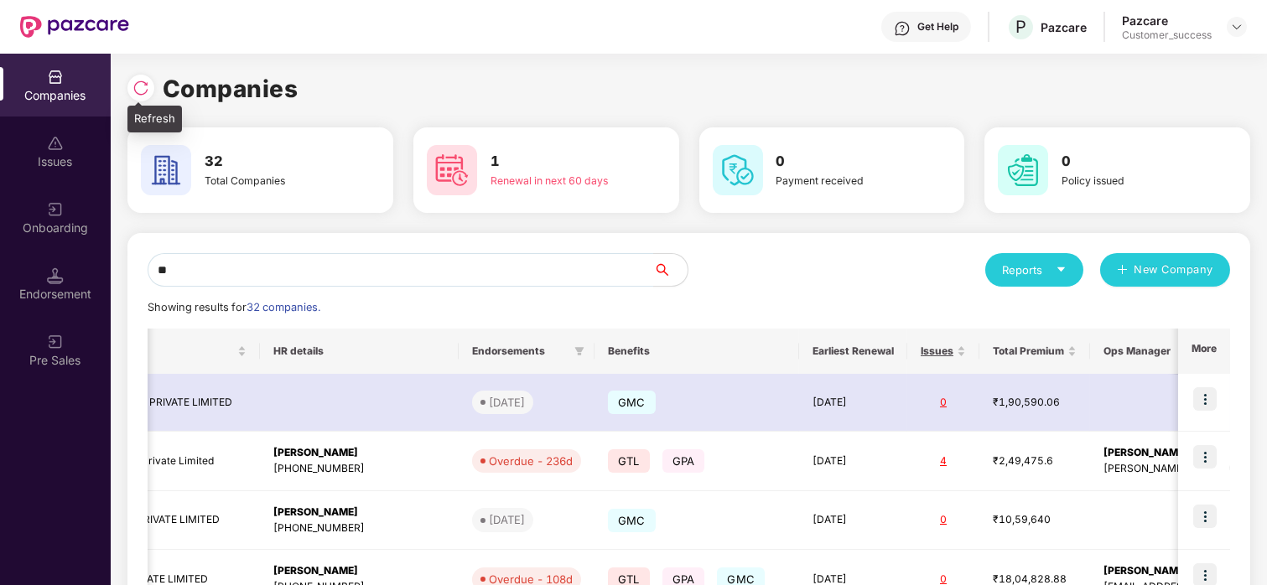
click at [132, 86] on img at bounding box center [140, 88] width 17 height 17
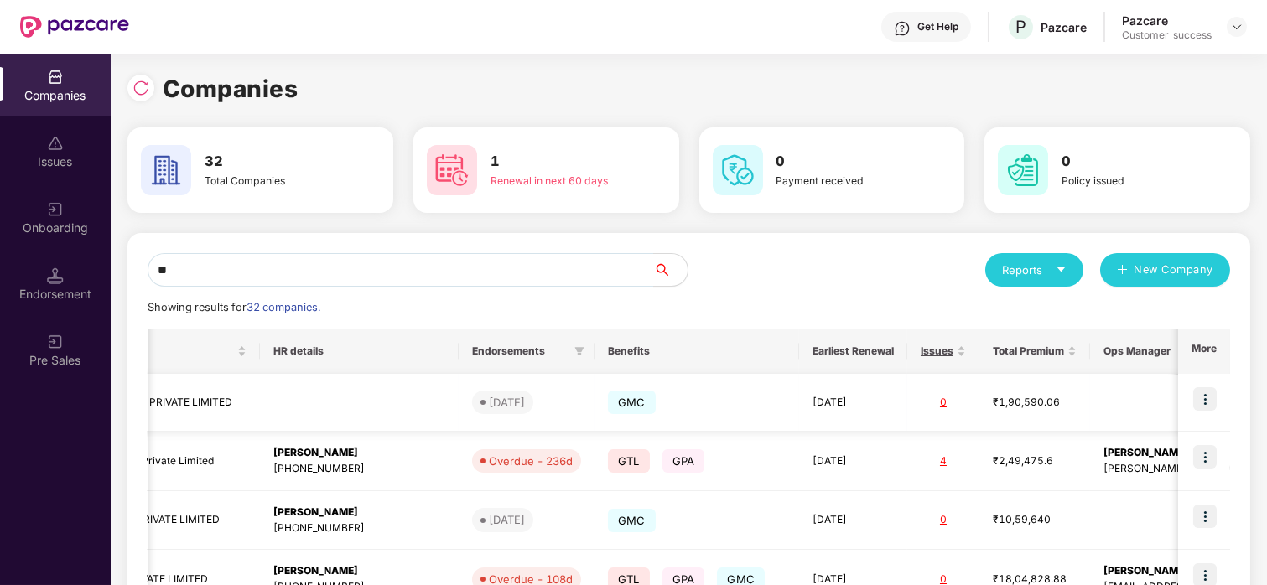
scroll to position [0, 0]
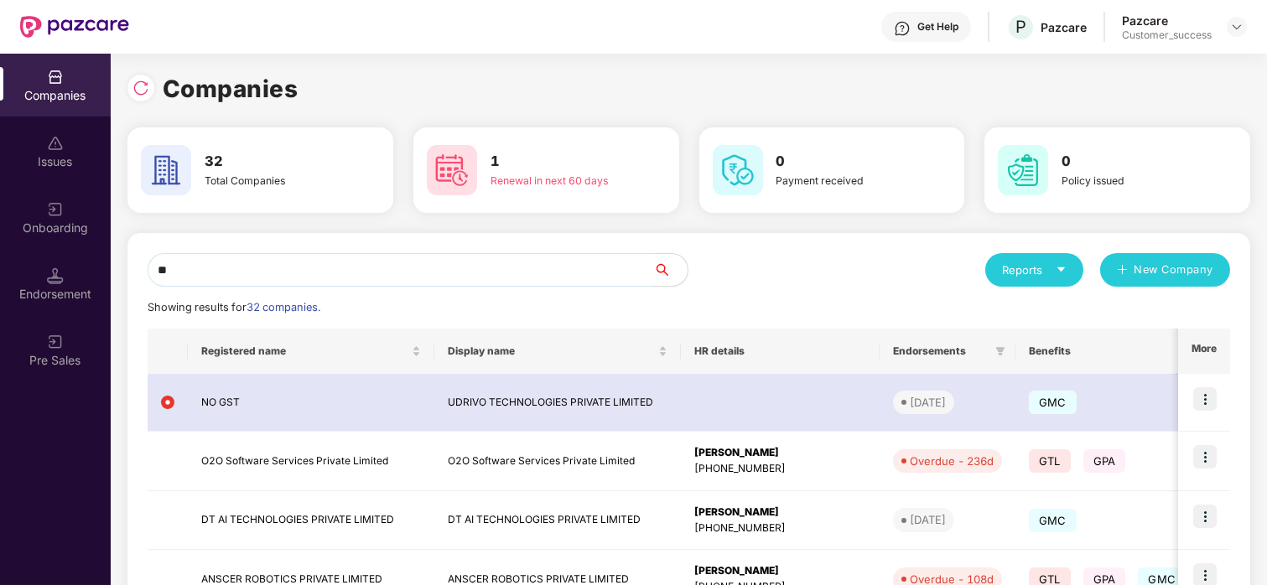
click at [542, 262] on input "**" at bounding box center [401, 270] width 506 height 34
type input "*"
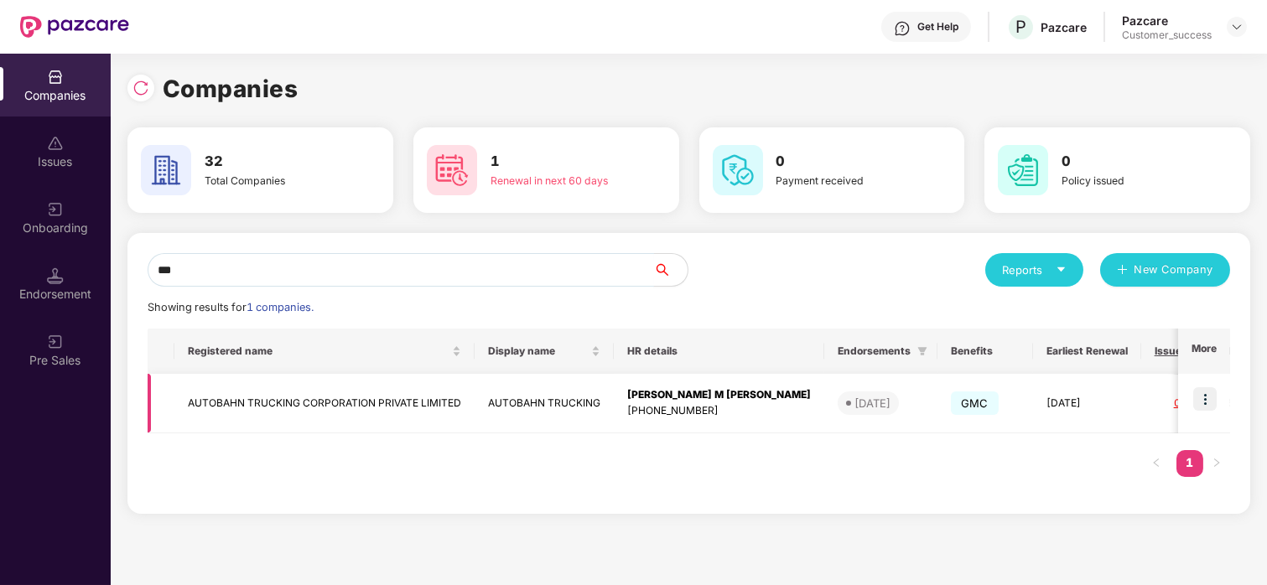
type input "***"
click at [1201, 406] on img at bounding box center [1204, 398] width 23 height 23
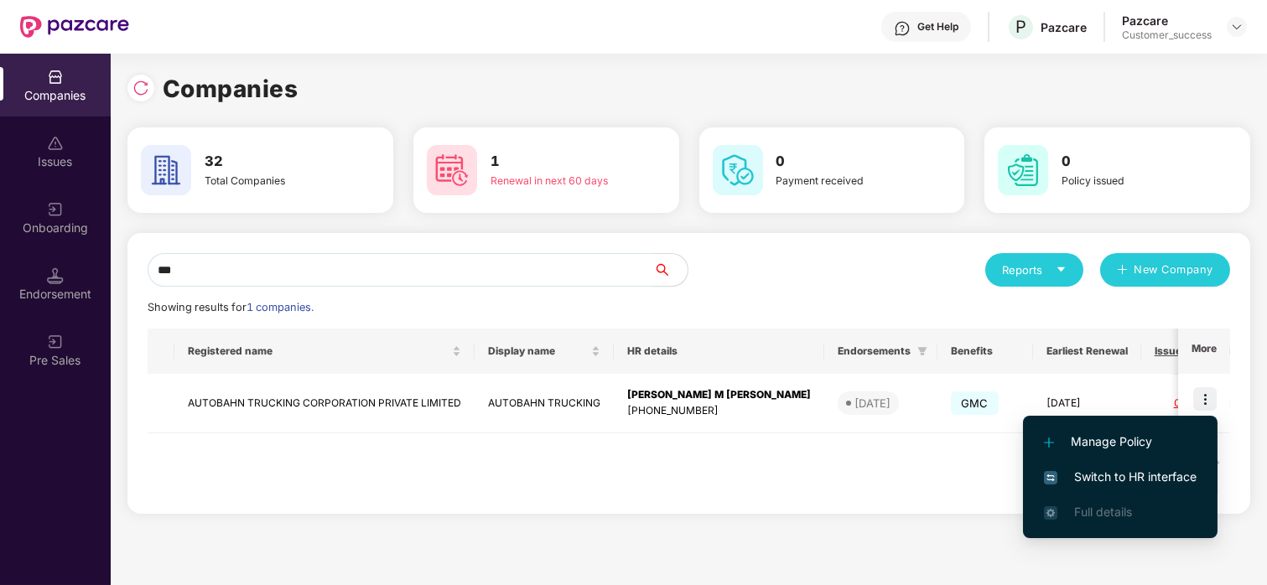
click at [1145, 468] on span "Switch to HR interface" at bounding box center [1120, 477] width 153 height 18
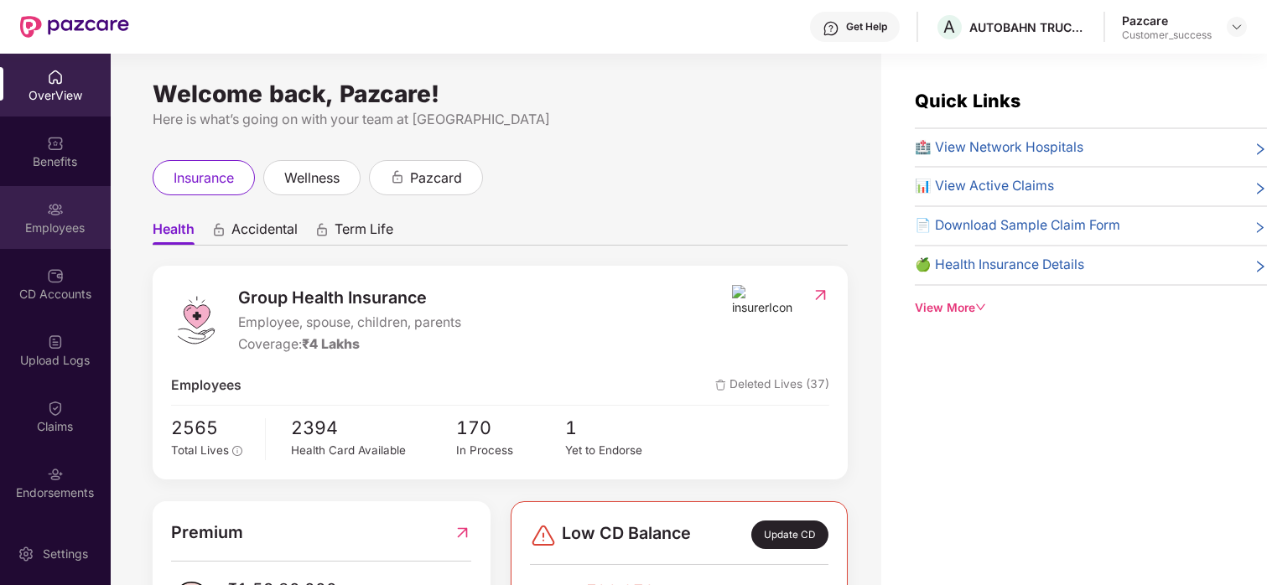
click at [62, 204] on div "Employees" at bounding box center [55, 217] width 111 height 63
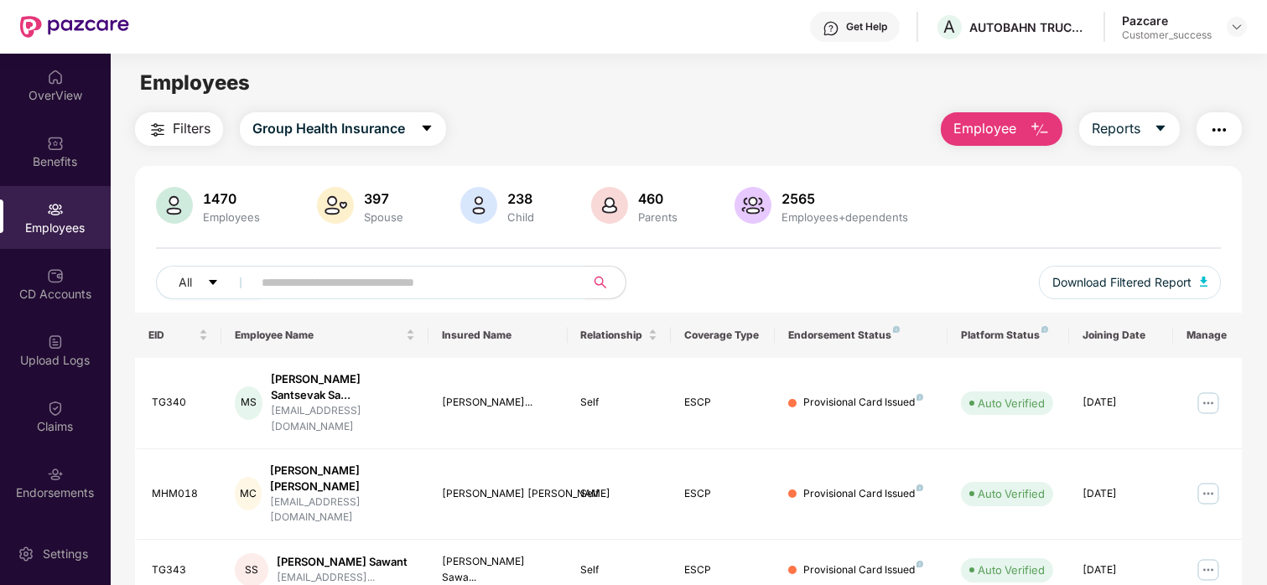
click at [370, 291] on input "text" at bounding box center [412, 282] width 301 height 25
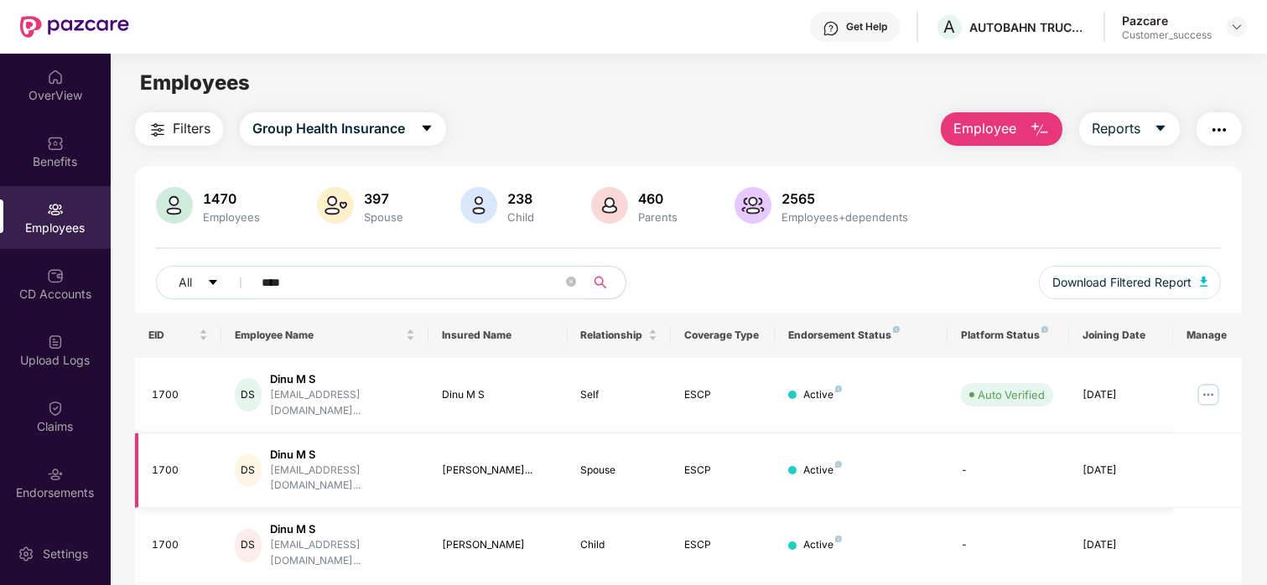
scroll to position [77, 0]
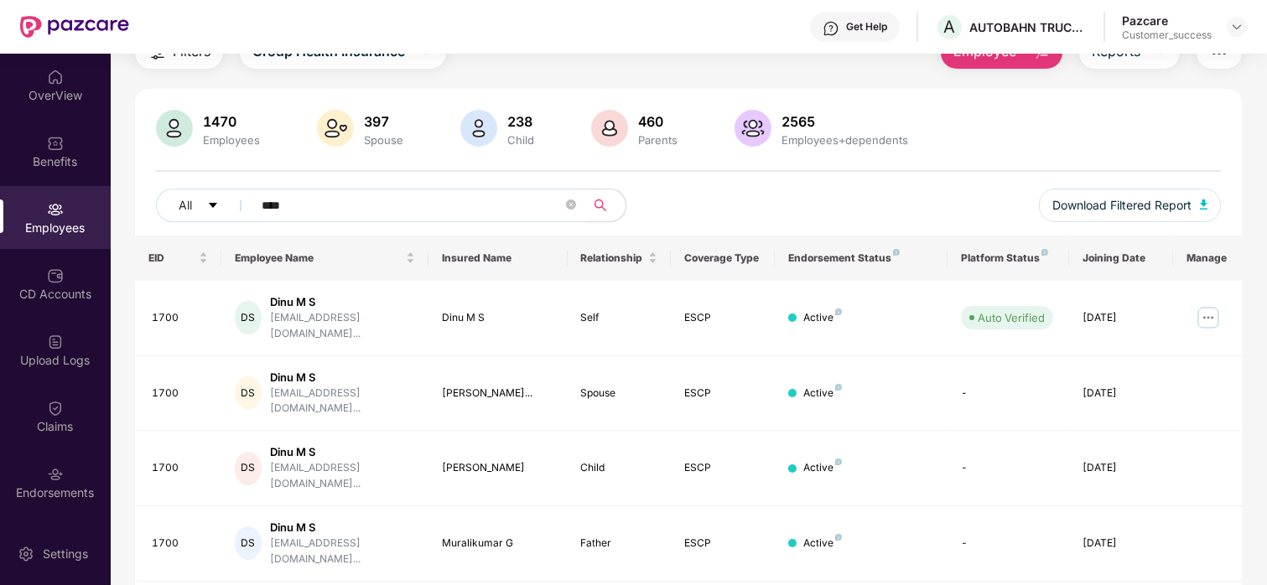
type input "****"
click at [1203, 306] on img at bounding box center [1208, 317] width 27 height 27
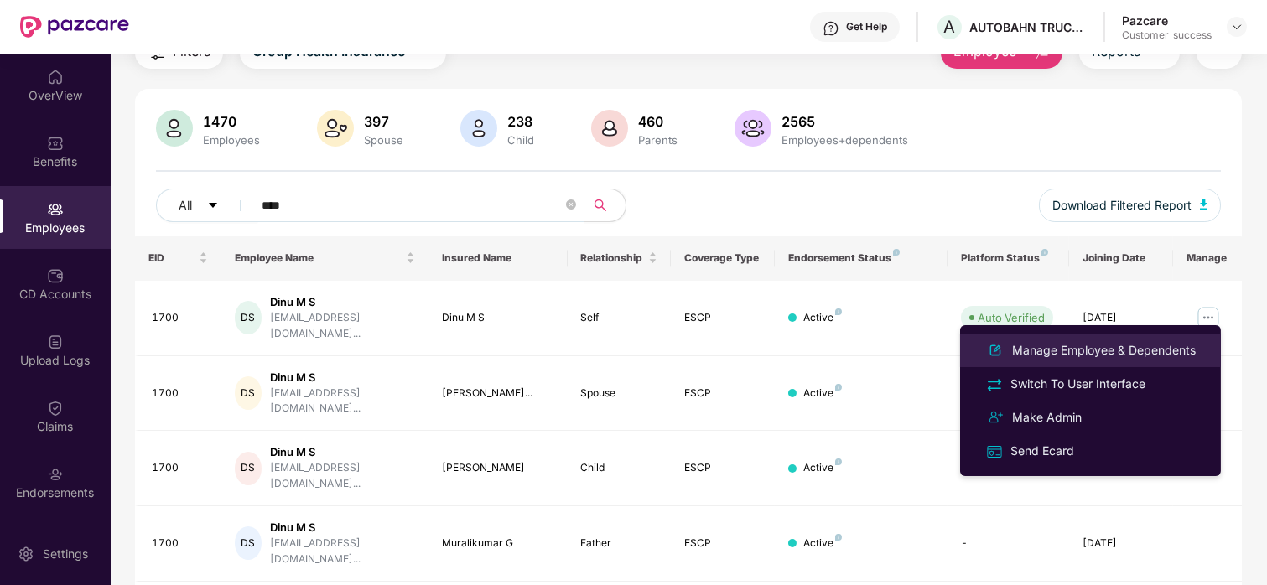
click at [1141, 356] on div "Manage Employee & Dependents" at bounding box center [1104, 350] width 190 height 18
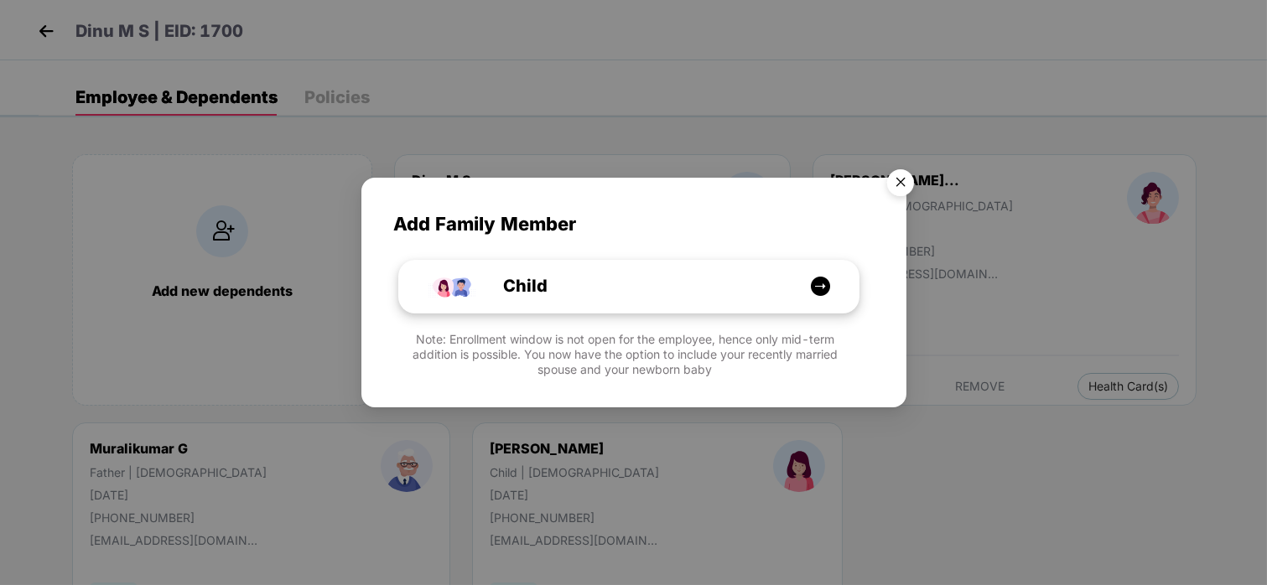
click at [615, 292] on div "Child" at bounding box center [637, 286] width 345 height 26
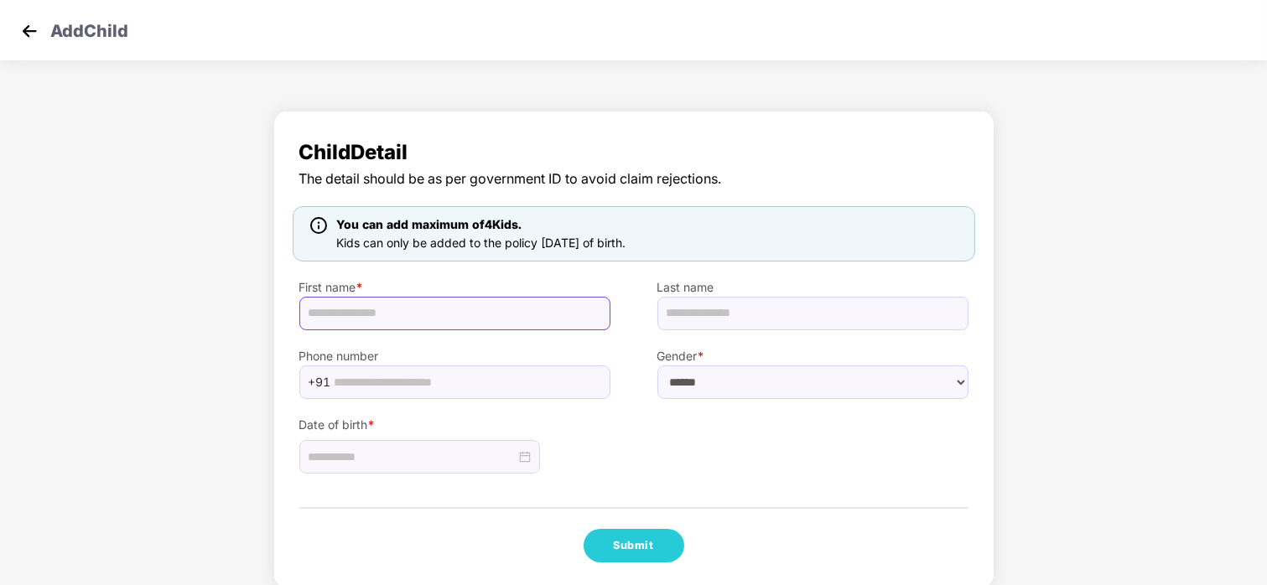
click at [428, 322] on input "text" at bounding box center [454, 314] width 311 height 34
paste input "**********"
drag, startPoint x: 429, startPoint y: 315, endPoint x: 356, endPoint y: 314, distance: 73.8
click at [356, 314] on input "**********" at bounding box center [454, 314] width 311 height 34
type input "*******"
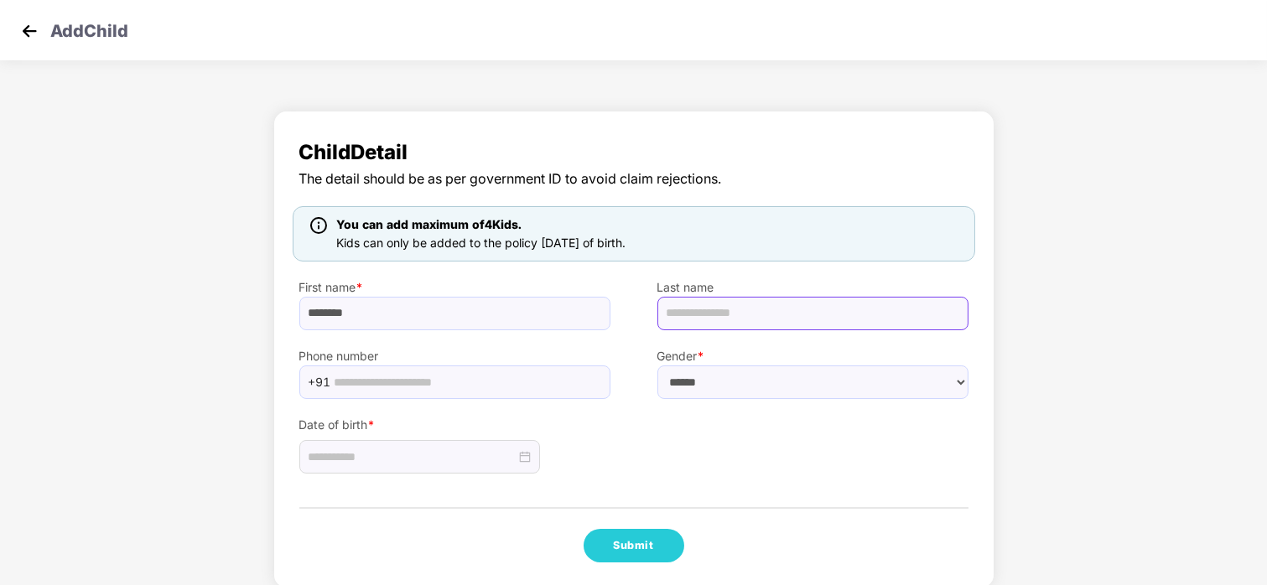
click at [686, 327] on input "text" at bounding box center [812, 314] width 311 height 34
paste input "********"
type input "********"
drag, startPoint x: 741, startPoint y: 396, endPoint x: 704, endPoint y: 432, distance: 52.2
click at [704, 432] on div "Child Detail The detail should be as per government ID to avoid claim rejection…" at bounding box center [633, 350] width 721 height 478
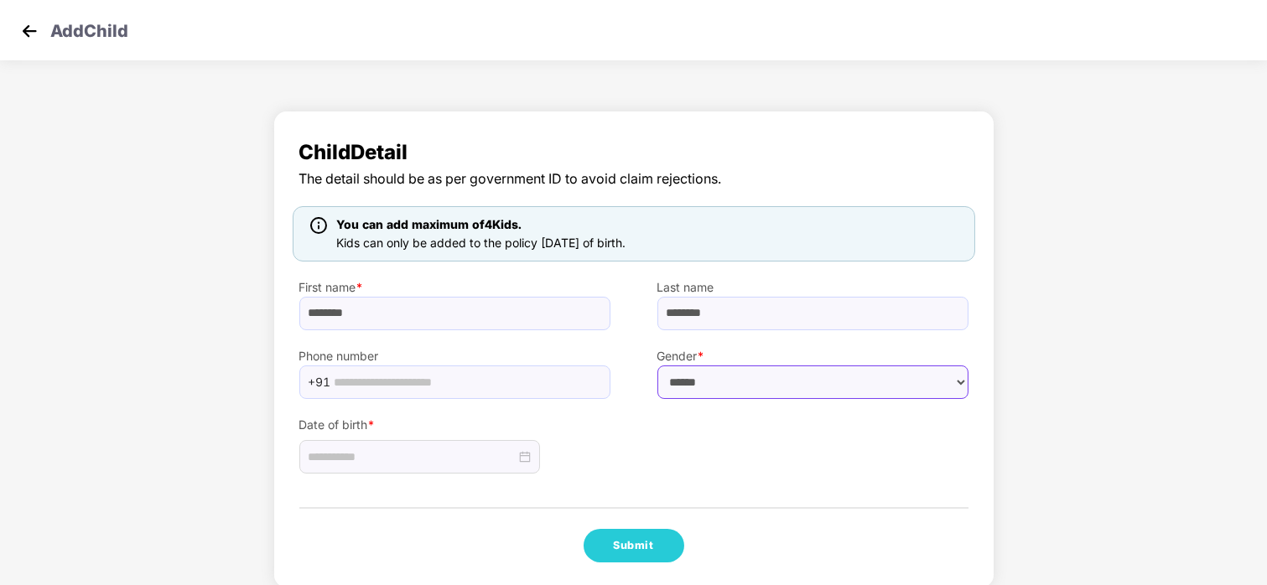
select select "****"
click at [657, 366] on select "****** **** ******" at bounding box center [812, 383] width 311 height 34
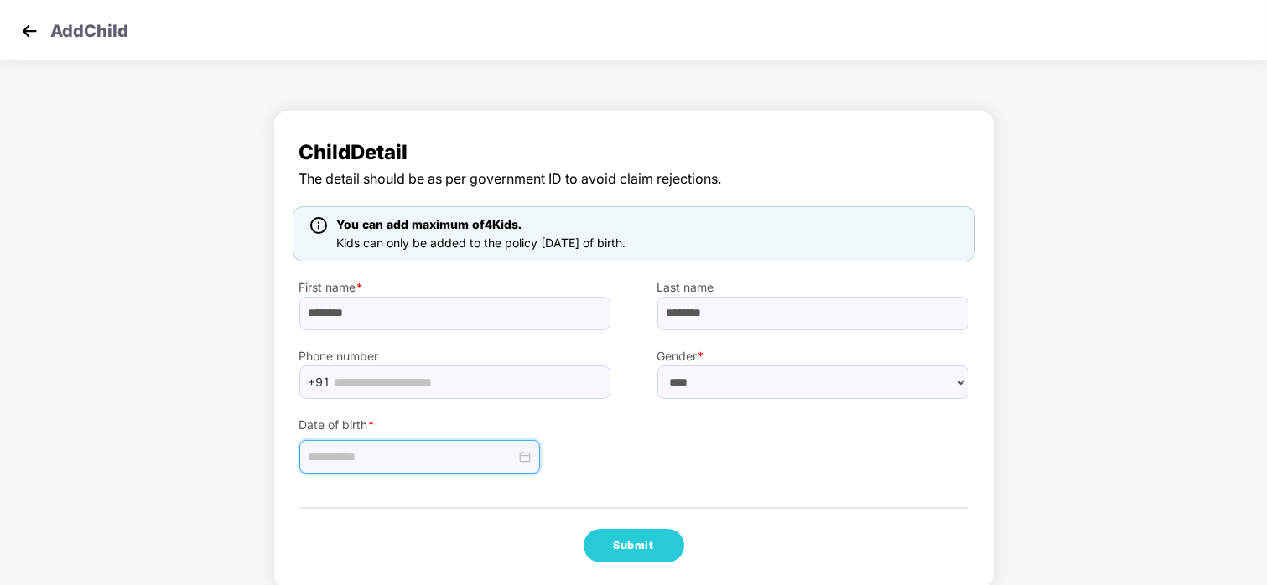
click at [411, 451] on input at bounding box center [412, 457] width 207 height 18
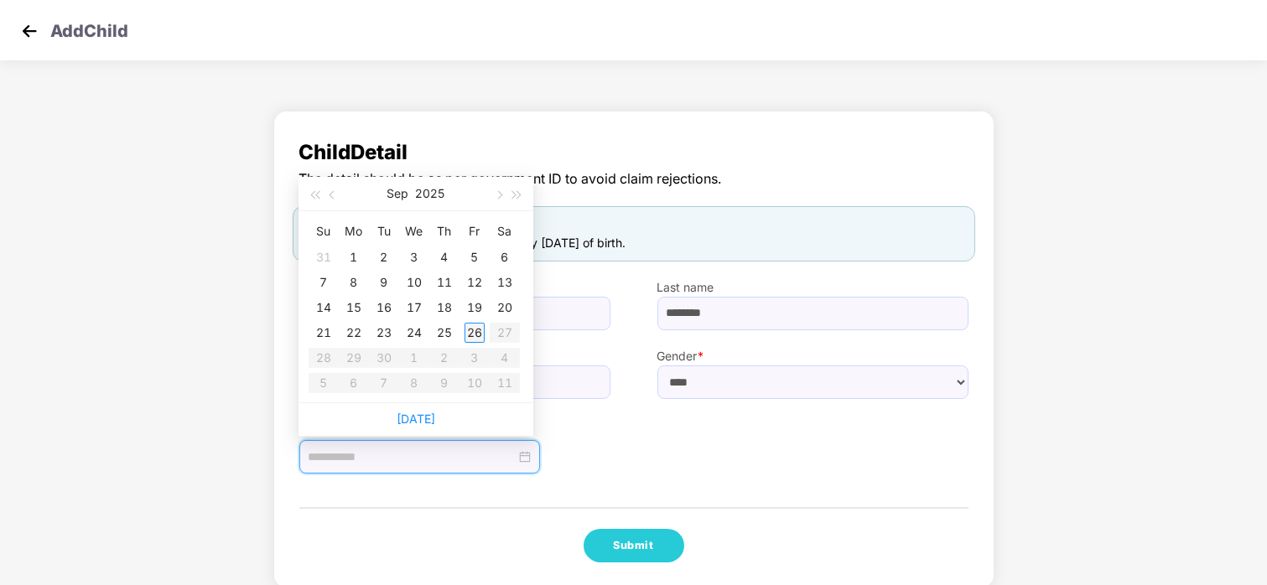
type input "**********"
click at [477, 330] on div "26" at bounding box center [475, 333] width 20 height 20
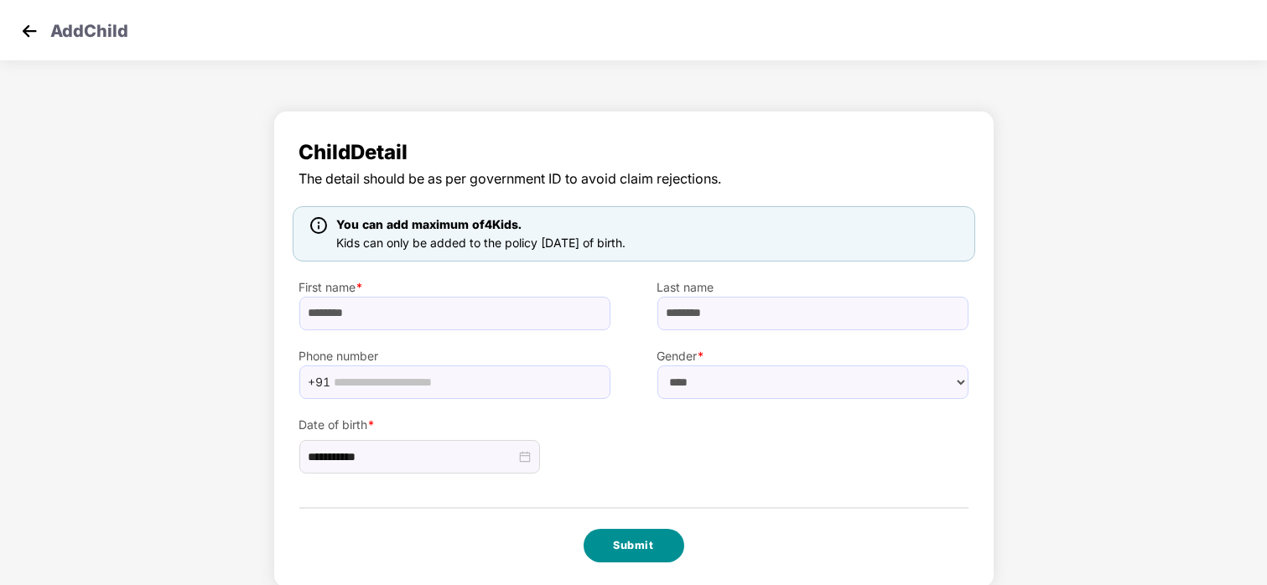
click at [635, 539] on button "Submit" at bounding box center [634, 546] width 101 height 34
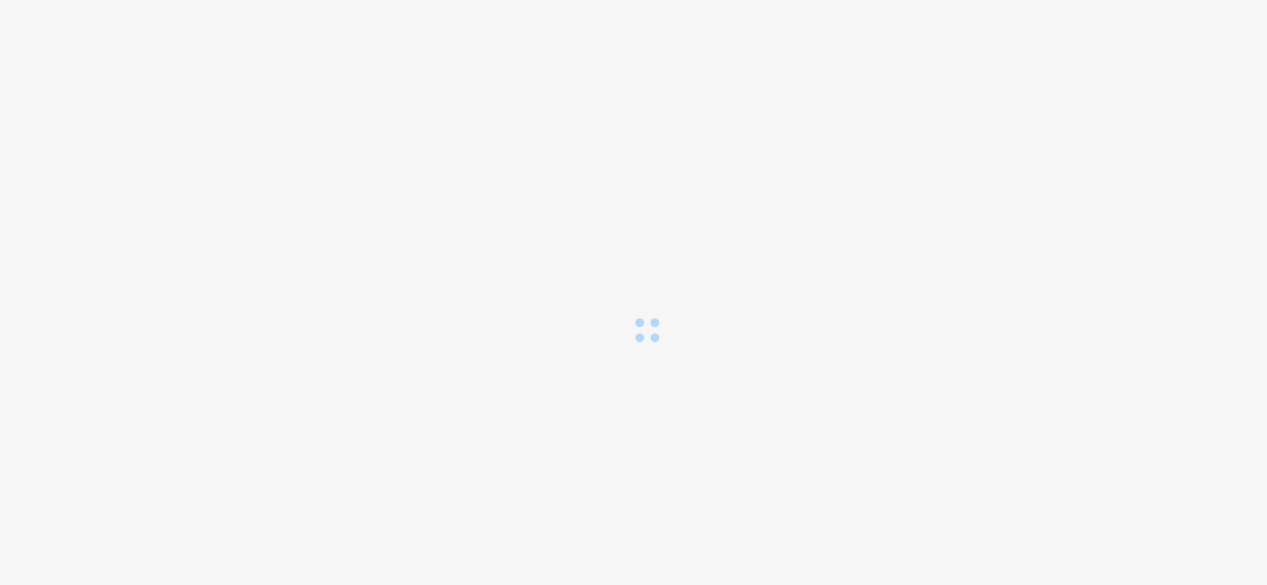
scroll to position [0, 0]
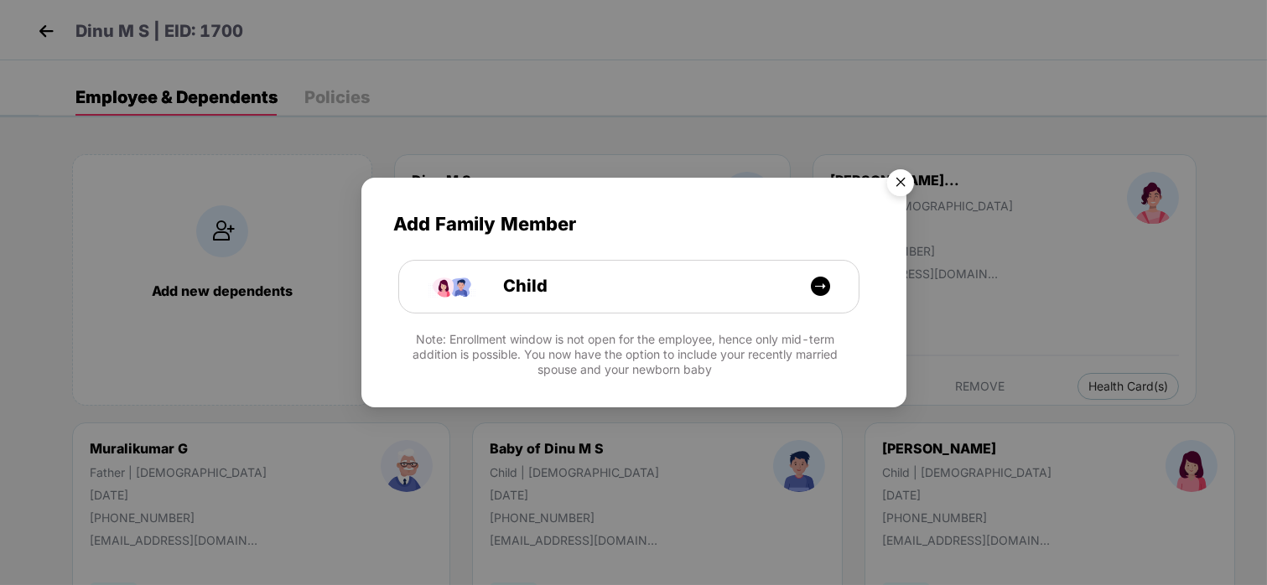
click at [901, 173] on img "Close" at bounding box center [900, 185] width 47 height 47
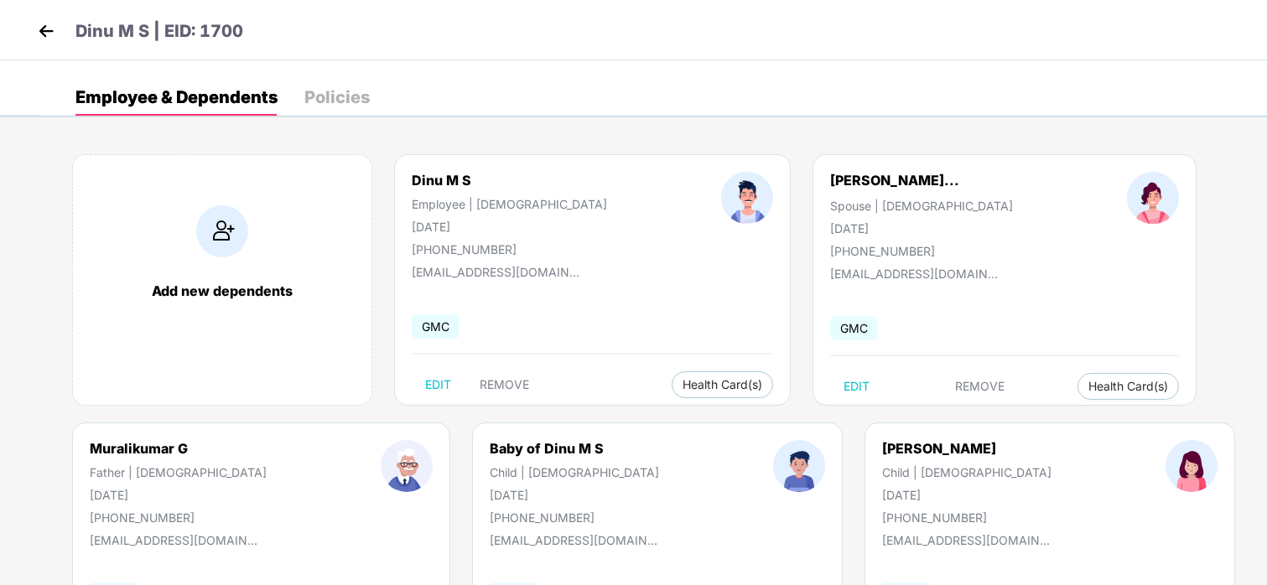
click at [44, 30] on img at bounding box center [46, 30] width 25 height 25
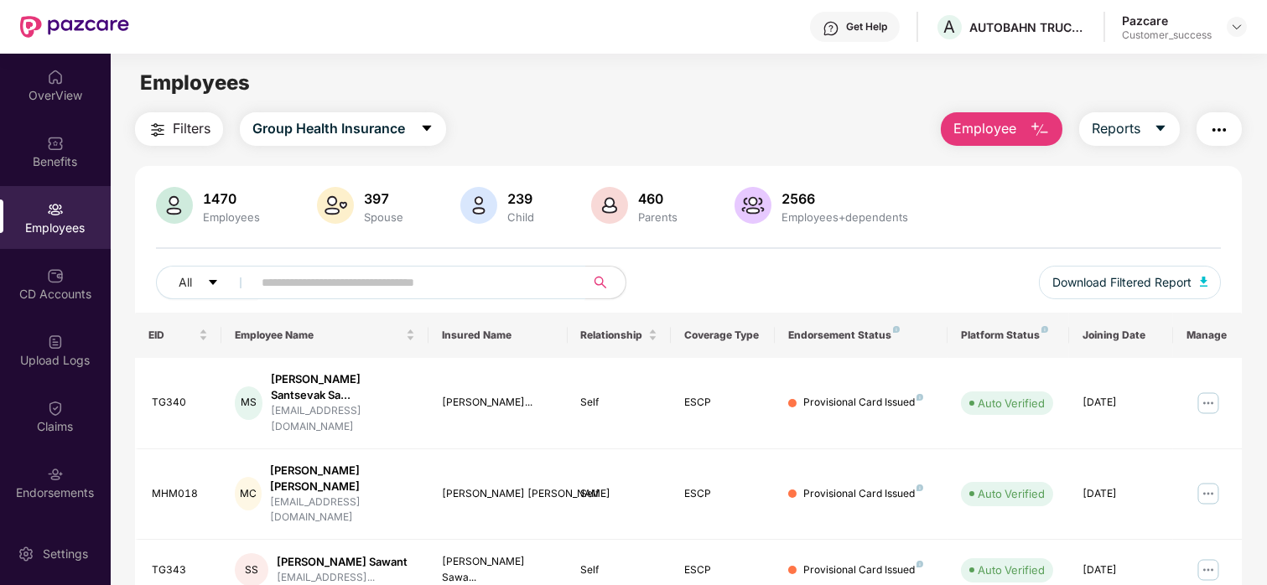
click at [324, 294] on input "text" at bounding box center [412, 282] width 301 height 25
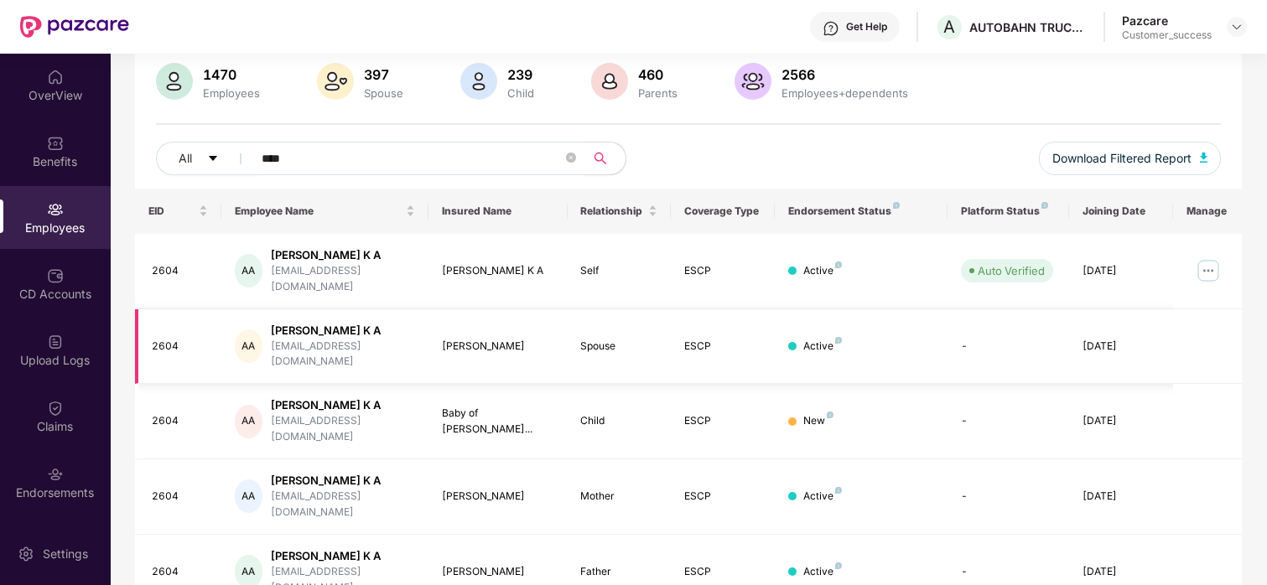
scroll to position [126, 0]
type input "****"
click at [1242, 20] on img at bounding box center [1236, 26] width 13 height 13
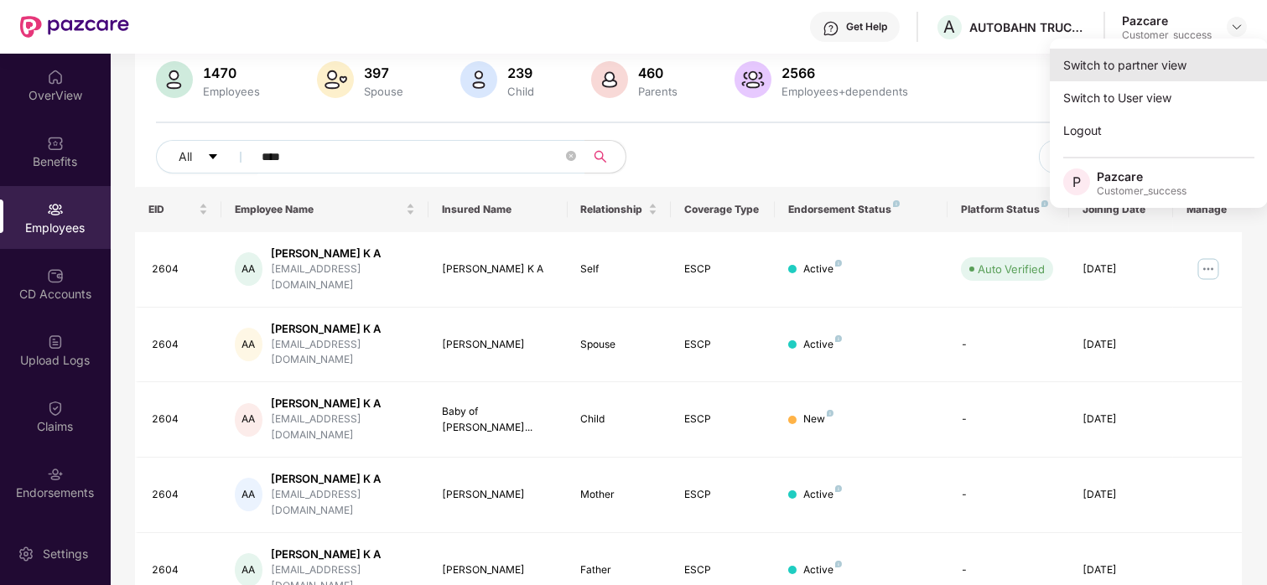
click at [1175, 58] on div "Switch to partner view" at bounding box center [1159, 65] width 218 height 33
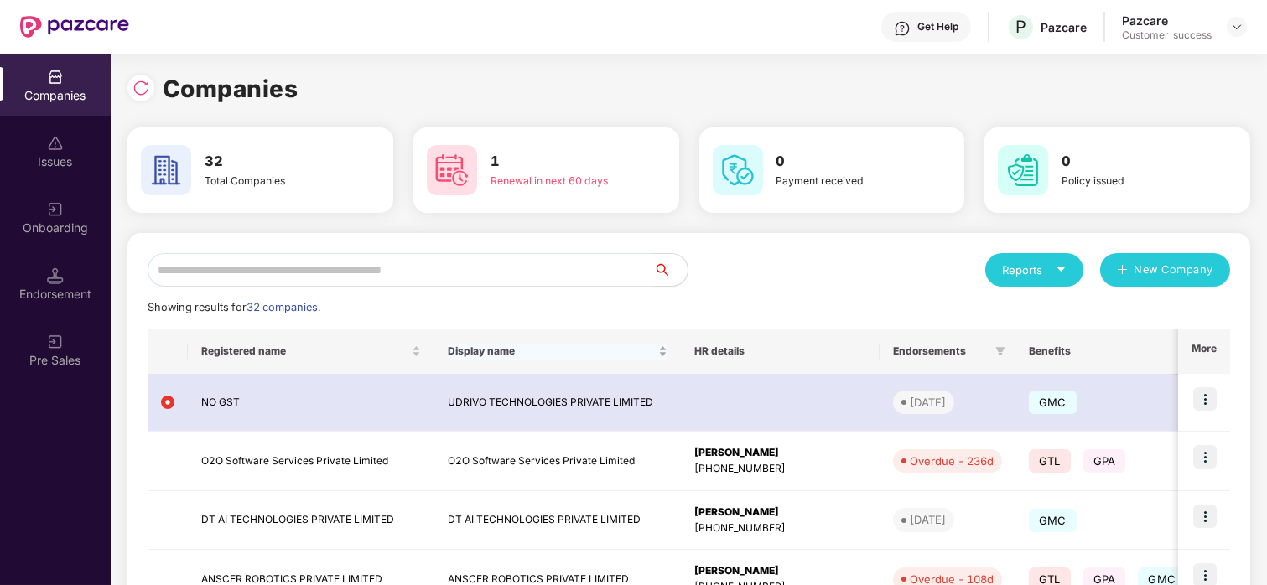
scroll to position [1, 0]
click at [316, 270] on input "text" at bounding box center [401, 269] width 506 height 34
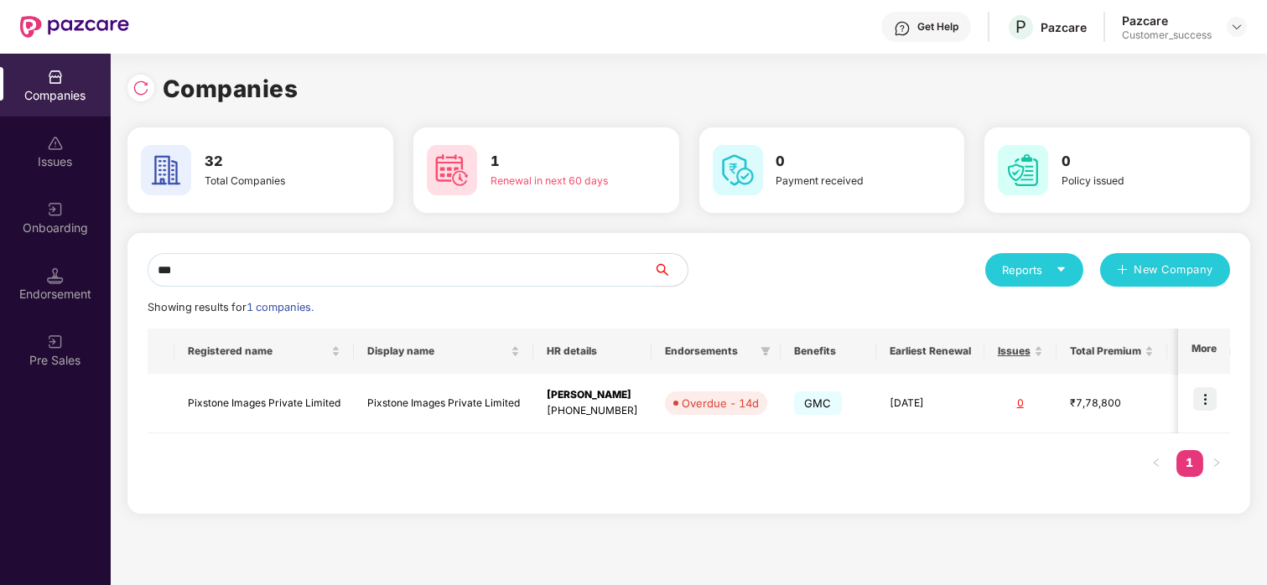
scroll to position [0, 0]
type input "***"
click at [1193, 408] on img at bounding box center [1204, 398] width 23 height 23
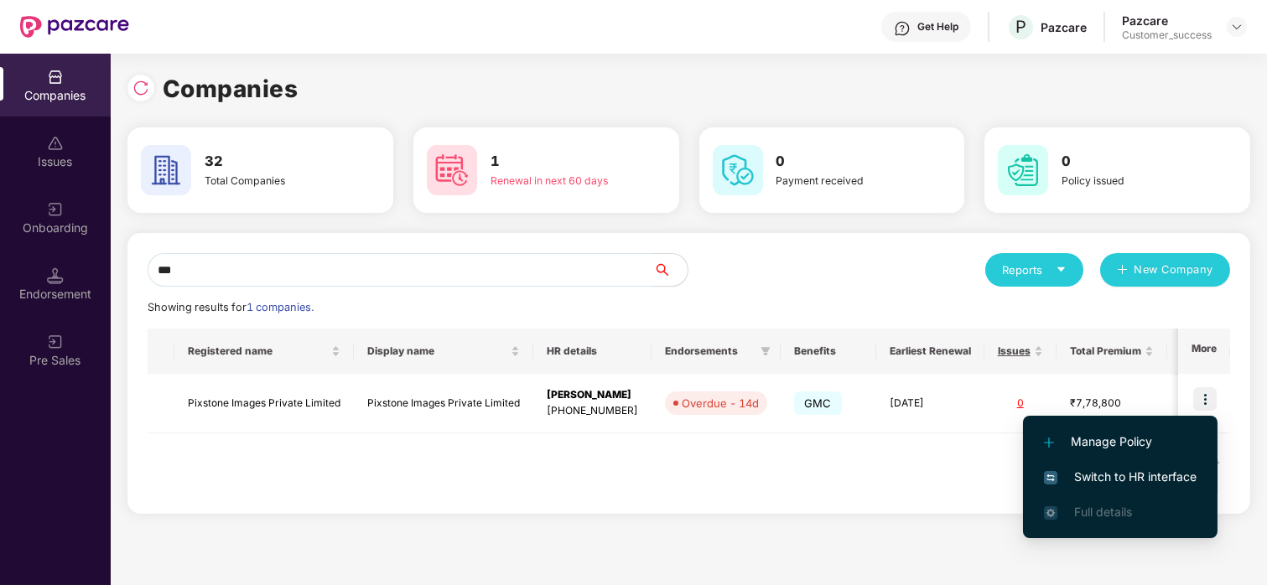
click at [1103, 485] on span "Switch to HR interface" at bounding box center [1120, 477] width 153 height 18
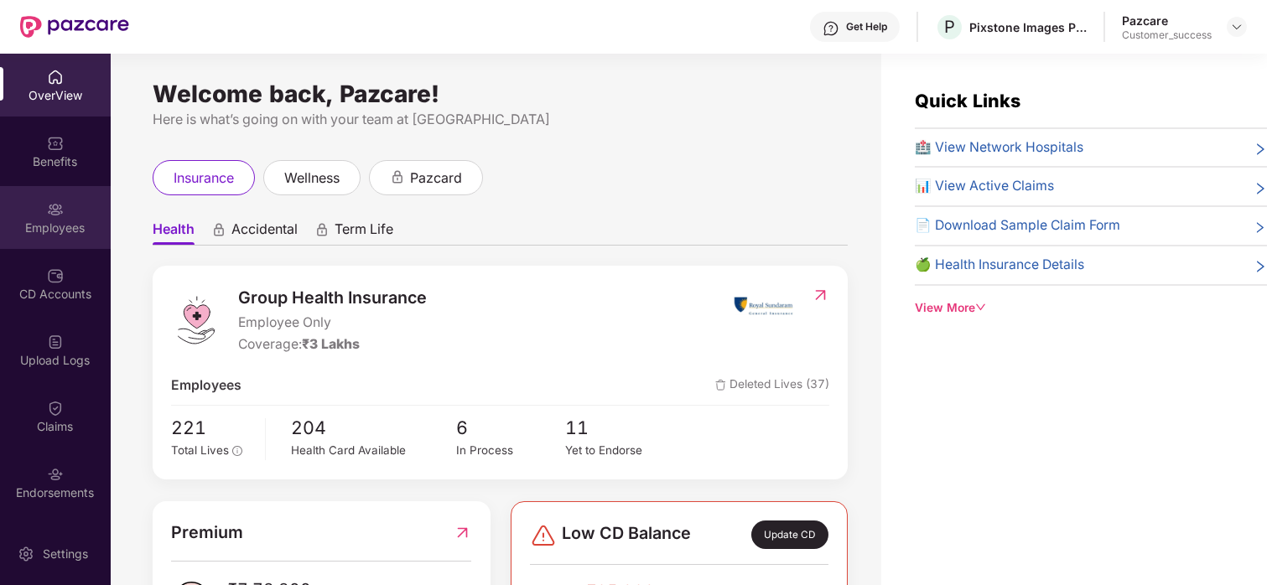
click at [39, 223] on div "Employees" at bounding box center [55, 228] width 111 height 17
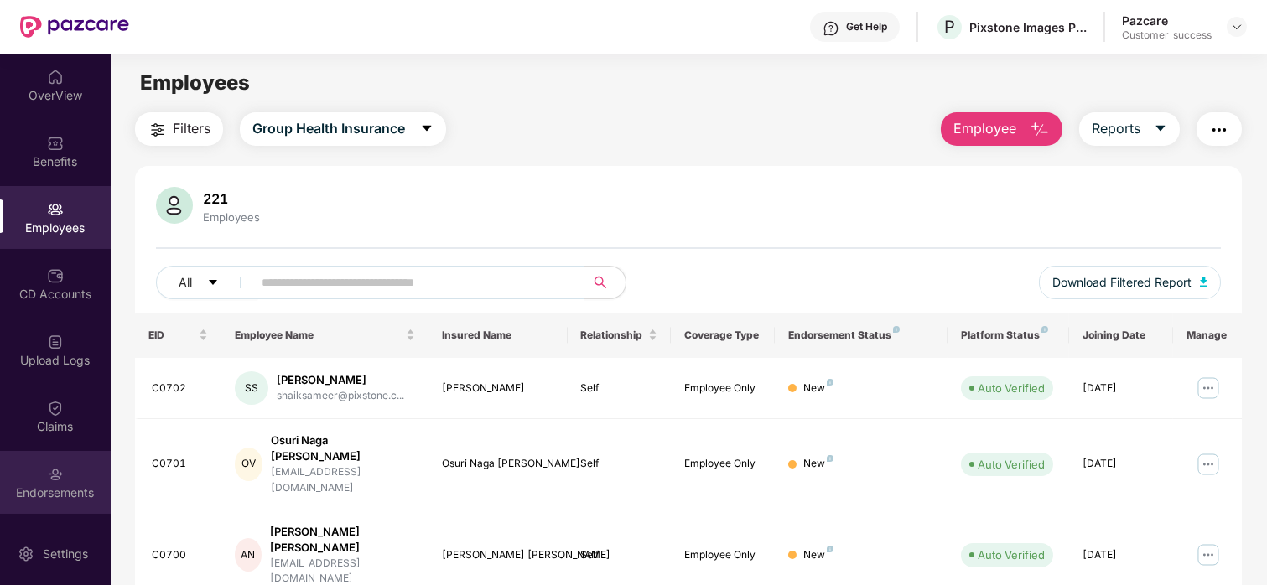
scroll to position [35, 0]
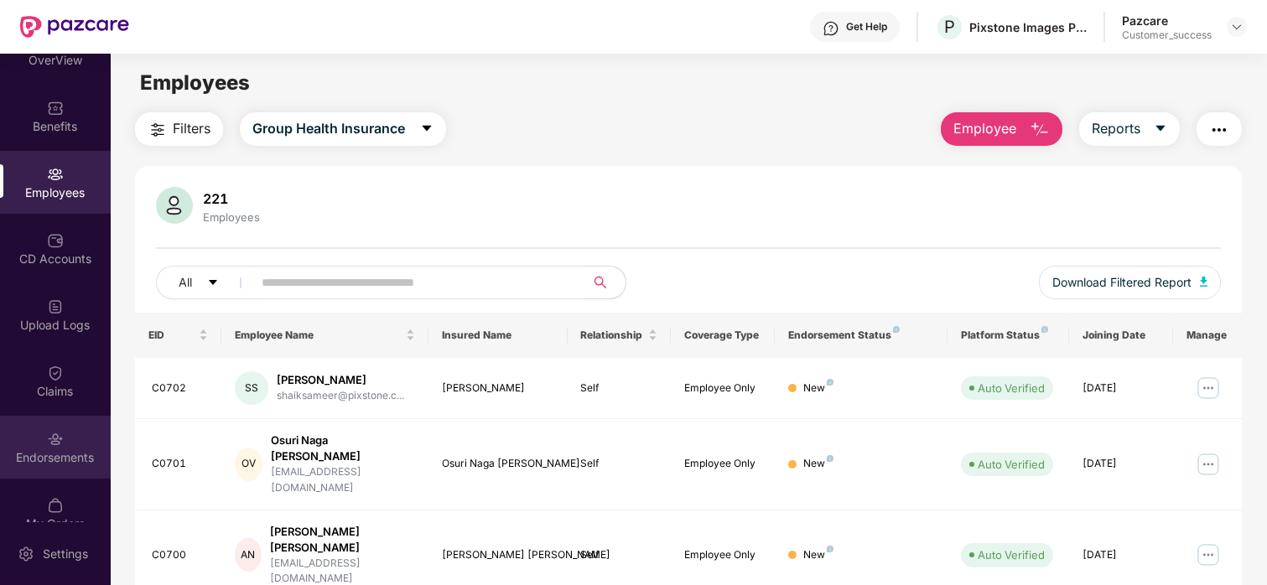
click at [70, 433] on div "Endorsements" at bounding box center [55, 447] width 111 height 63
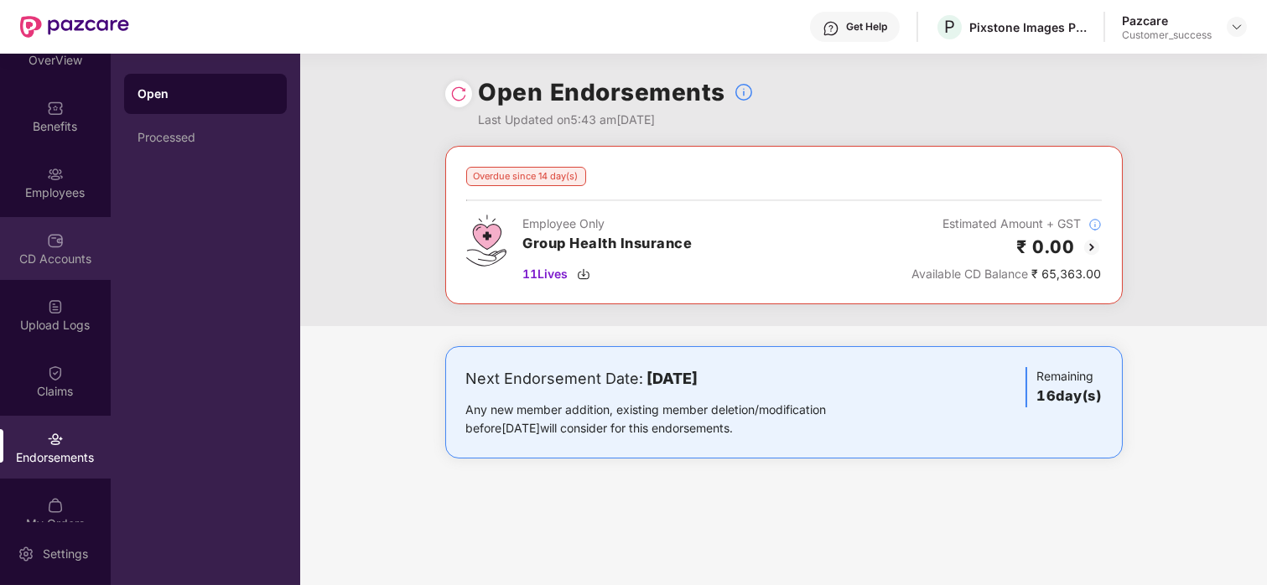
click at [58, 234] on img at bounding box center [55, 240] width 17 height 17
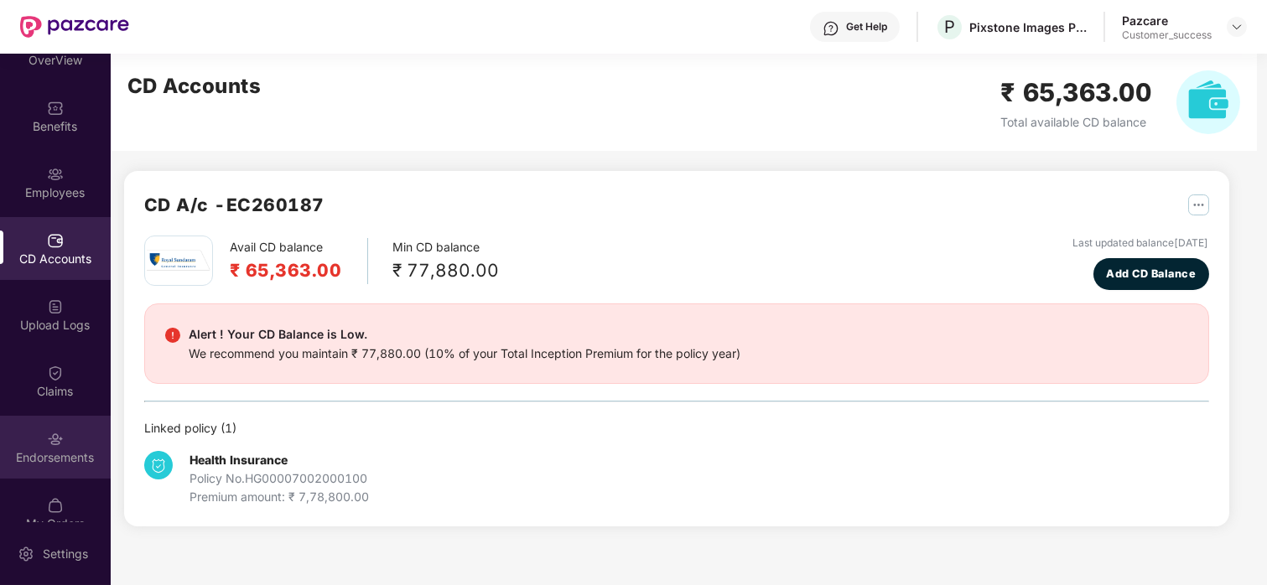
click at [49, 454] on div "Endorsements" at bounding box center [55, 457] width 111 height 17
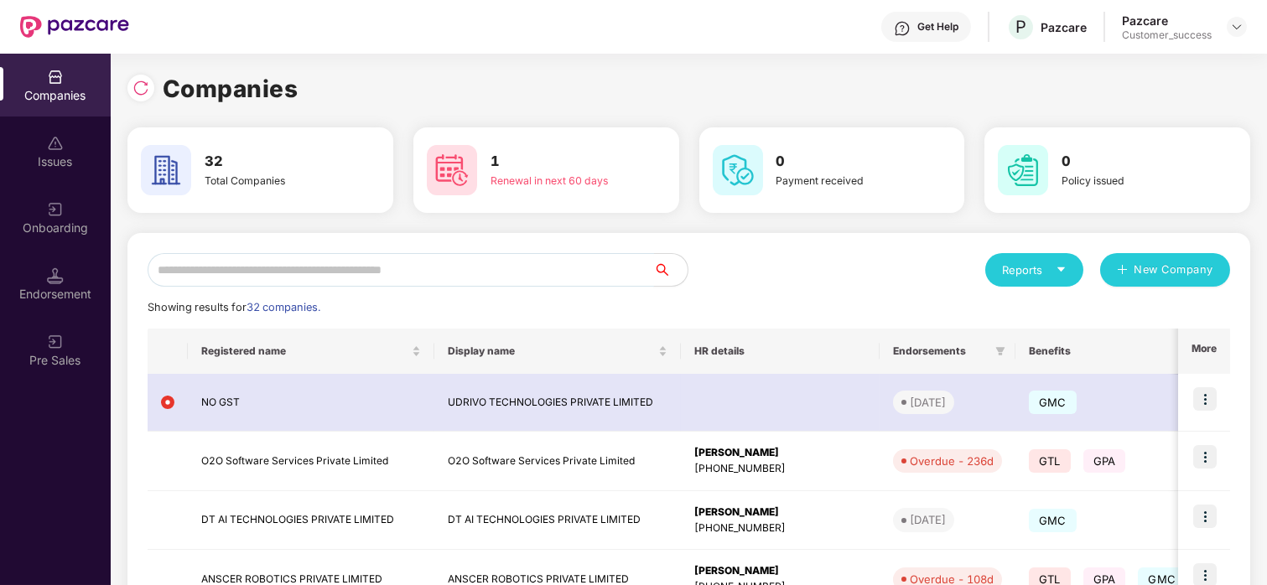
click at [225, 271] on input "text" at bounding box center [401, 270] width 506 height 34
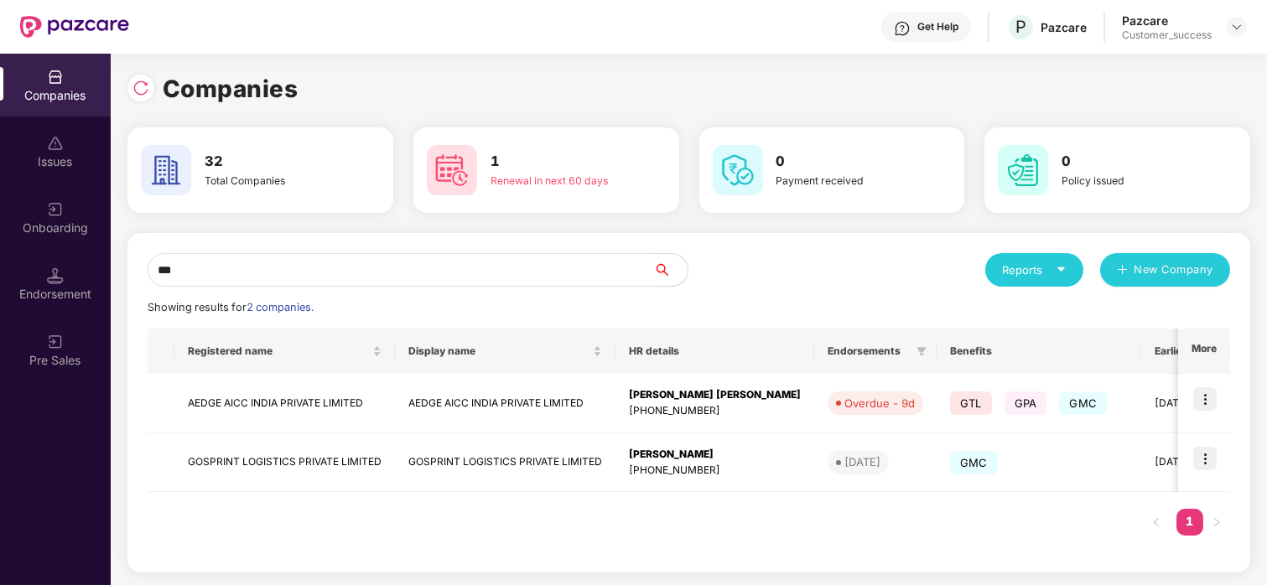
type input "***"
click at [1184, 397] on td at bounding box center [1204, 404] width 52 height 60
click at [1203, 398] on img at bounding box center [1204, 398] width 23 height 23
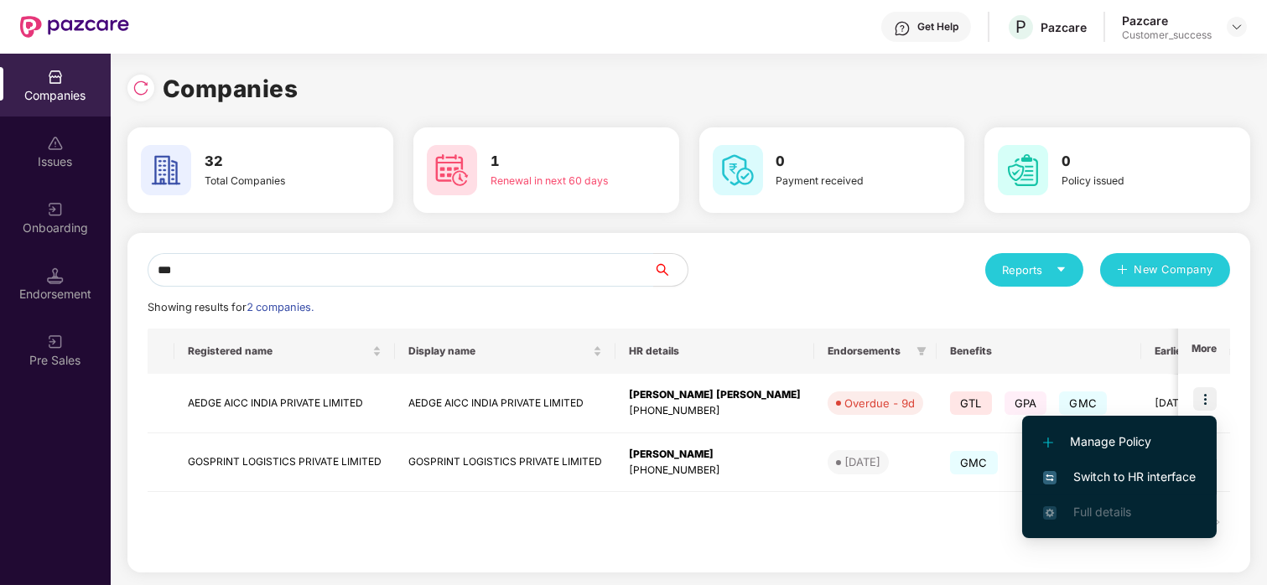
click at [1105, 470] on span "Switch to HR interface" at bounding box center [1119, 477] width 153 height 18
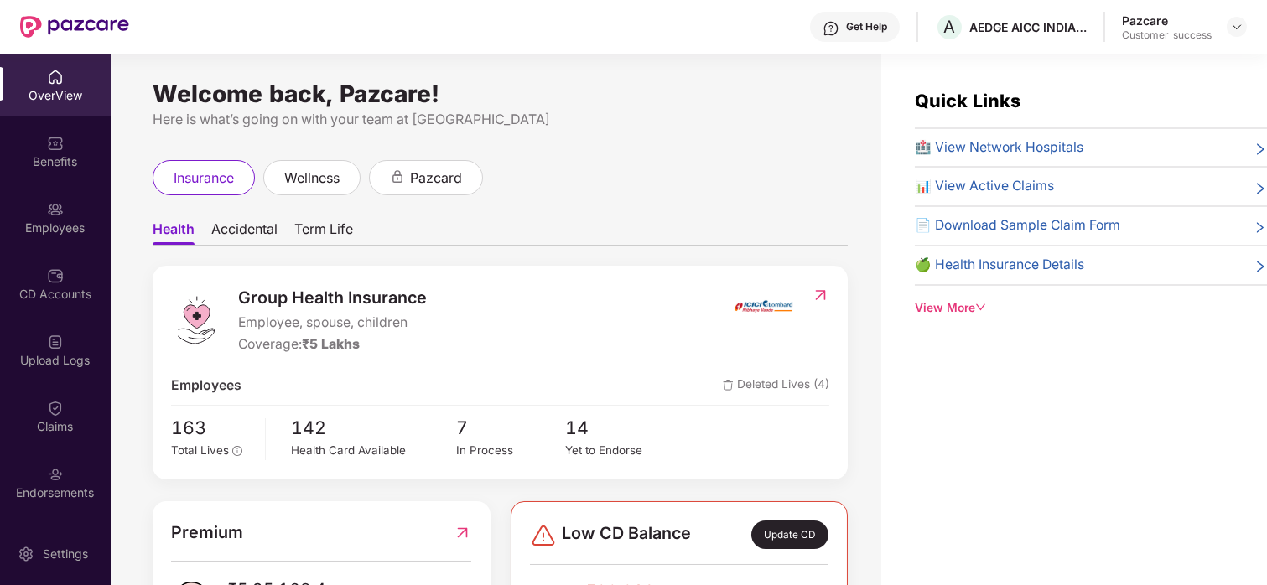
click at [64, 273] on div "CD Accounts" at bounding box center [55, 283] width 111 height 63
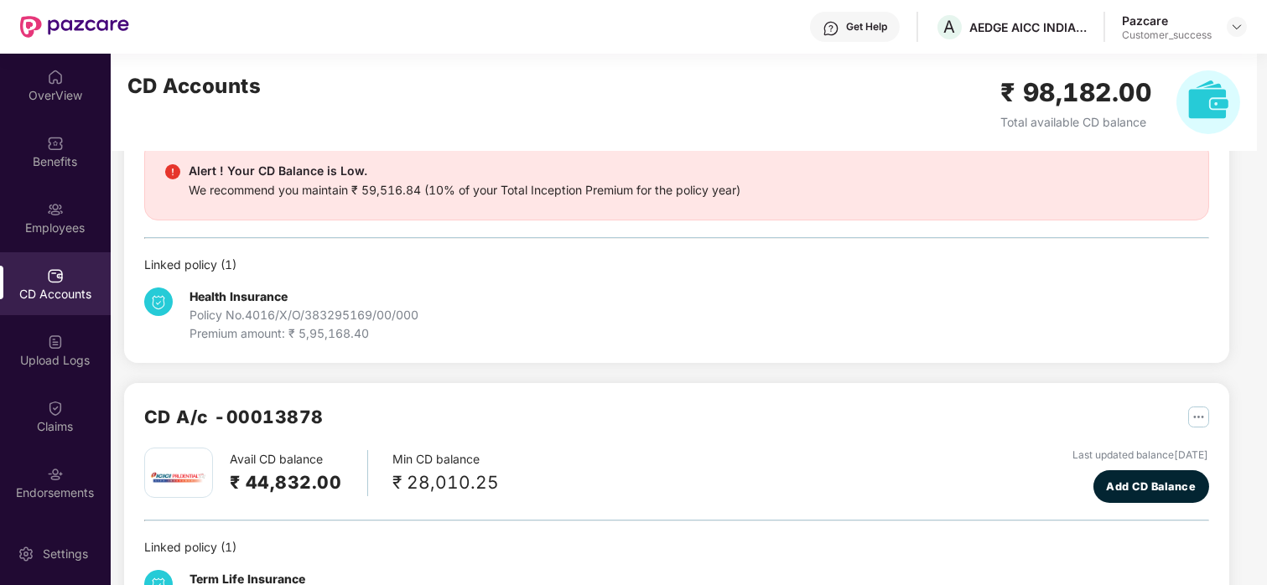
scroll to position [167, 0]
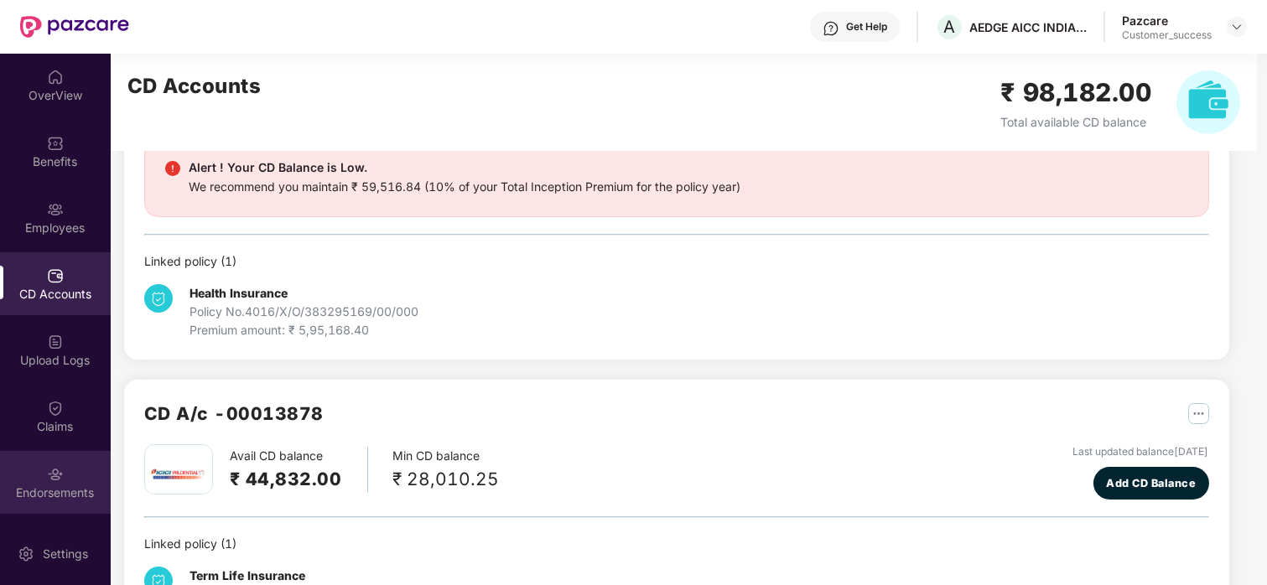
click at [86, 499] on div "Endorsements" at bounding box center [55, 493] width 111 height 17
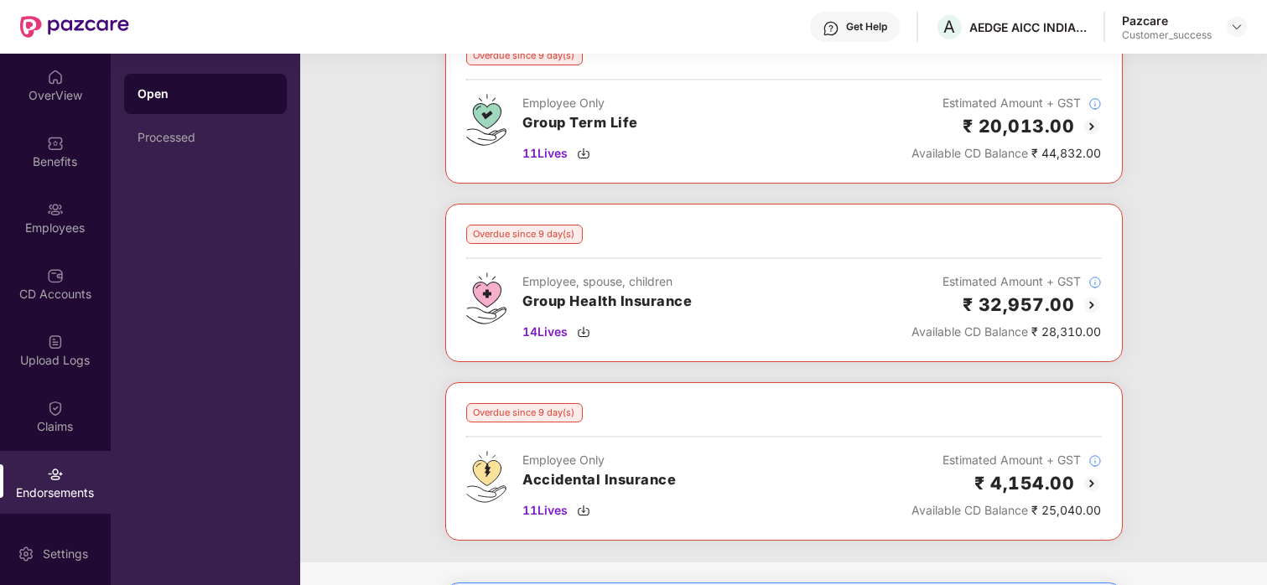
scroll to position [123, 0]
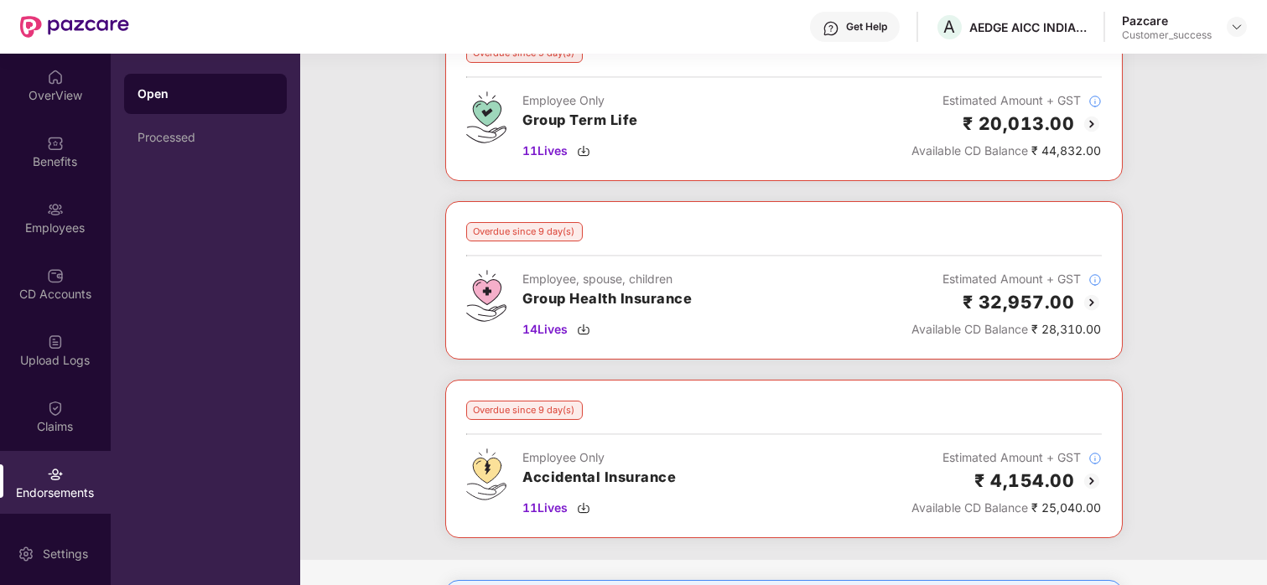
click at [1089, 299] on img at bounding box center [1092, 303] width 20 height 20
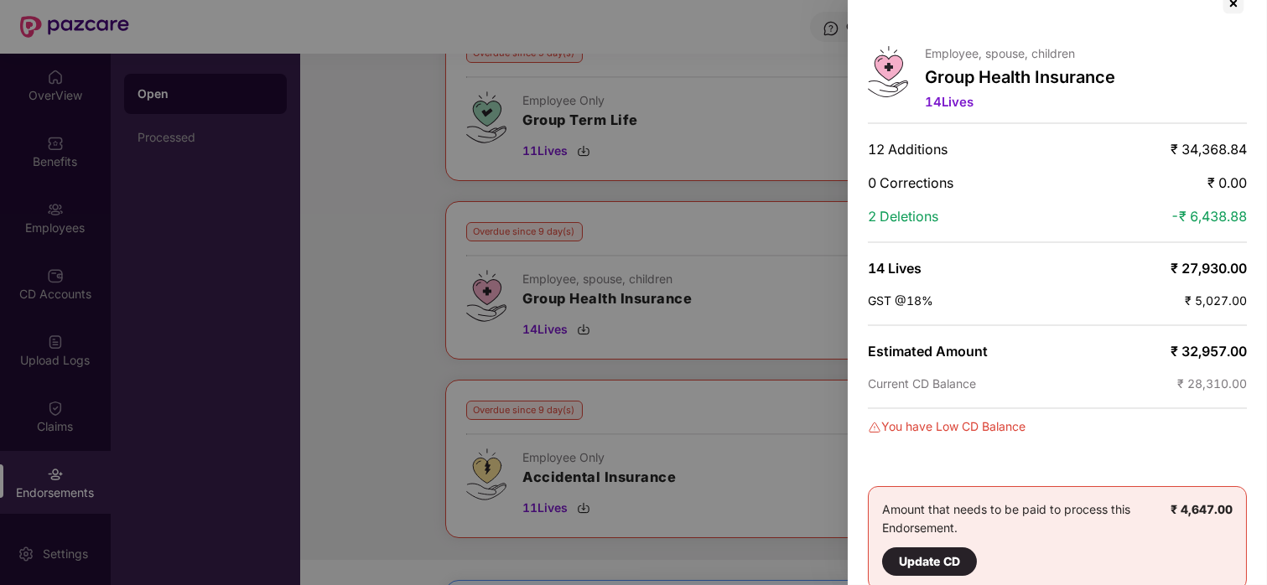
scroll to position [0, 0]
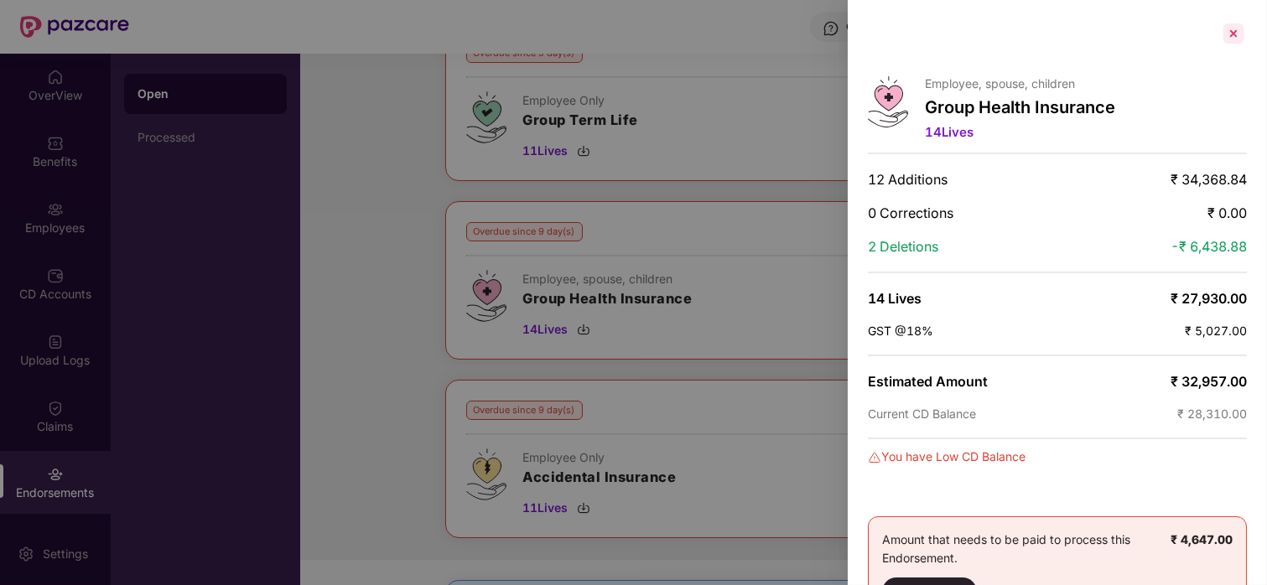
click at [1234, 44] on div at bounding box center [1233, 33] width 27 height 27
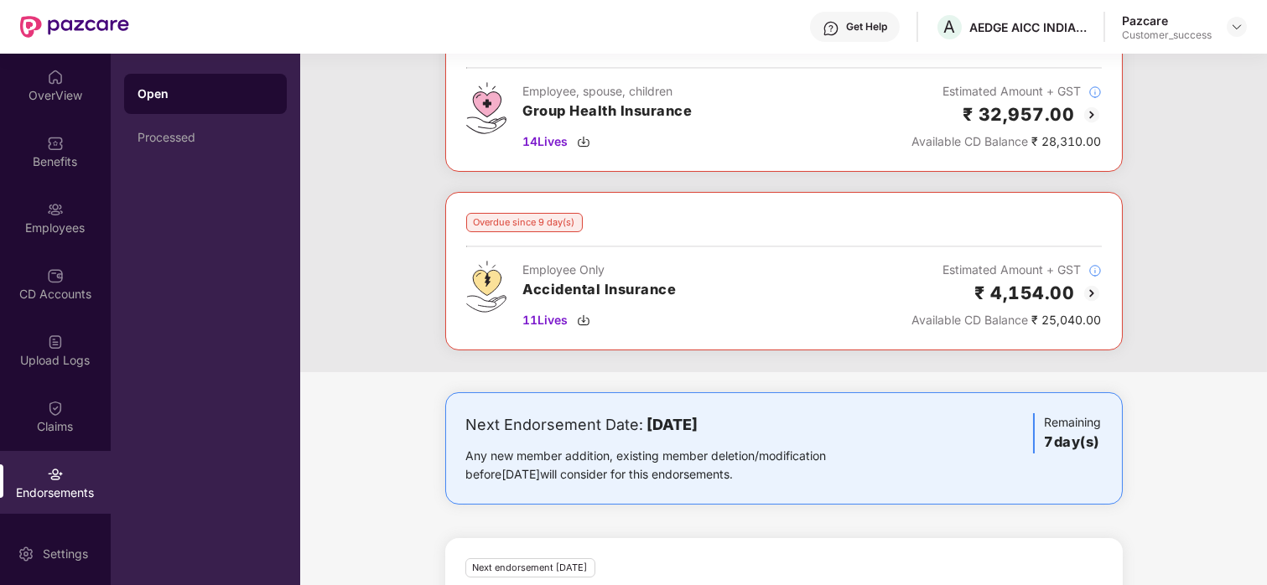
scroll to position [313, 0]
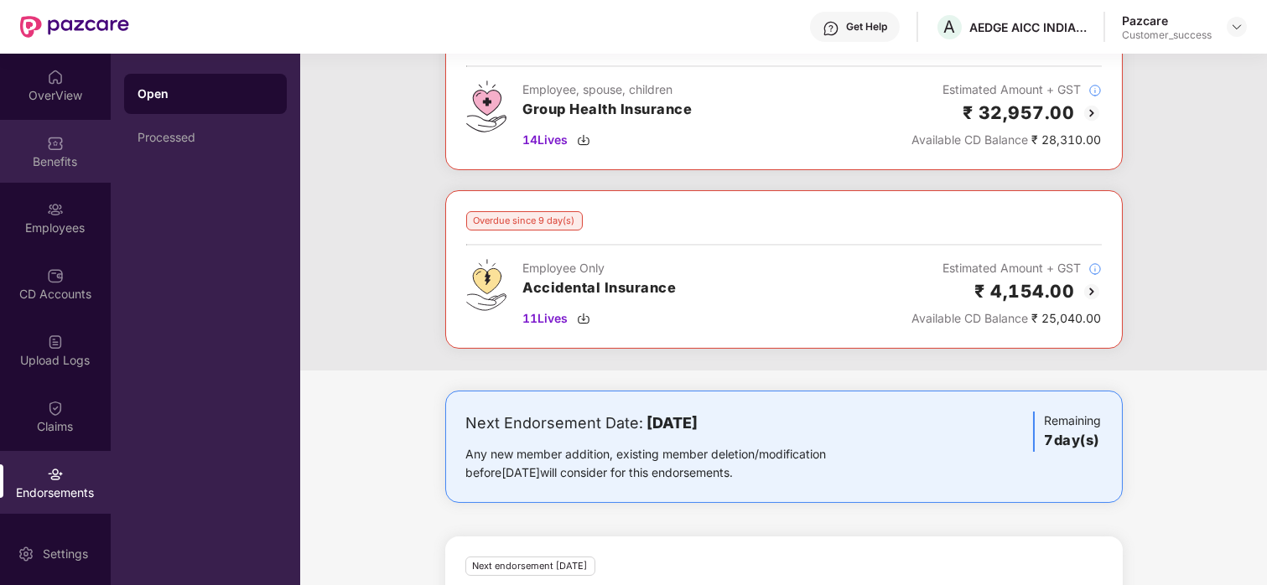
click at [47, 144] on img at bounding box center [55, 143] width 17 height 17
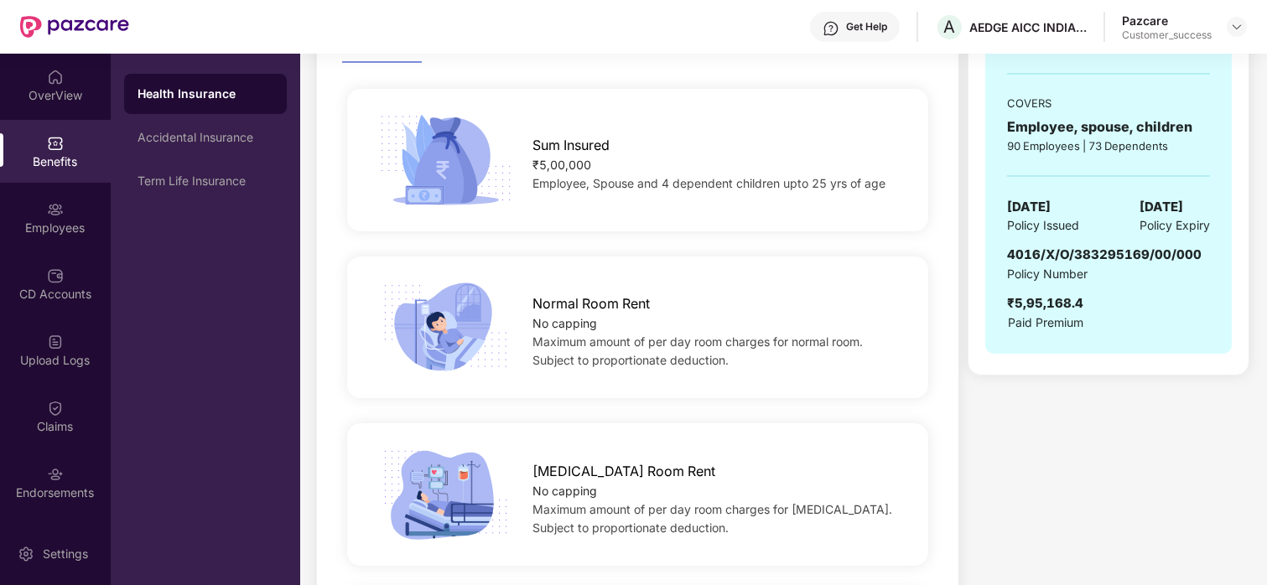
scroll to position [171, 0]
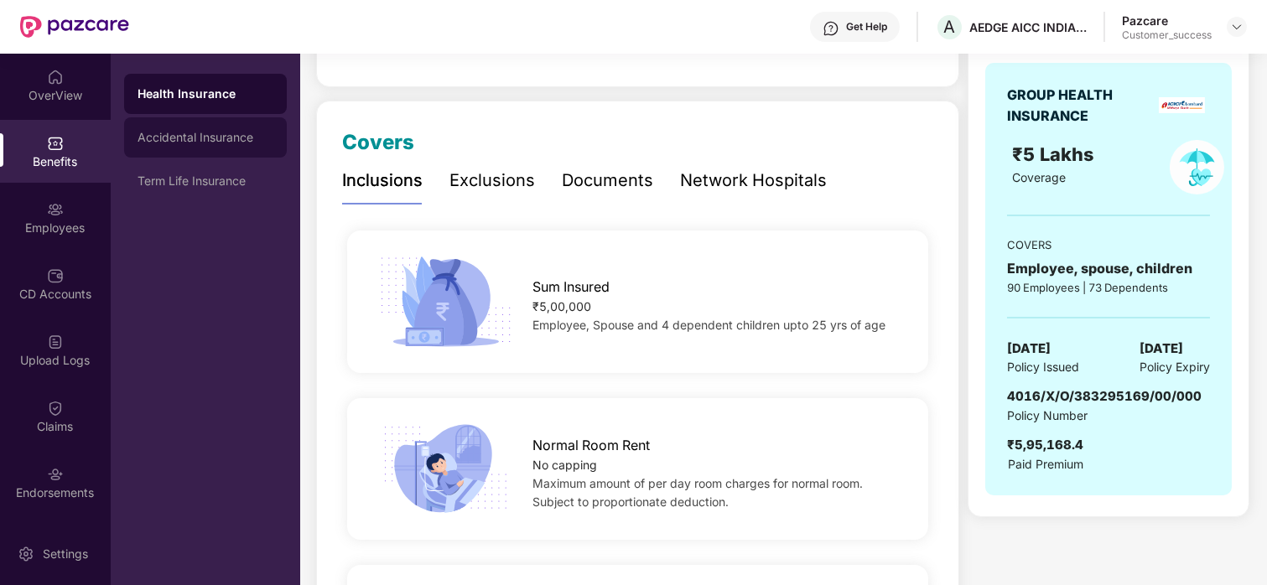
click at [233, 137] on div "Accidental Insurance" at bounding box center [206, 137] width 136 height 13
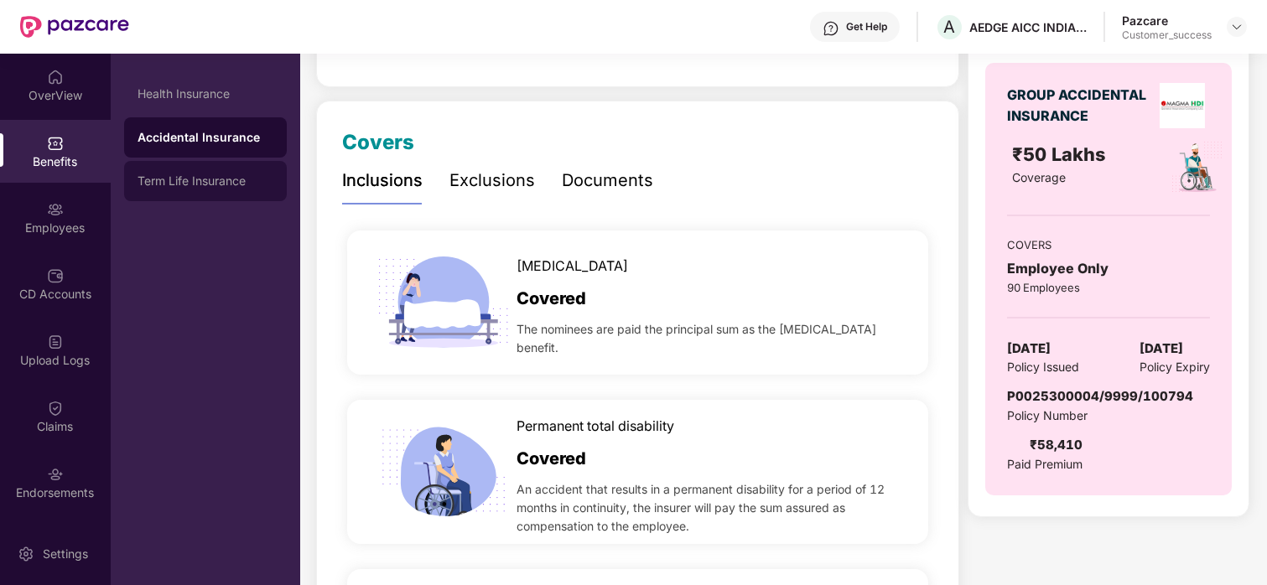
click at [205, 179] on div "Term Life Insurance" at bounding box center [206, 180] width 136 height 13
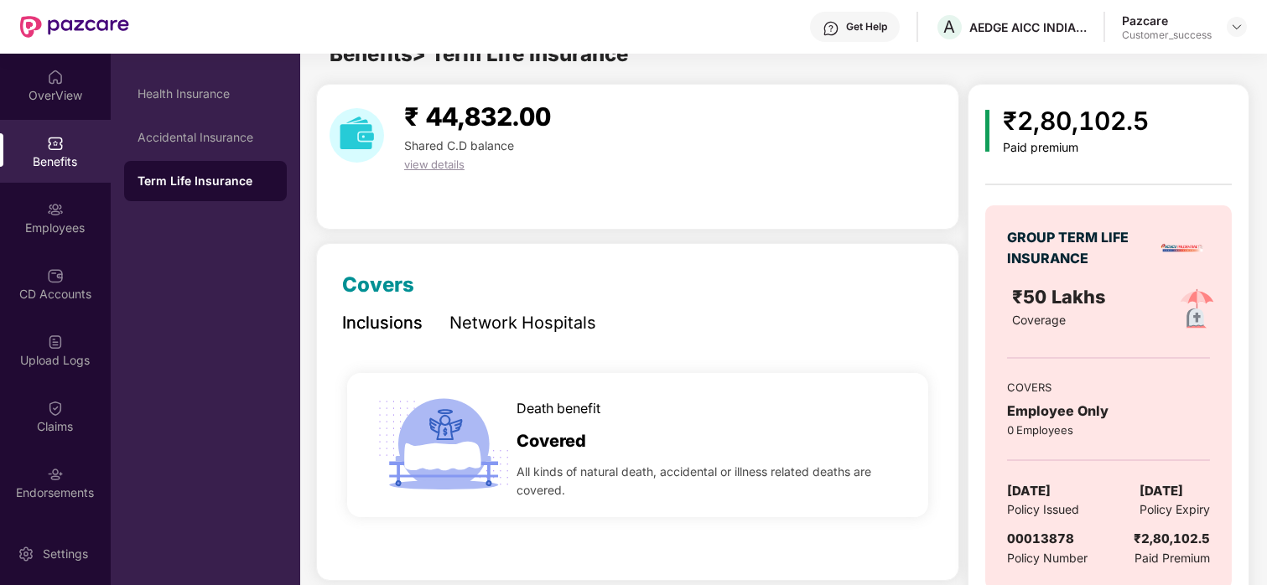
scroll to position [68, 0]
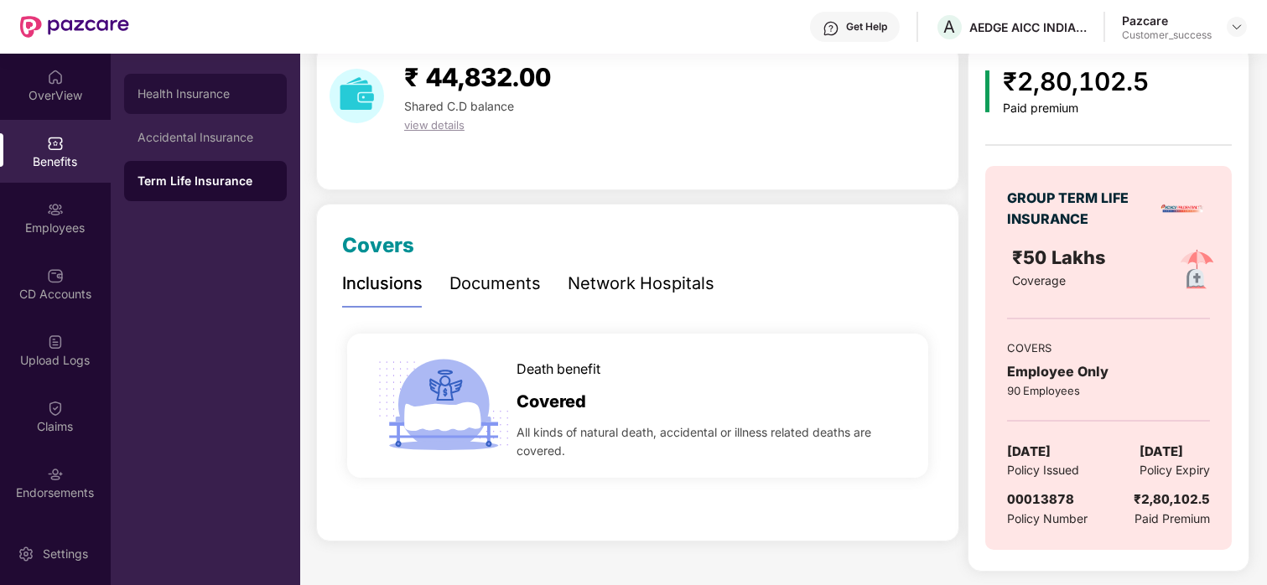
click at [269, 86] on div "Health Insurance" at bounding box center [205, 94] width 163 height 40
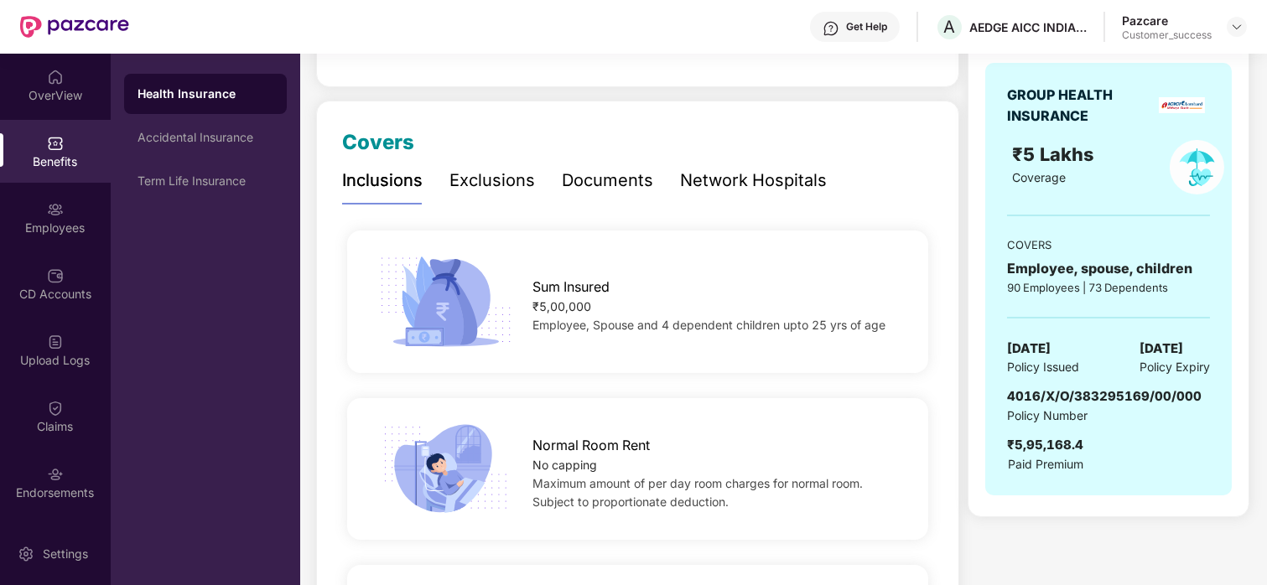
scroll to position [0, 0]
click at [255, 168] on div "Term Life Insurance" at bounding box center [205, 181] width 163 height 40
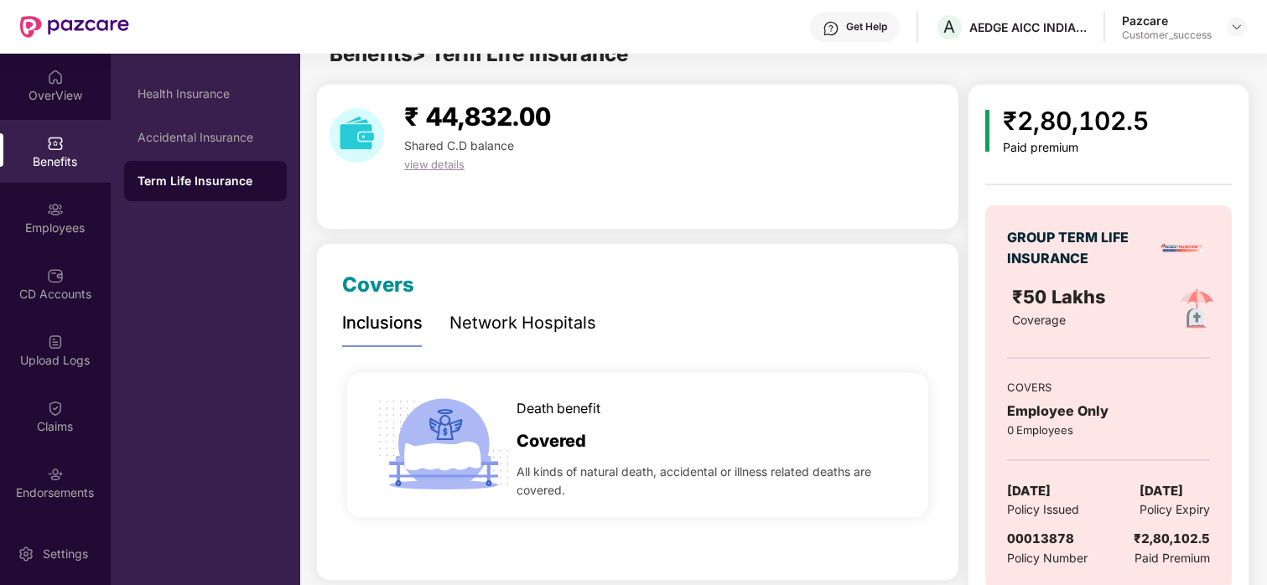
scroll to position [68, 0]
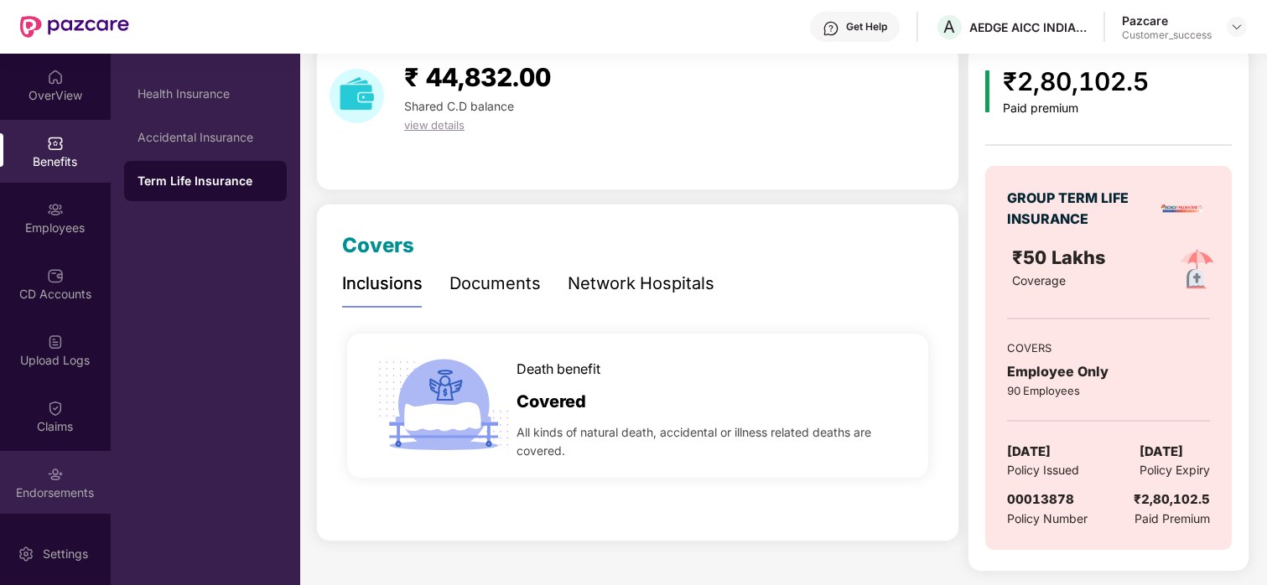
click at [80, 485] on div "Endorsements" at bounding box center [55, 493] width 111 height 17
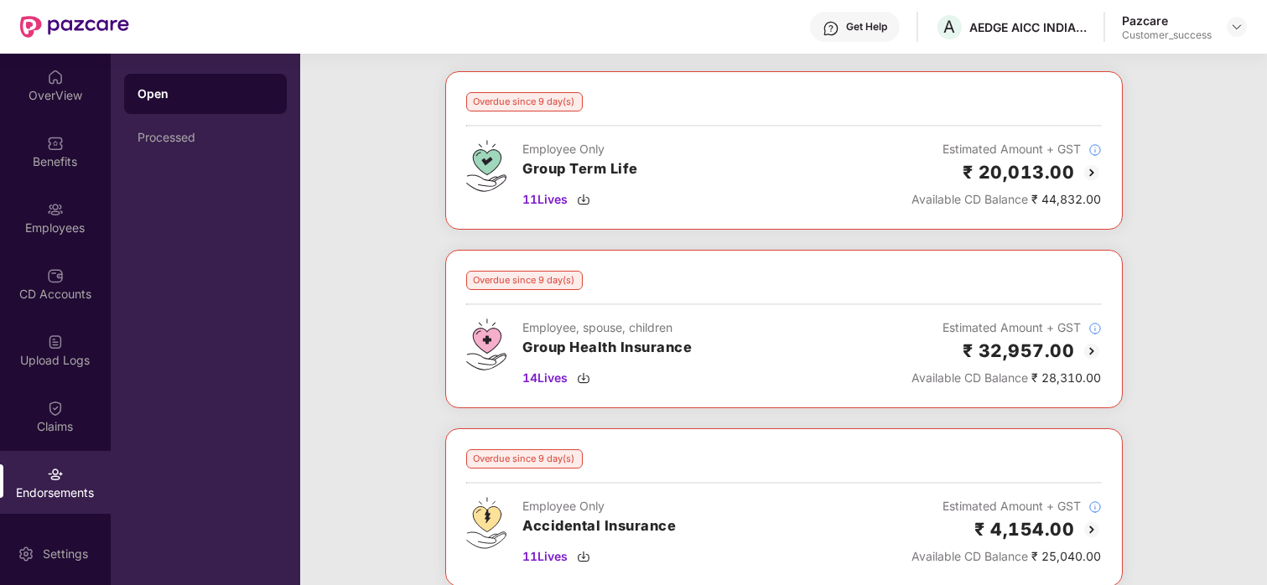
scroll to position [11, 0]
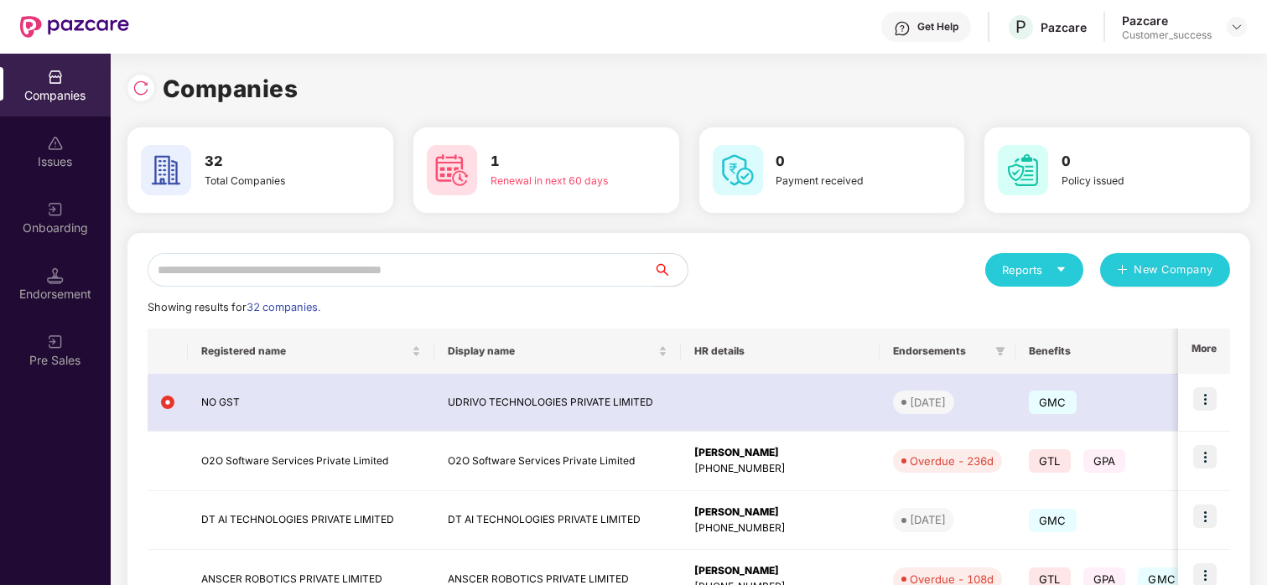
click at [221, 278] on input "text" at bounding box center [401, 270] width 506 height 34
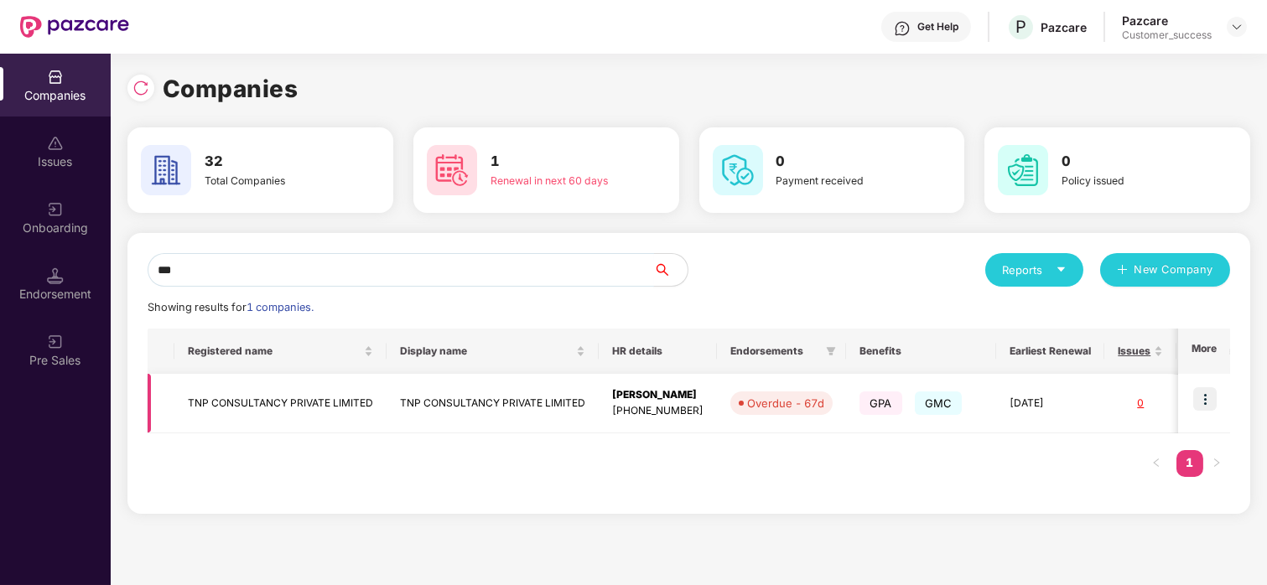
type input "***"
click at [1201, 399] on img at bounding box center [1204, 398] width 23 height 23
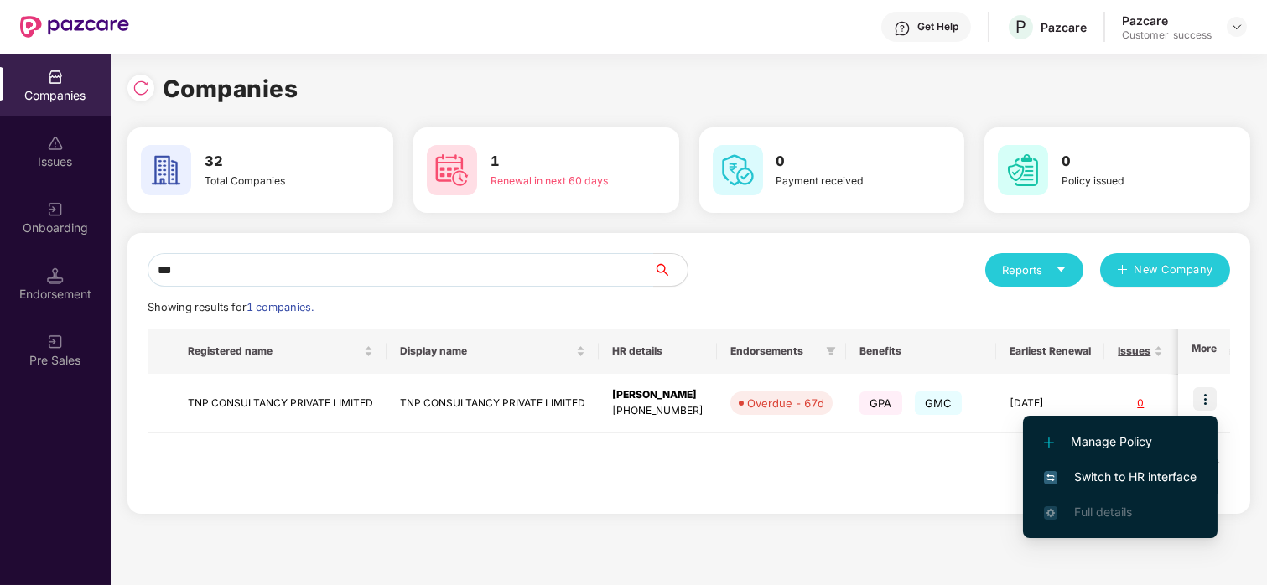
click at [1111, 476] on span "Switch to HR interface" at bounding box center [1120, 477] width 153 height 18
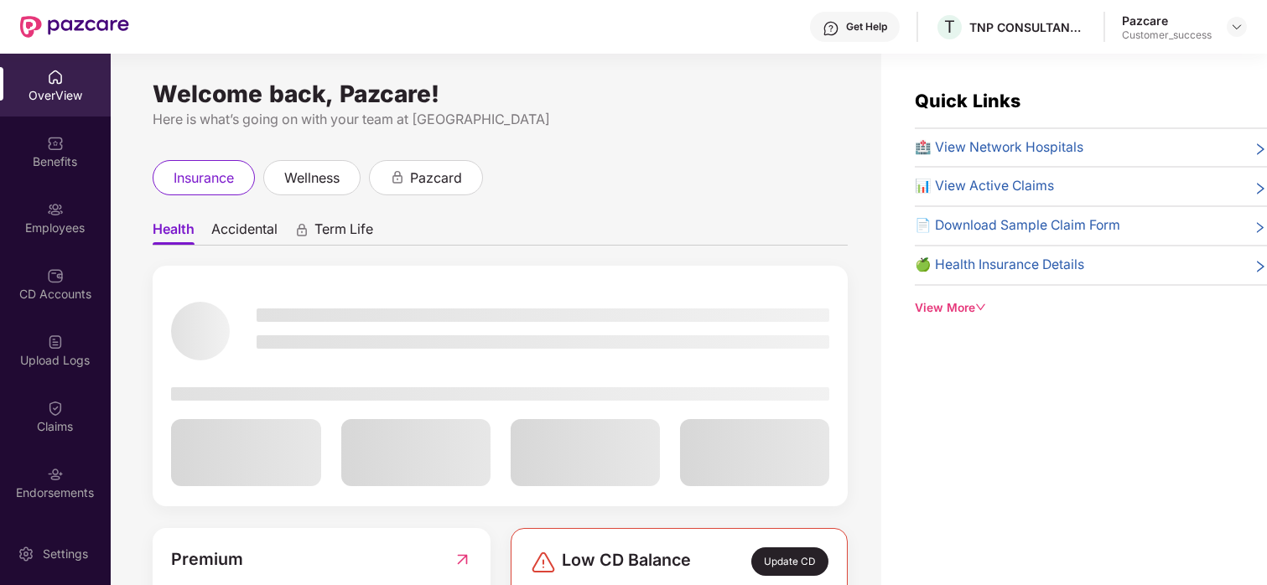
click at [53, 477] on img at bounding box center [55, 474] width 17 height 17
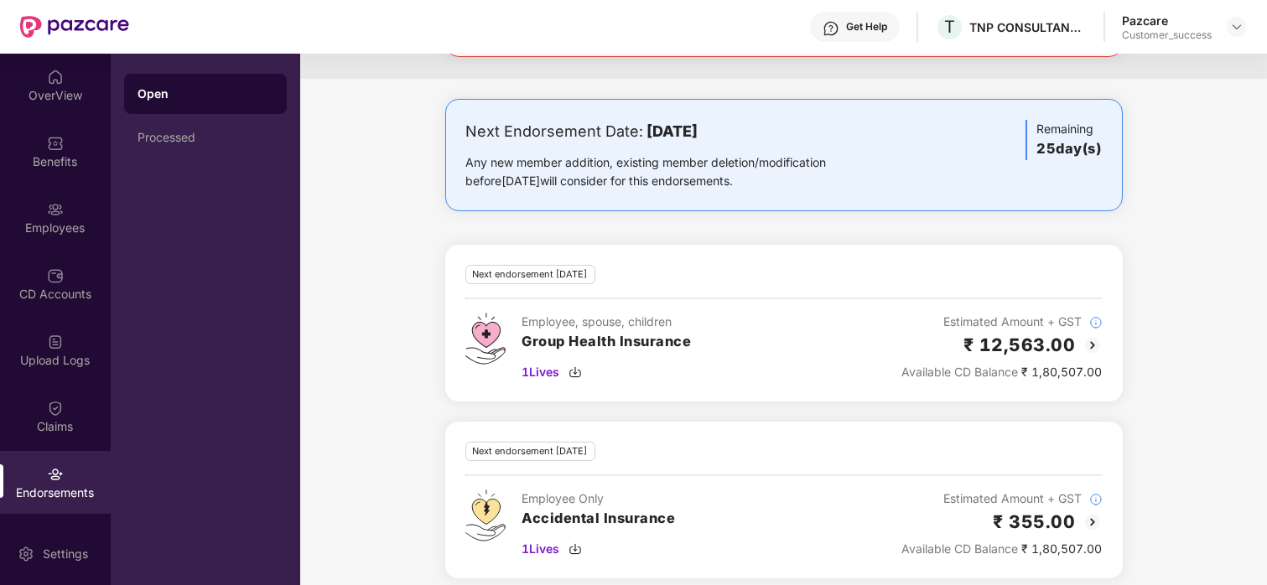
scroll to position [652, 0]
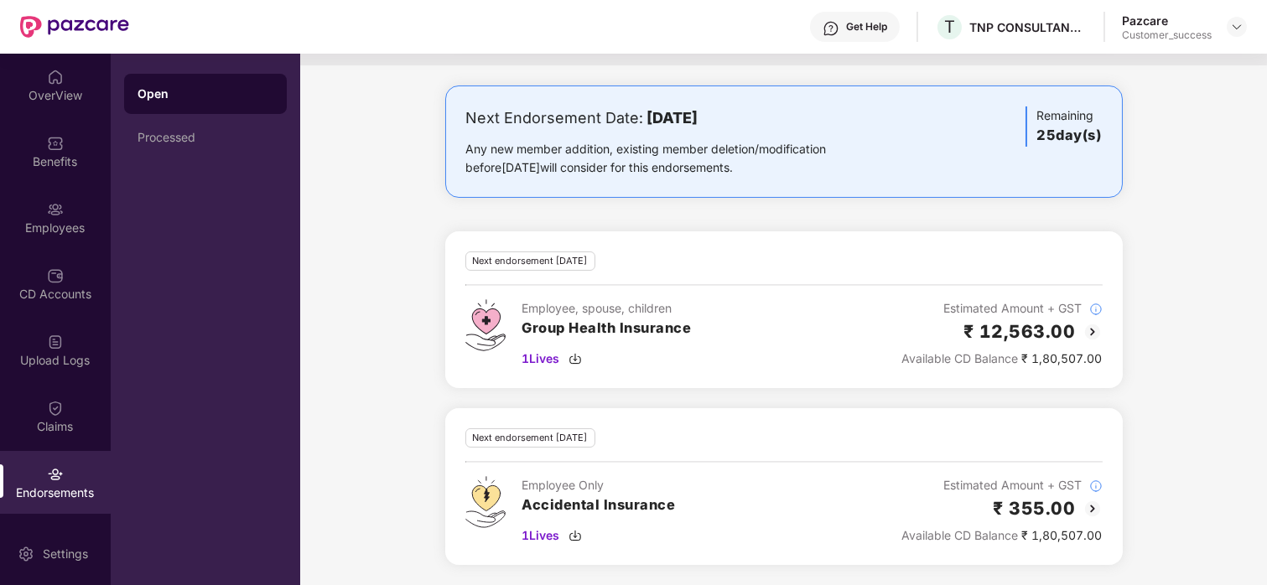
click at [1093, 335] on img at bounding box center [1093, 332] width 20 height 20
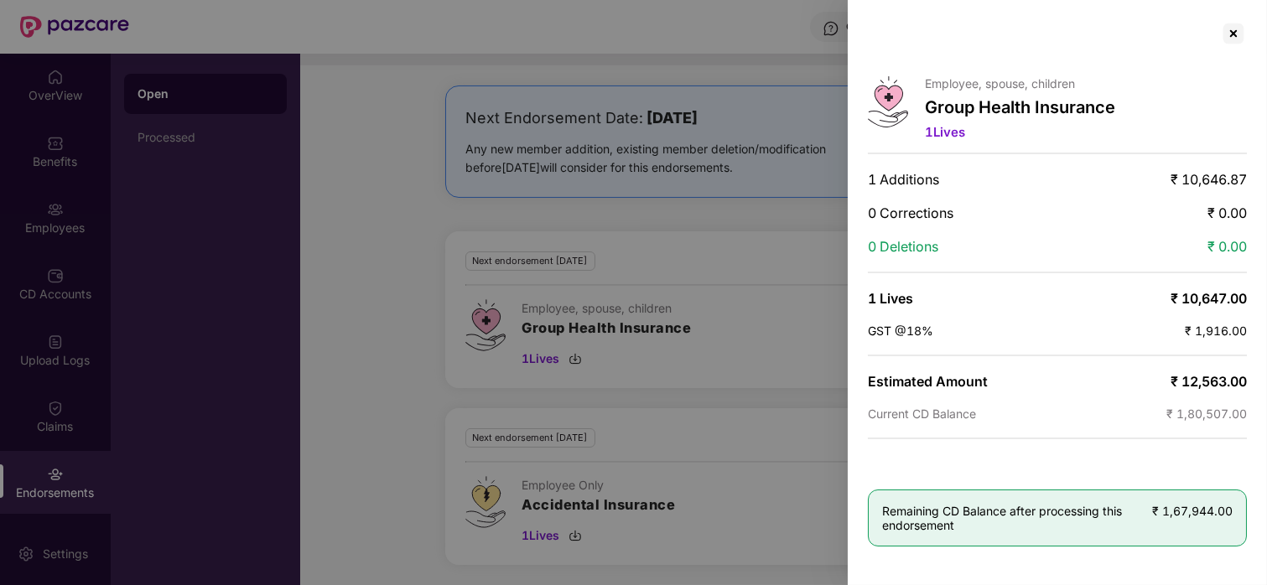
click at [711, 273] on div at bounding box center [633, 292] width 1267 height 585
click at [1234, 25] on div at bounding box center [1233, 33] width 27 height 27
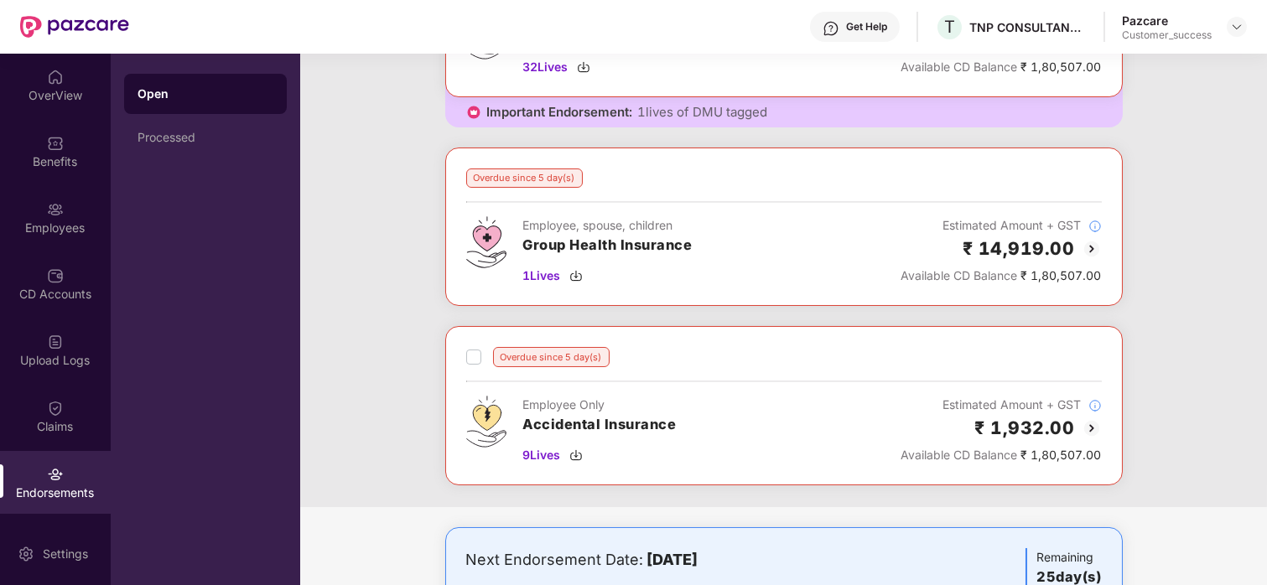
scroll to position [152, 0]
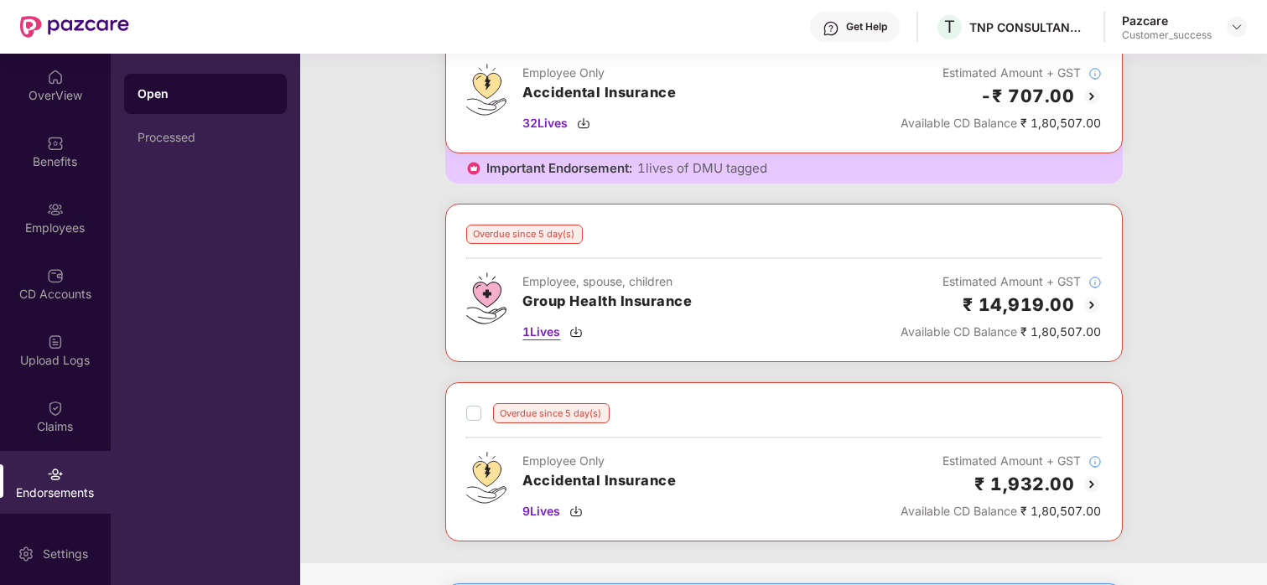
click at [536, 340] on span "1 Lives" at bounding box center [542, 332] width 38 height 18
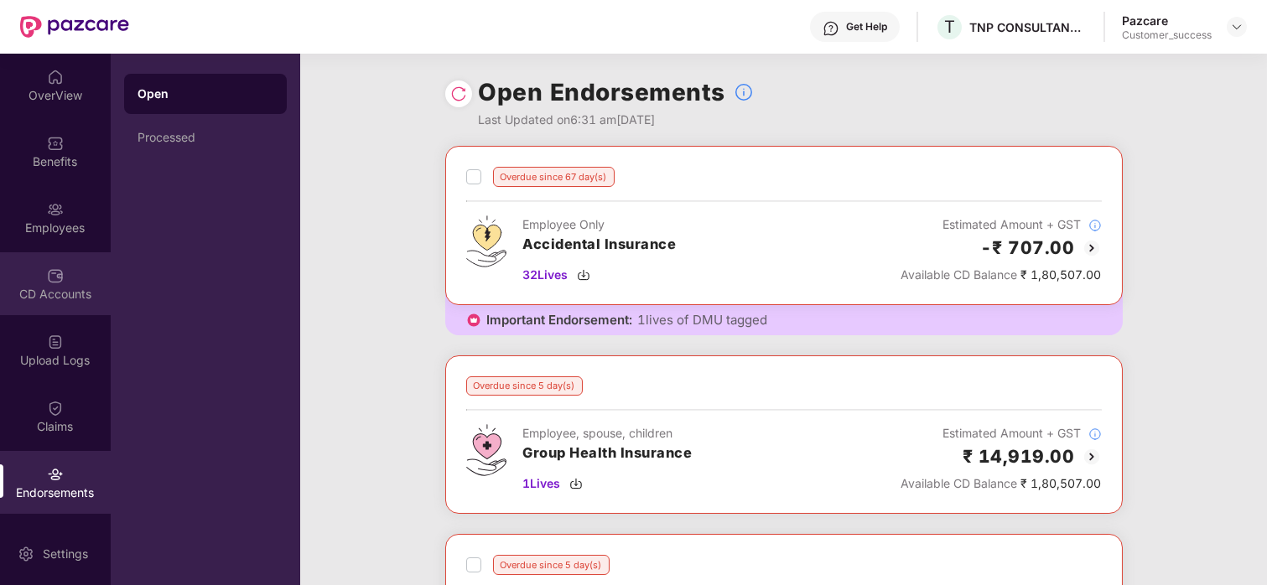
click at [57, 287] on div "CD Accounts" at bounding box center [55, 294] width 111 height 17
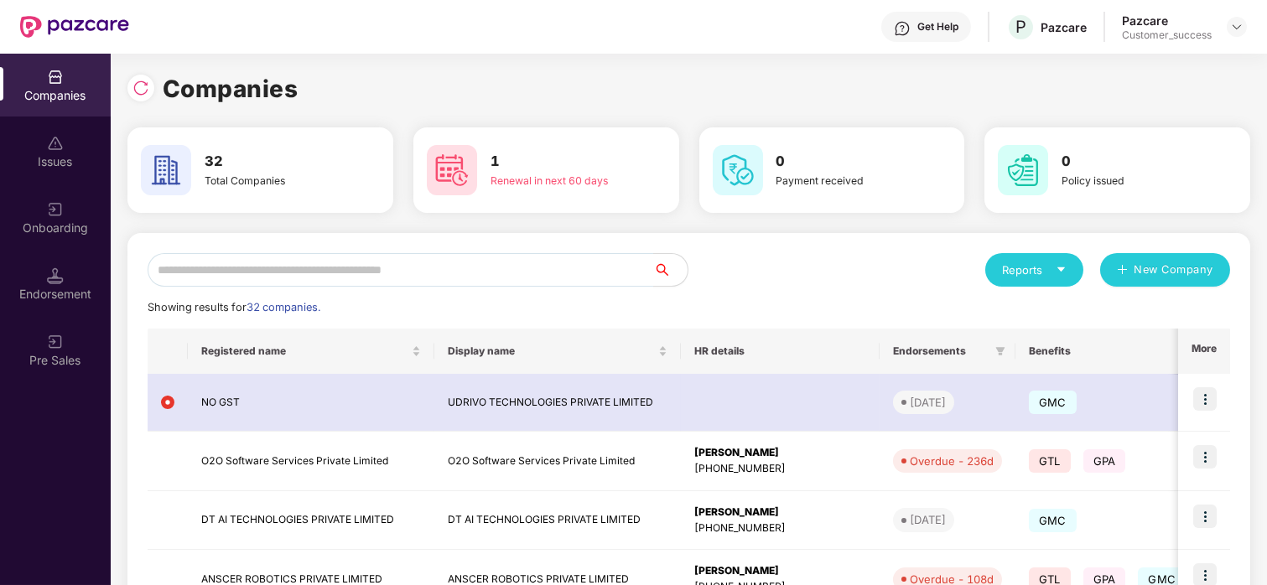
drag, startPoint x: 123, startPoint y: 85, endPoint x: 144, endPoint y: 87, distance: 21.1
click at [144, 87] on div "Companies 32 Total Companies 1 Renewal in next 60 days 0 Payment received 0 Pol…" at bounding box center [689, 320] width 1156 height 532
click at [144, 87] on img at bounding box center [140, 88] width 17 height 17
click at [129, 83] on div at bounding box center [140, 88] width 27 height 27
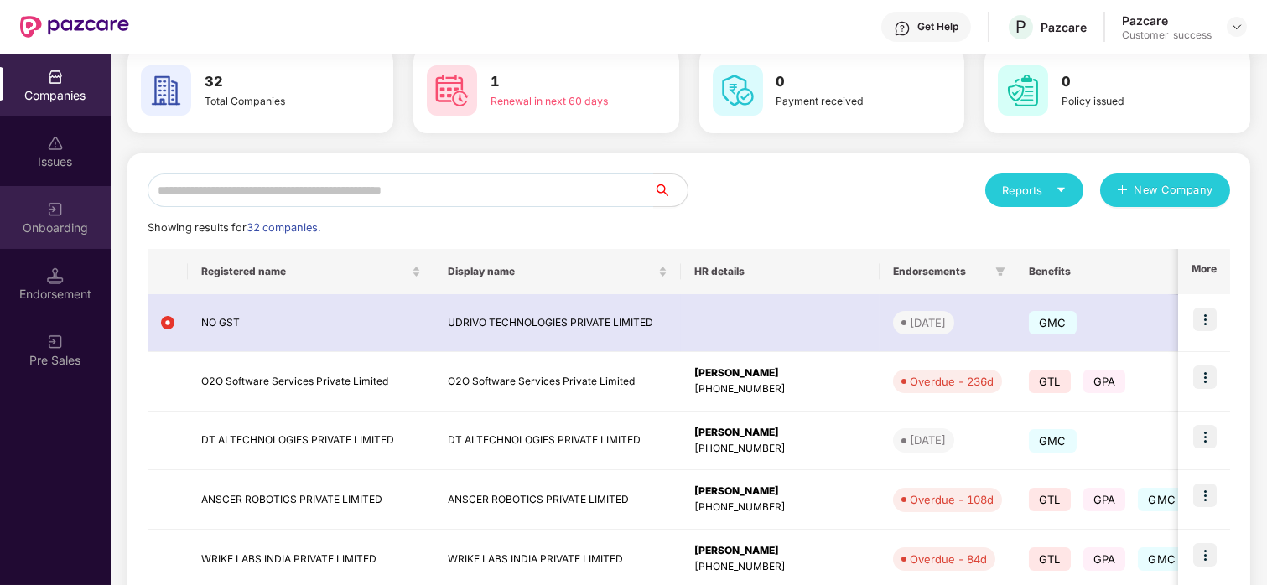
click at [73, 215] on div "Onboarding" at bounding box center [55, 217] width 111 height 63
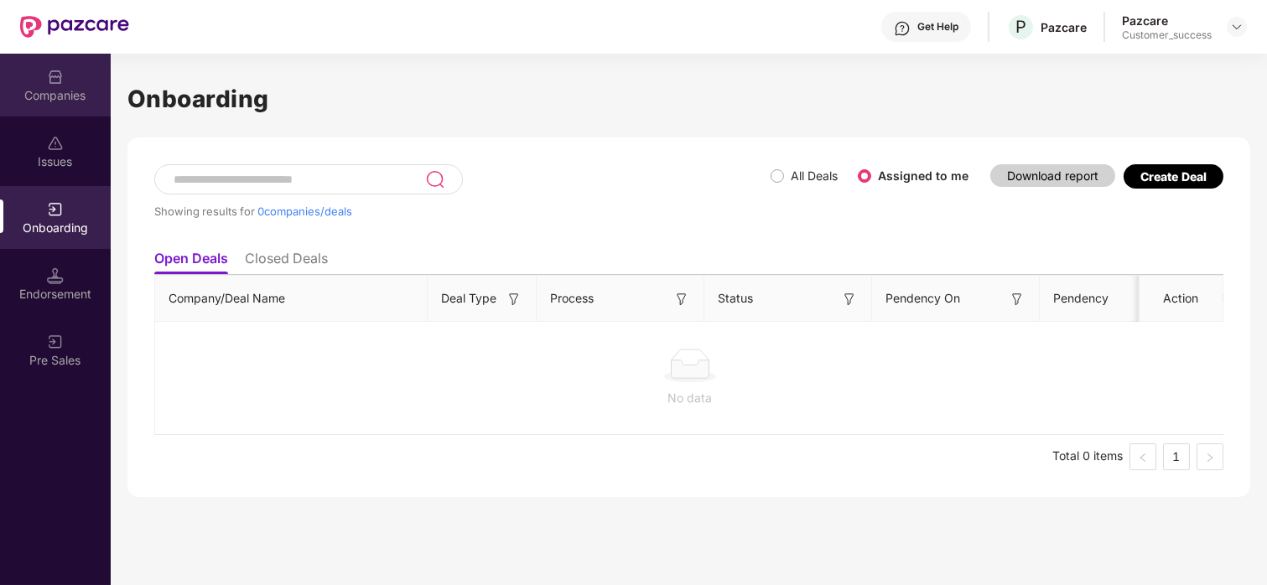
click at [30, 99] on div "Companies" at bounding box center [55, 95] width 111 height 17
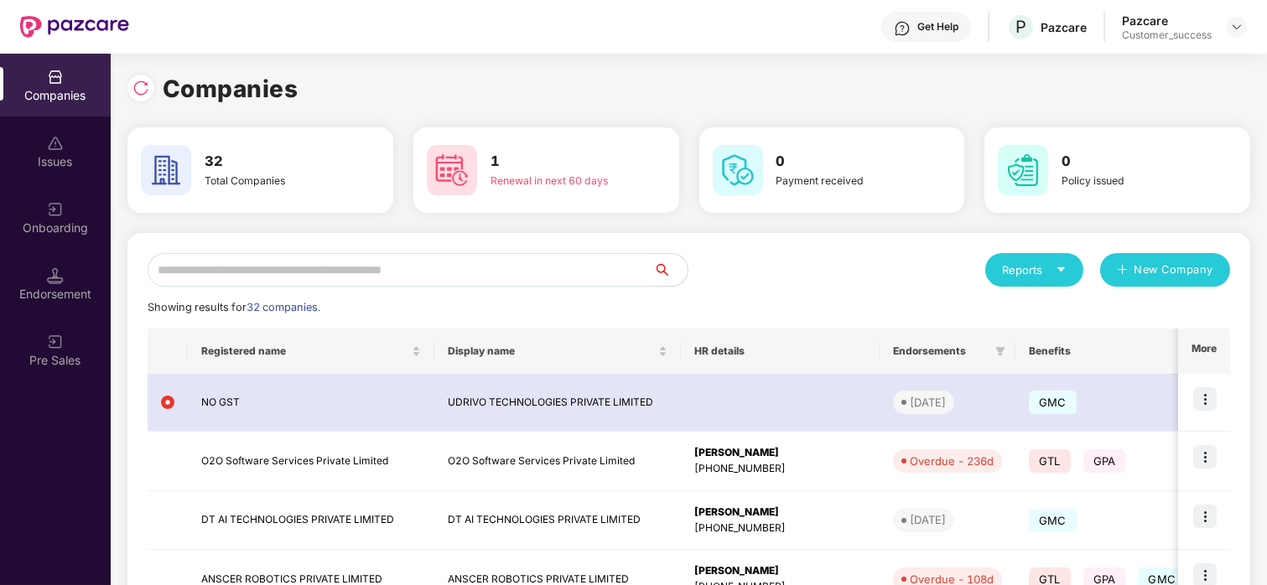
click at [685, 36] on div "Get Help P Pazcare Pazcare Customer_success" at bounding box center [688, 27] width 1118 height 54
